Goal: Information Seeking & Learning: Learn about a topic

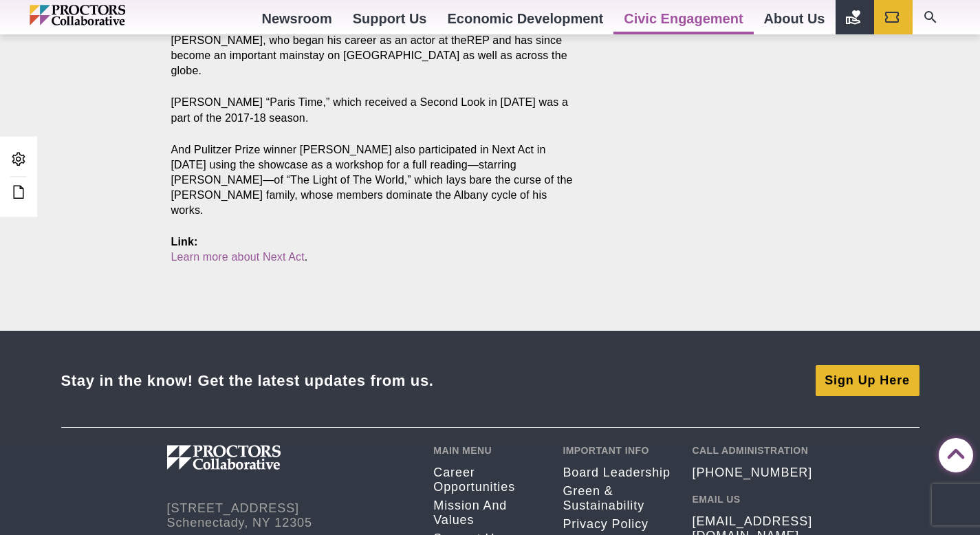
scroll to position [1703, 0]
click at [23, 191] on icon at bounding box center [18, 192] width 17 height 17
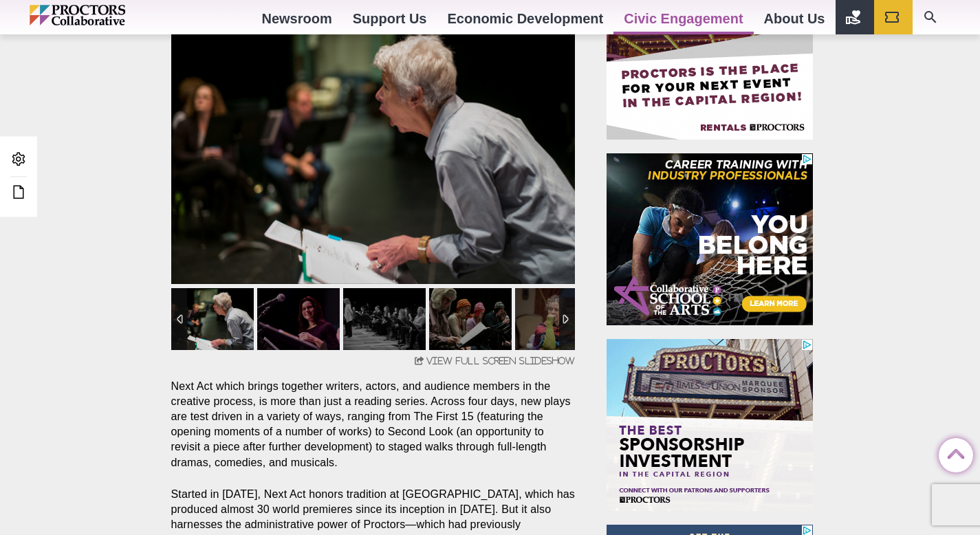
scroll to position [513, 0]
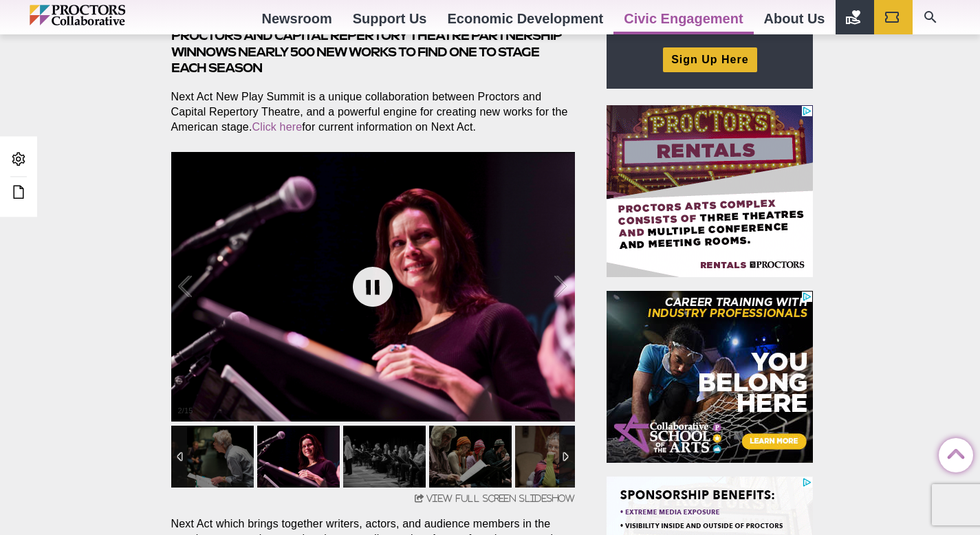
click at [379, 283] on link at bounding box center [372, 286] width 55 height 55
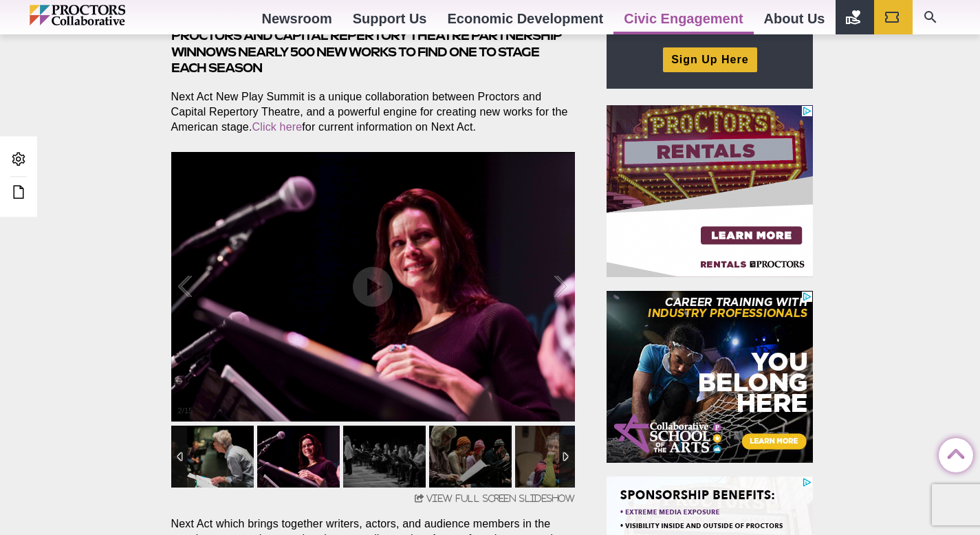
click at [221, 453] on img at bounding box center [212, 457] width 83 height 62
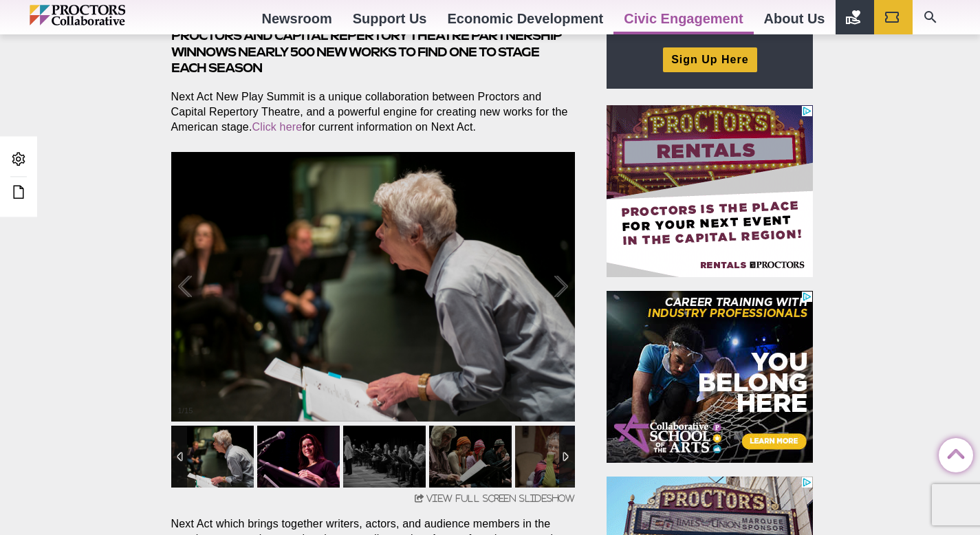
click at [297, 444] on img at bounding box center [298, 457] width 83 height 62
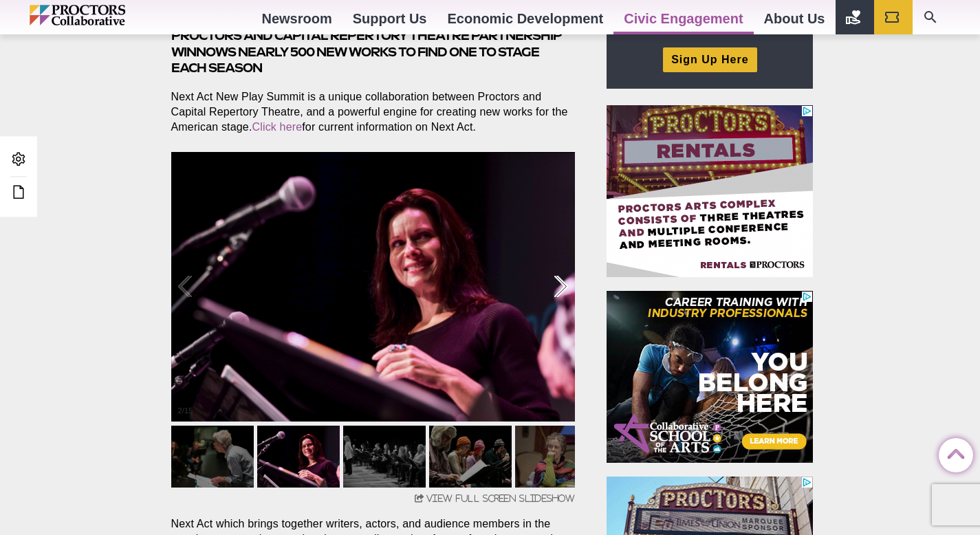
click at [555, 290] on div at bounding box center [547, 286] width 43 height 85
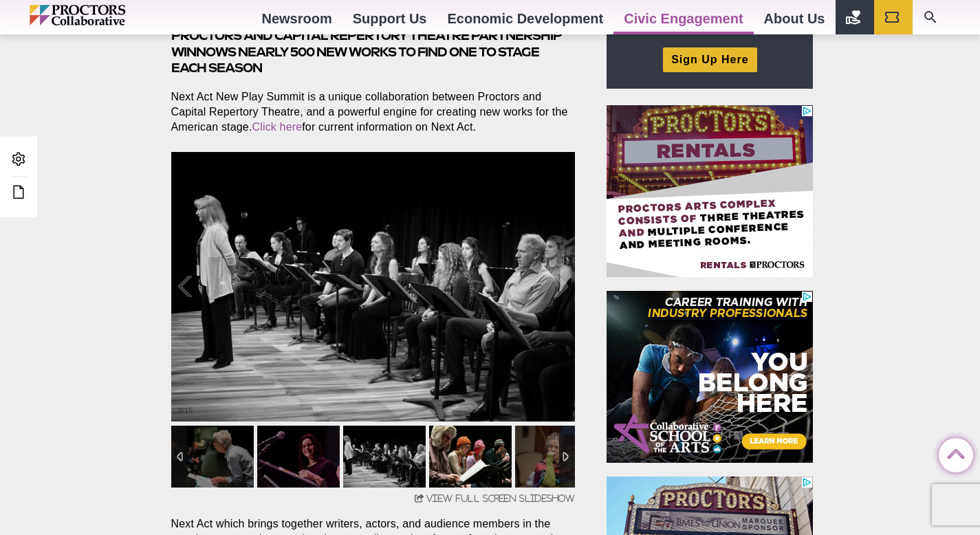
click at [455, 448] on img at bounding box center [470, 457] width 83 height 62
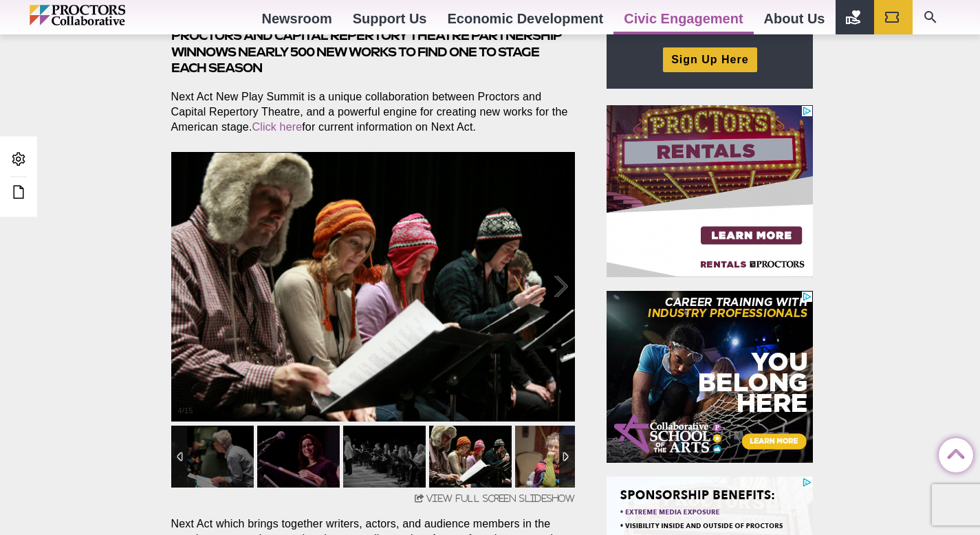
click at [541, 449] on img at bounding box center [556, 457] width 83 height 62
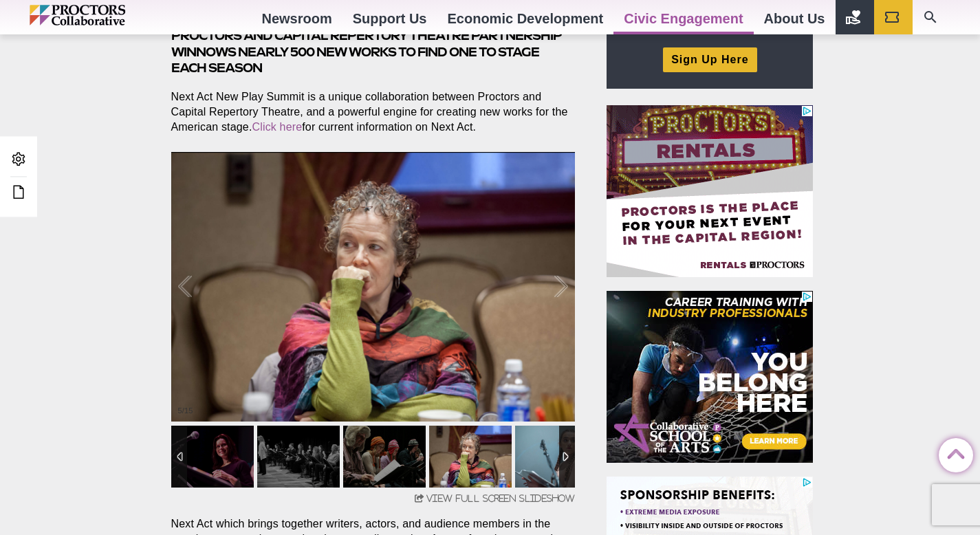
click at [545, 459] on img at bounding box center [556, 457] width 83 height 62
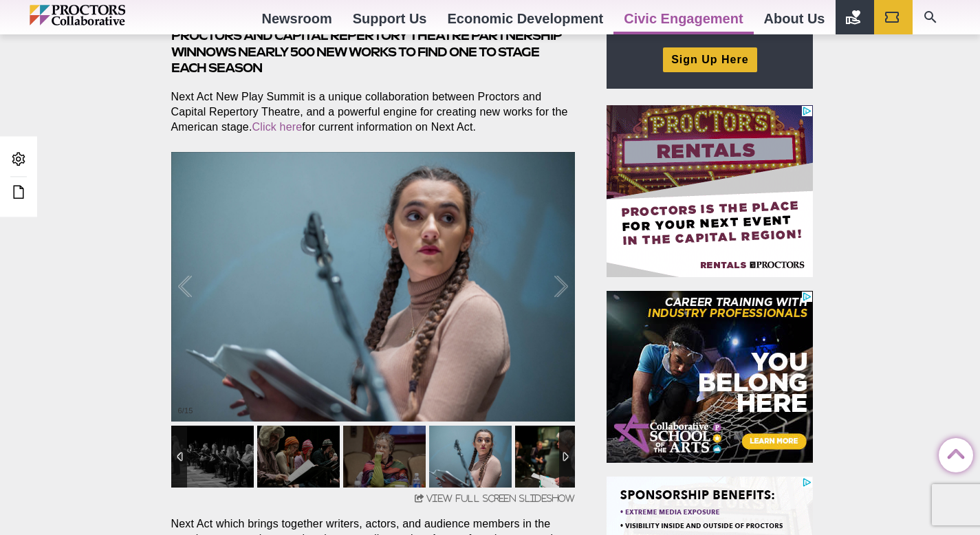
click at [548, 451] on img at bounding box center [556, 457] width 83 height 62
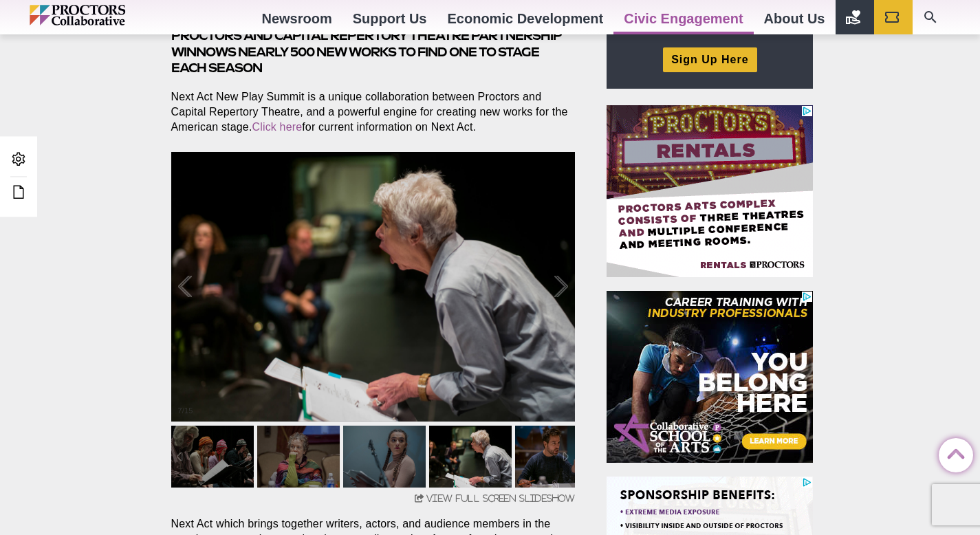
click at [545, 455] on img at bounding box center [556, 457] width 83 height 62
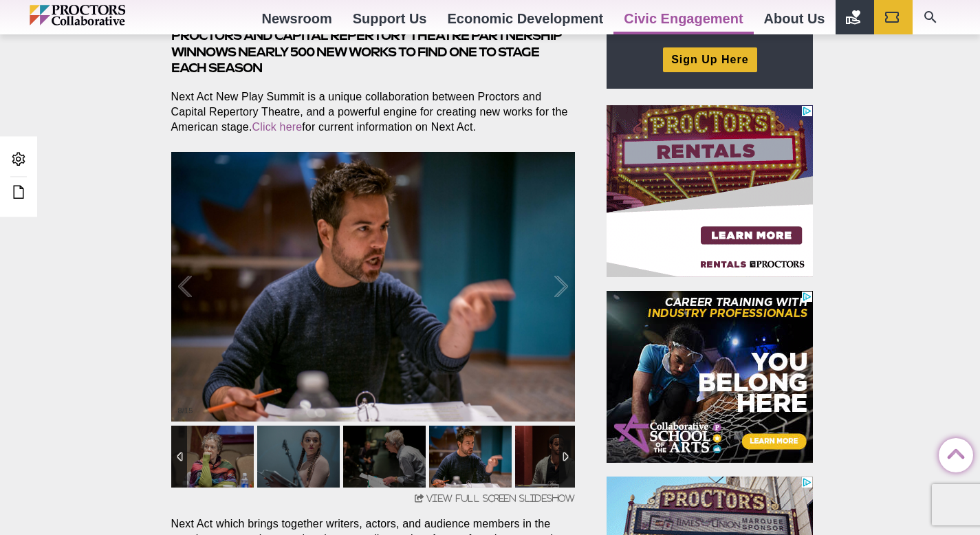
click at [182, 455] on div at bounding box center [179, 457] width 16 height 62
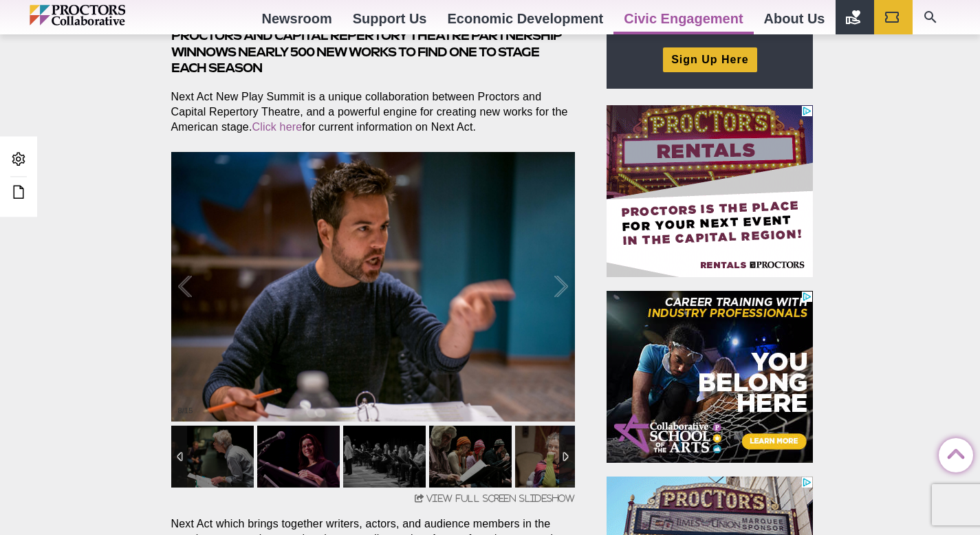
click at [572, 453] on div at bounding box center [567, 457] width 16 height 62
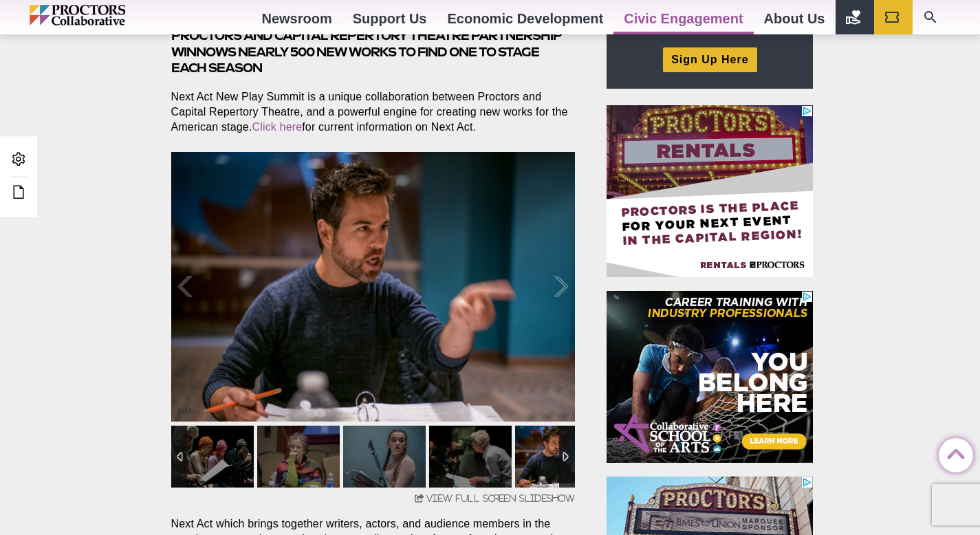
click at [572, 452] on div at bounding box center [567, 457] width 16 height 62
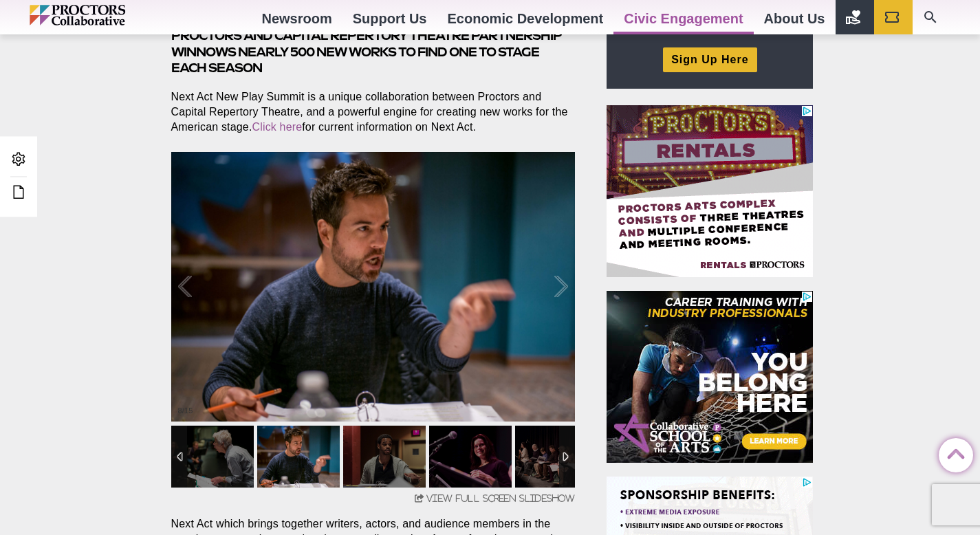
click at [277, 452] on img at bounding box center [298, 457] width 83 height 62
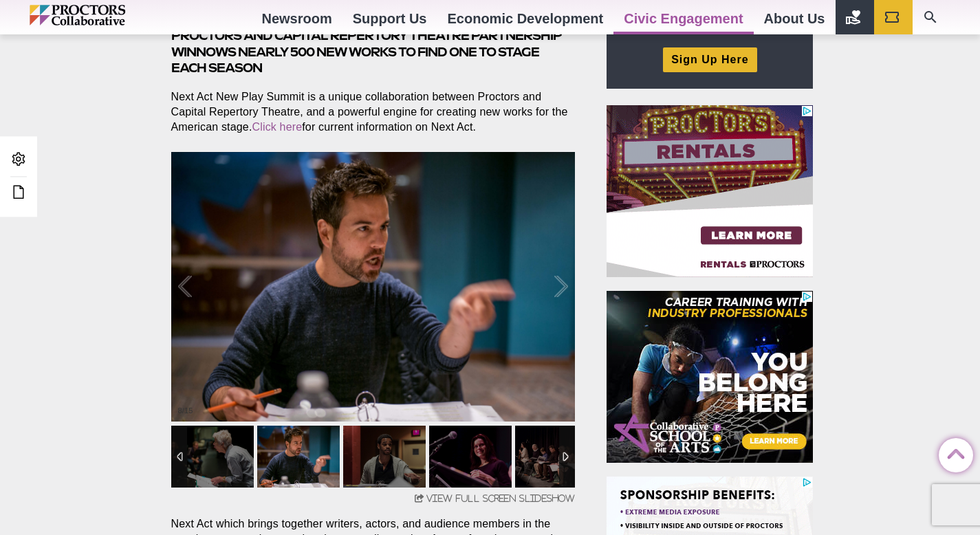
click at [277, 452] on img at bounding box center [298, 457] width 83 height 62
click at [290, 462] on img at bounding box center [298, 457] width 83 height 62
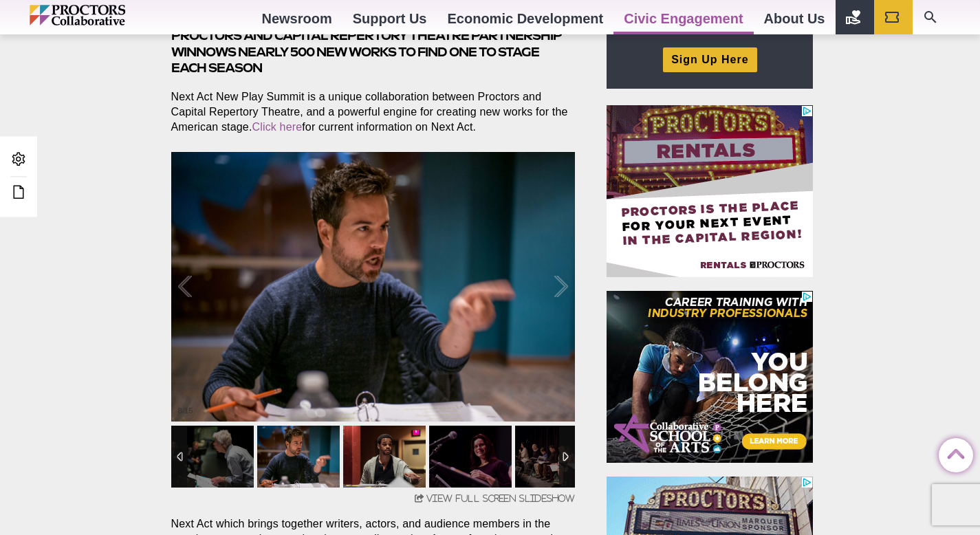
click at [389, 463] on img at bounding box center [384, 457] width 83 height 62
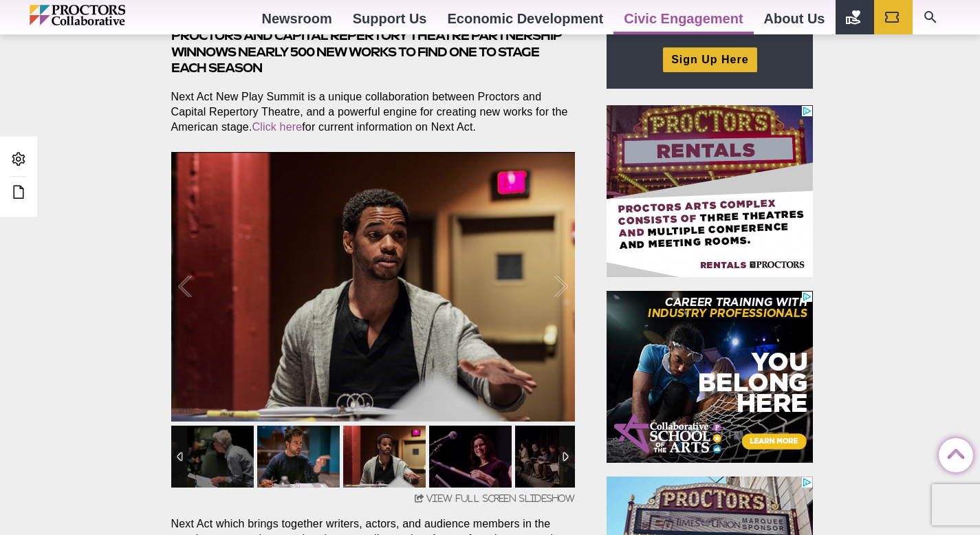
click at [312, 455] on img at bounding box center [298, 457] width 83 height 62
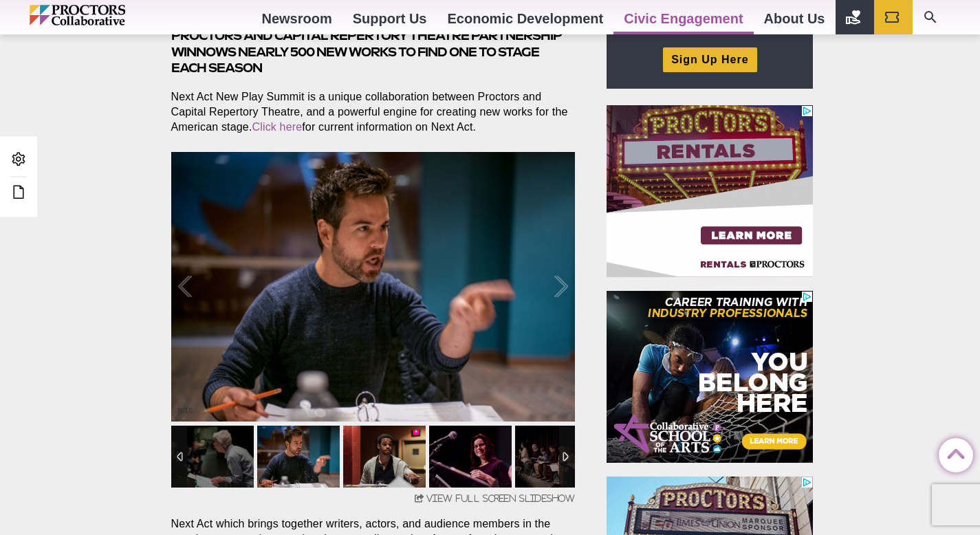
click at [390, 455] on img at bounding box center [384, 457] width 83 height 62
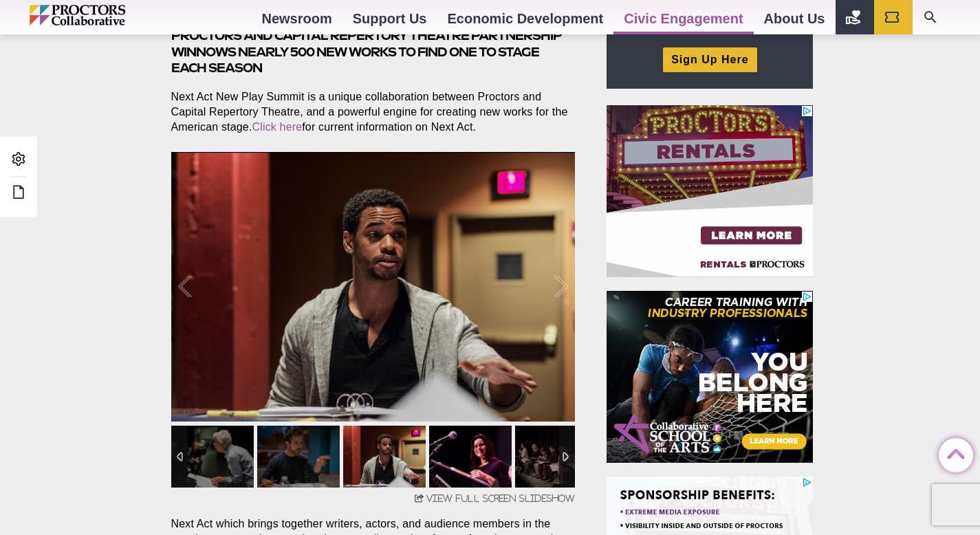
click at [481, 456] on img at bounding box center [470, 457] width 83 height 62
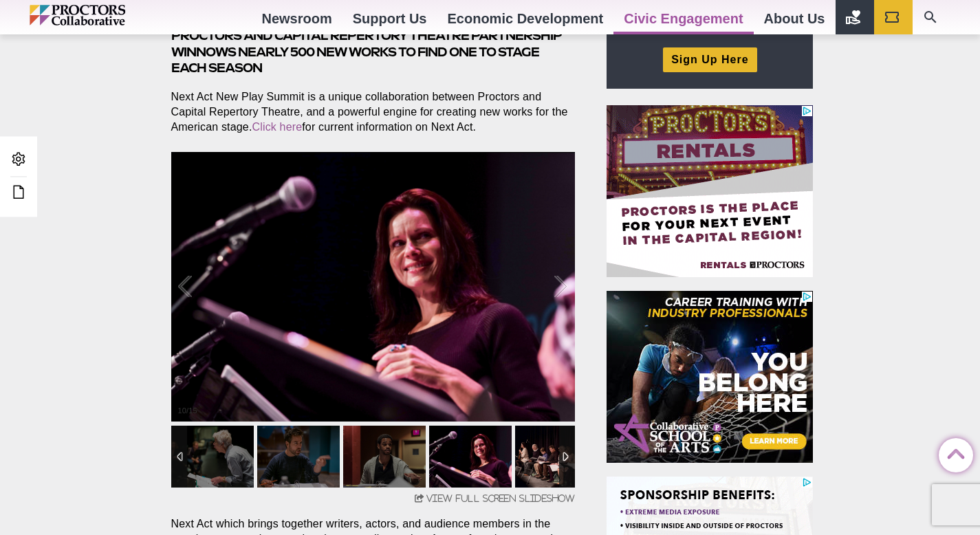
click at [525, 458] on img at bounding box center [556, 457] width 83 height 62
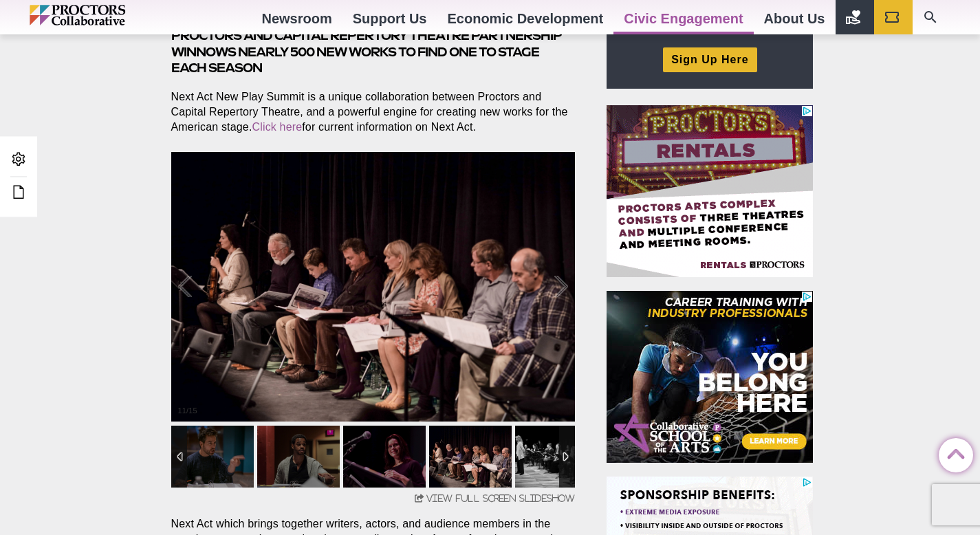
click at [541, 456] on img at bounding box center [556, 457] width 83 height 62
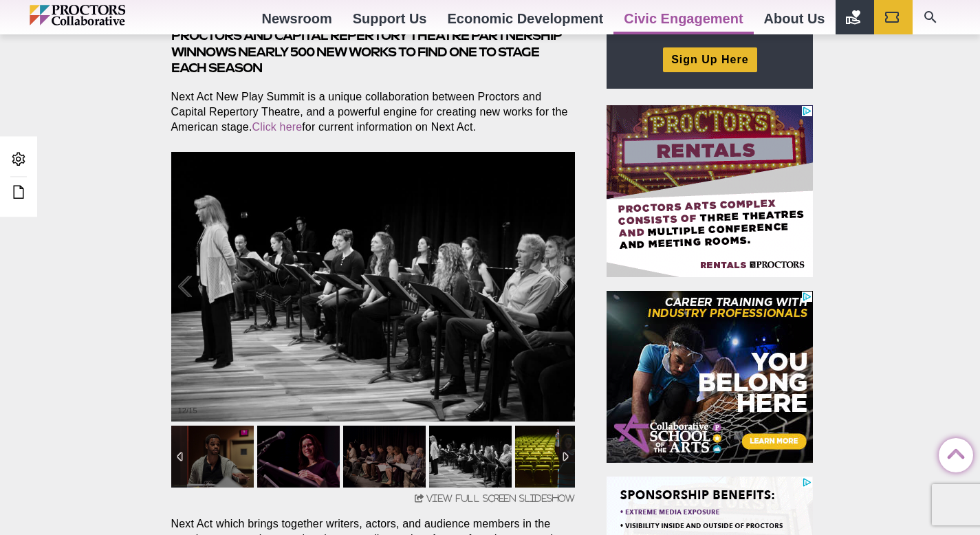
click at [540, 460] on img at bounding box center [556, 457] width 83 height 62
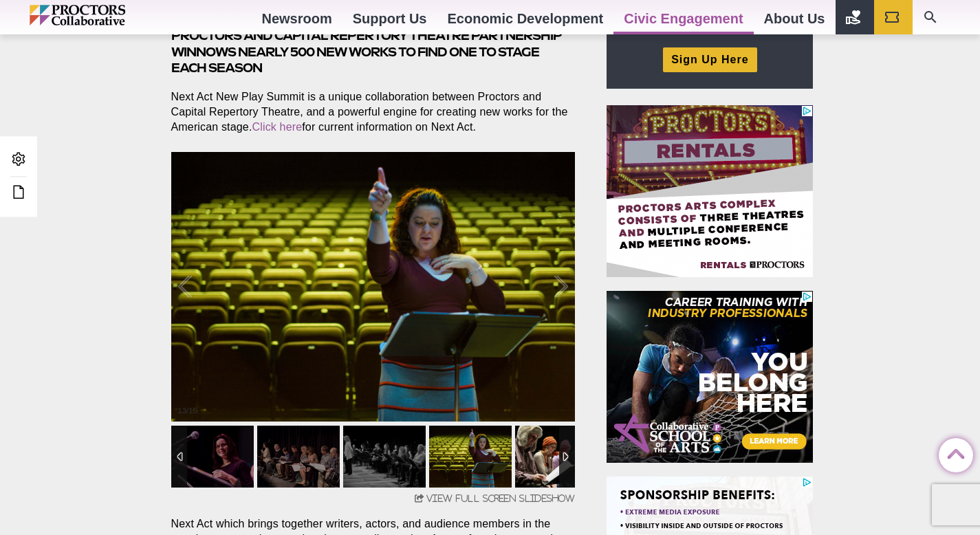
click at [548, 453] on img at bounding box center [556, 457] width 83 height 62
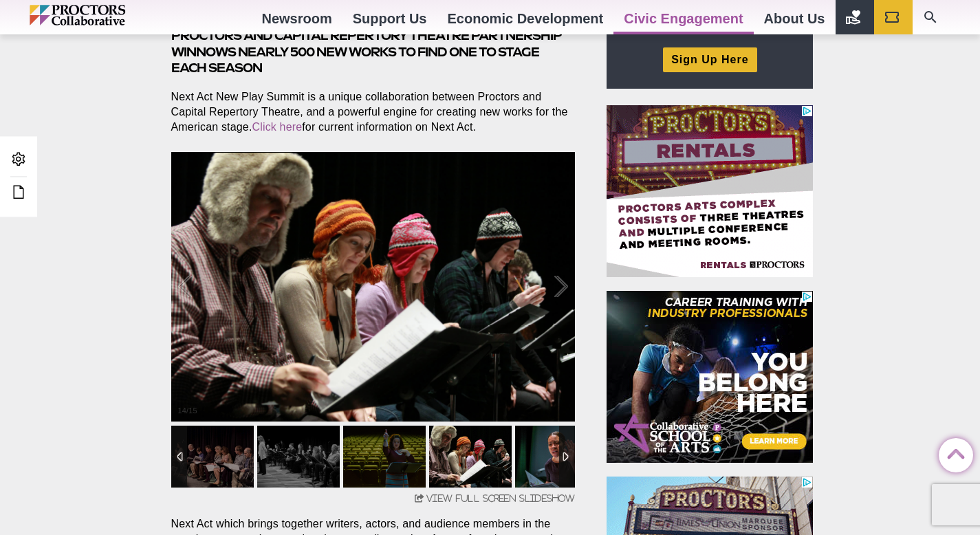
click at [544, 452] on img at bounding box center [556, 457] width 83 height 62
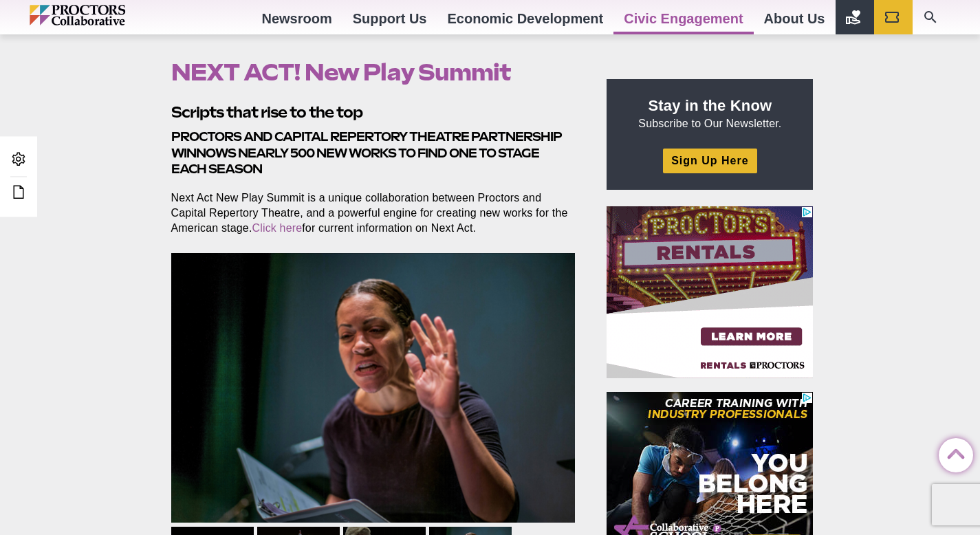
scroll to position [398, 0]
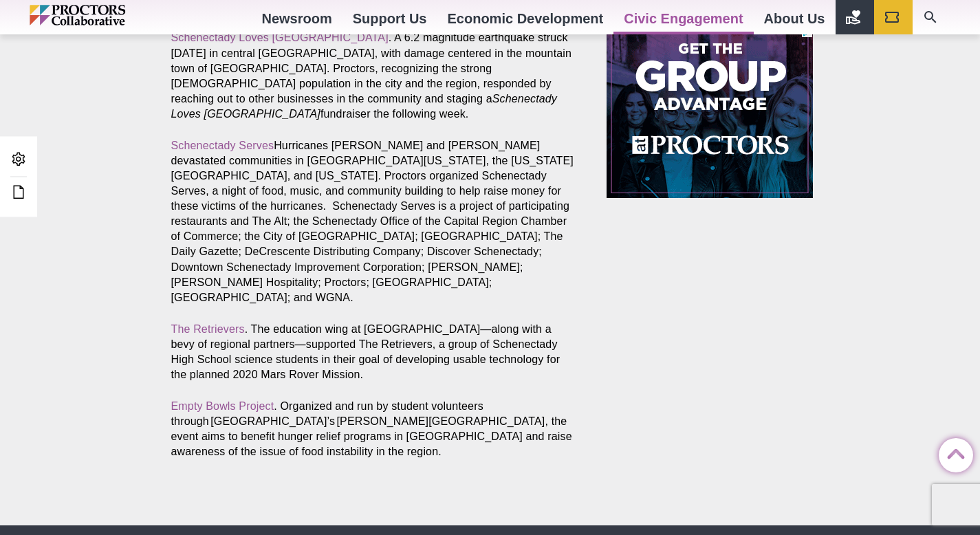
scroll to position [1075, 0]
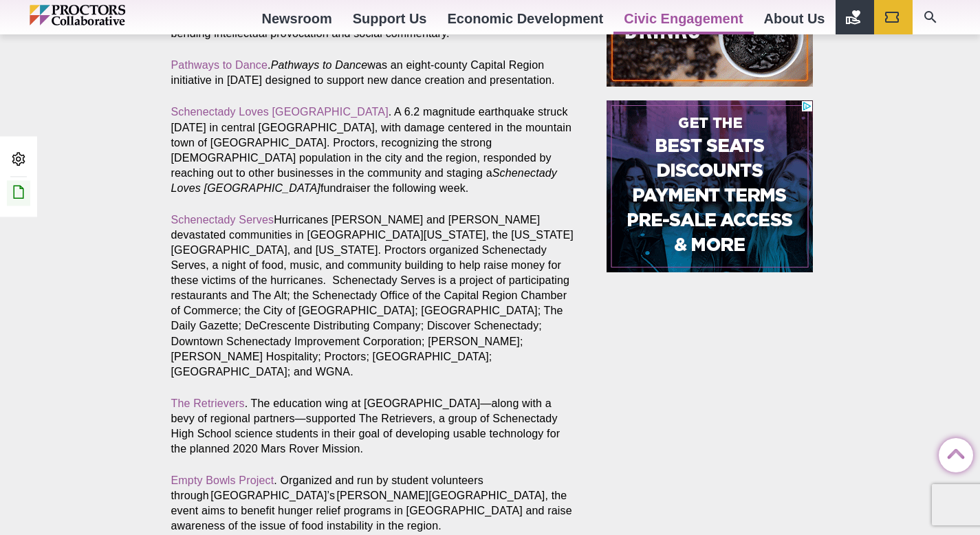
click at [14, 190] on icon at bounding box center [18, 192] width 17 height 17
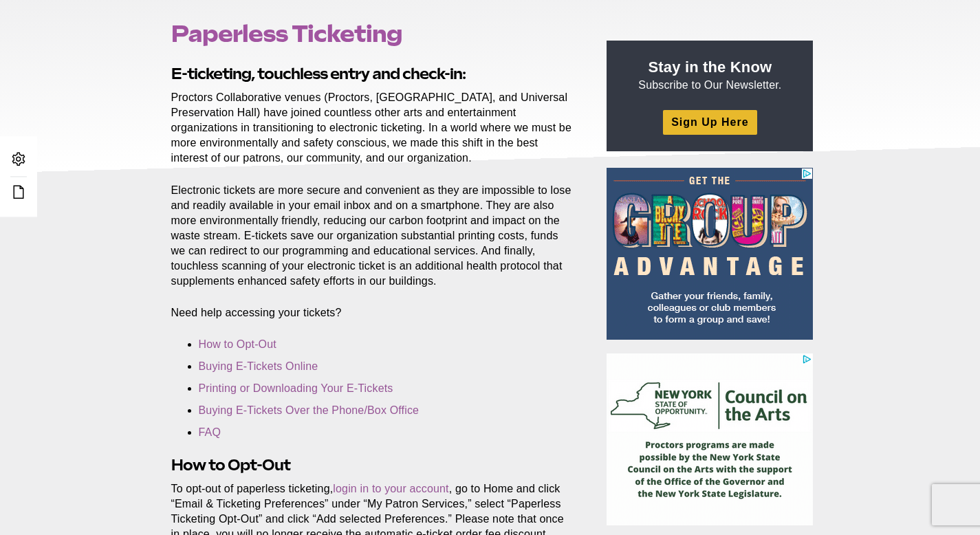
scroll to position [147, 0]
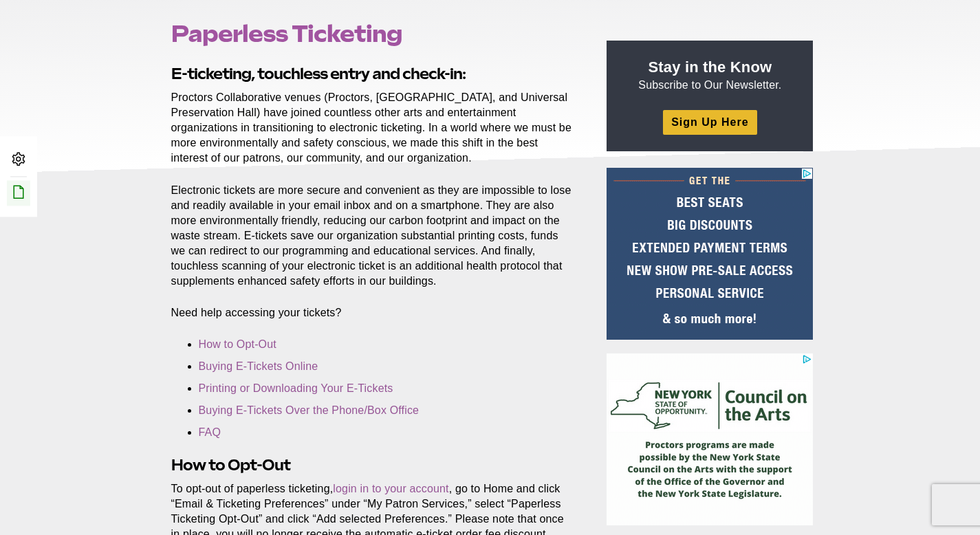
click at [11, 194] on icon at bounding box center [18, 192] width 17 height 17
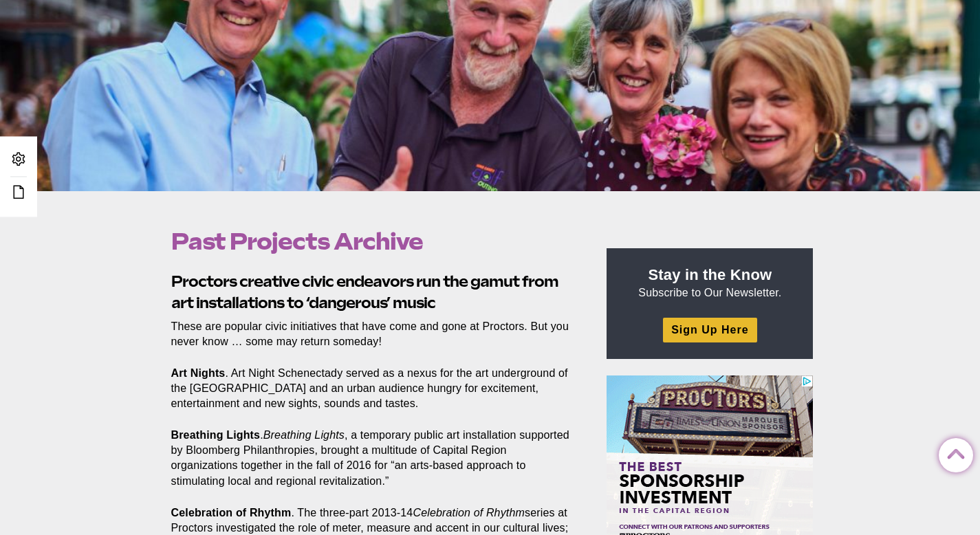
scroll to position [243, 0]
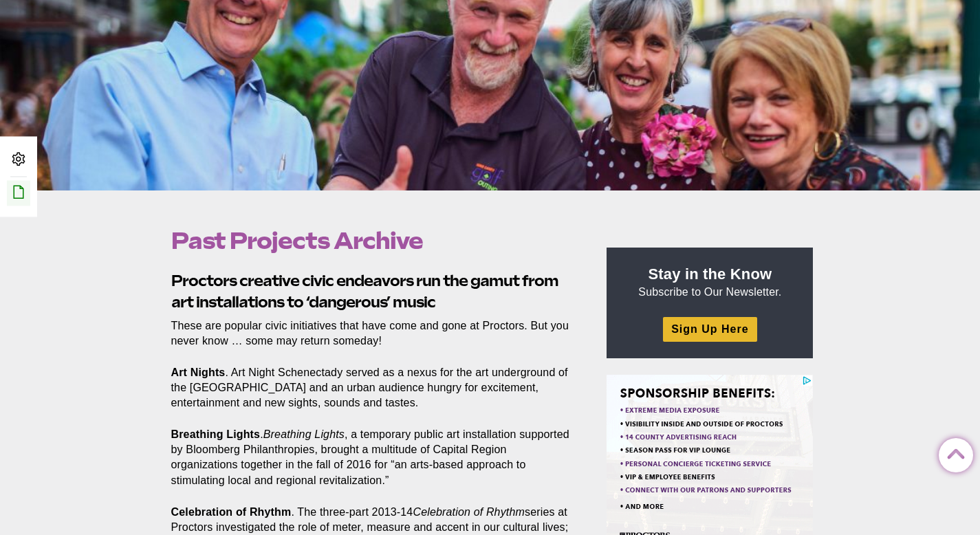
click at [14, 194] on icon at bounding box center [18, 192] width 17 height 17
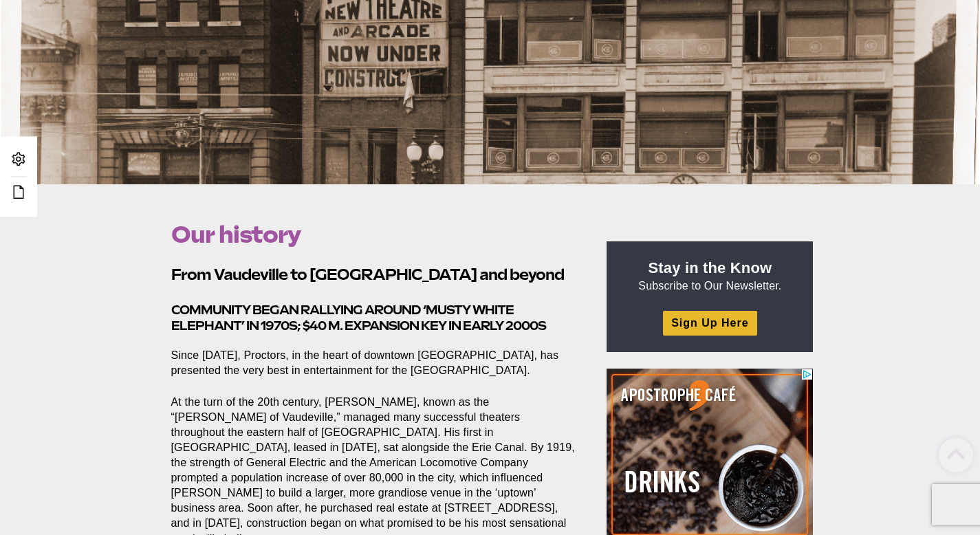
scroll to position [303, 0]
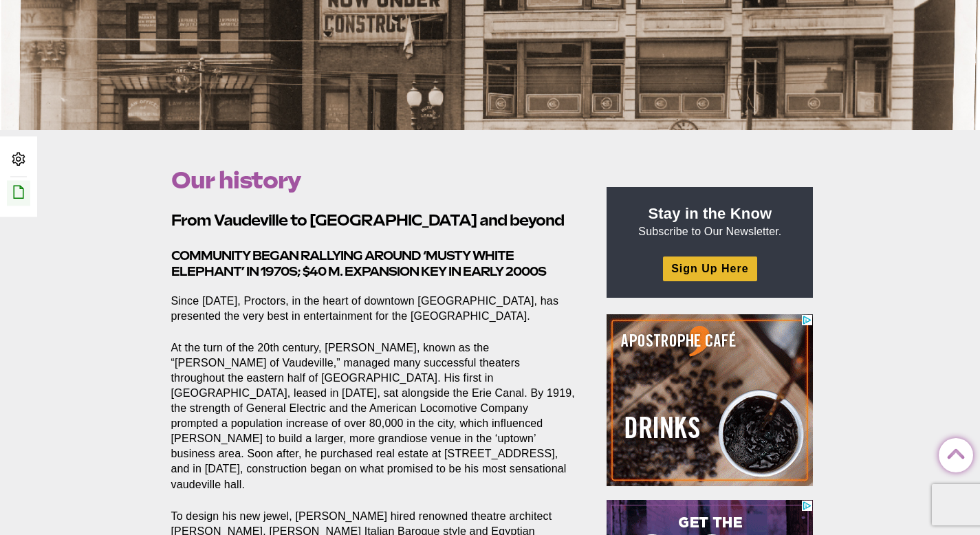
click at [19, 189] on icon at bounding box center [18, 192] width 17 height 17
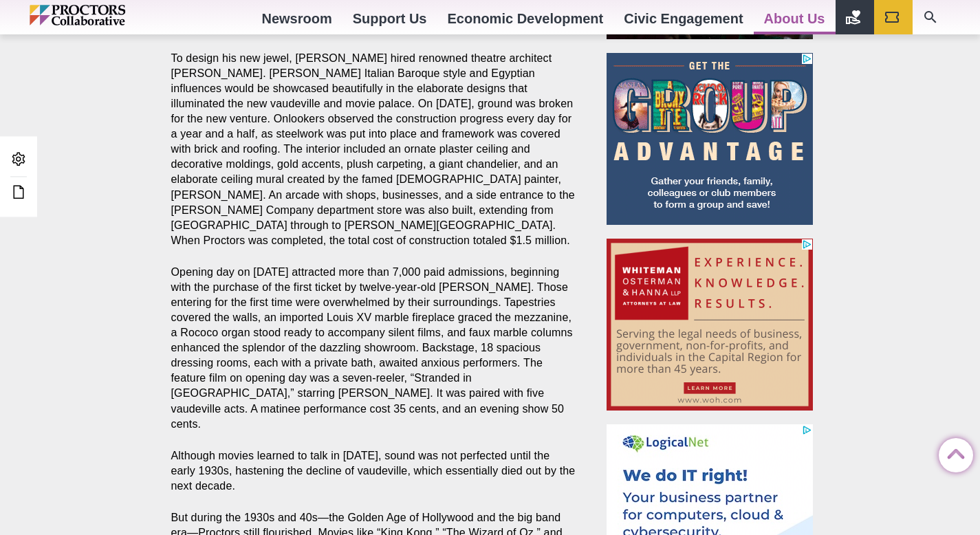
scroll to position [1211, 0]
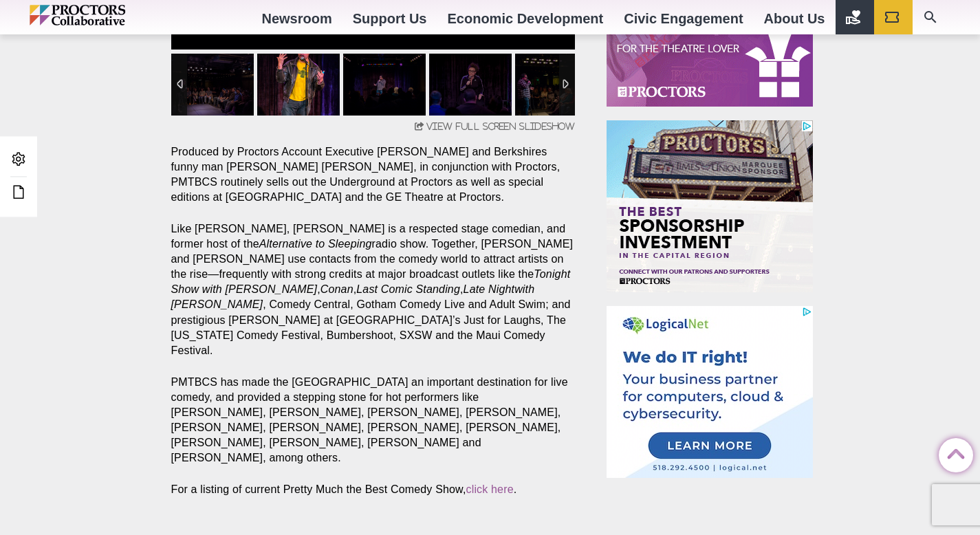
scroll to position [843, 0]
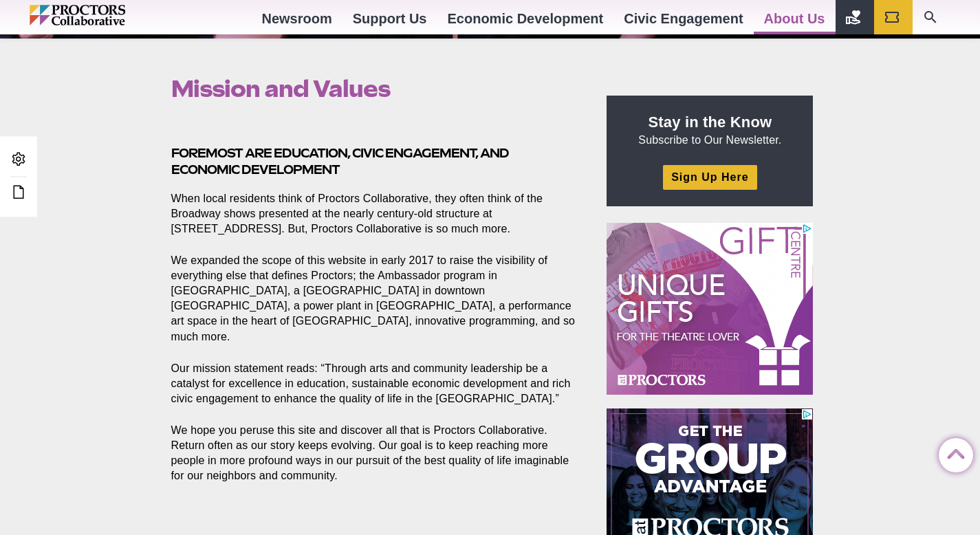
scroll to position [385, 0]
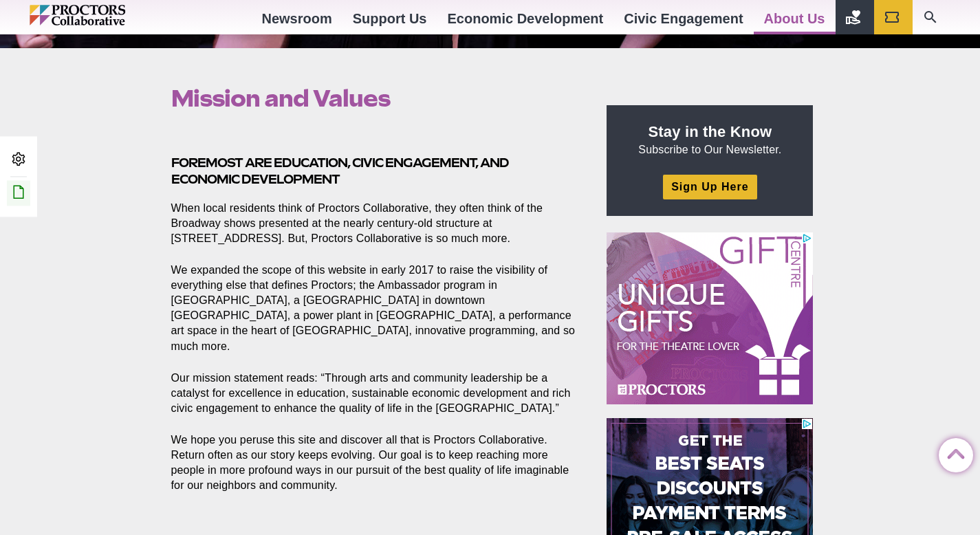
click at [18, 200] on link "Edit this Post/Page" at bounding box center [18, 192] width 23 height 25
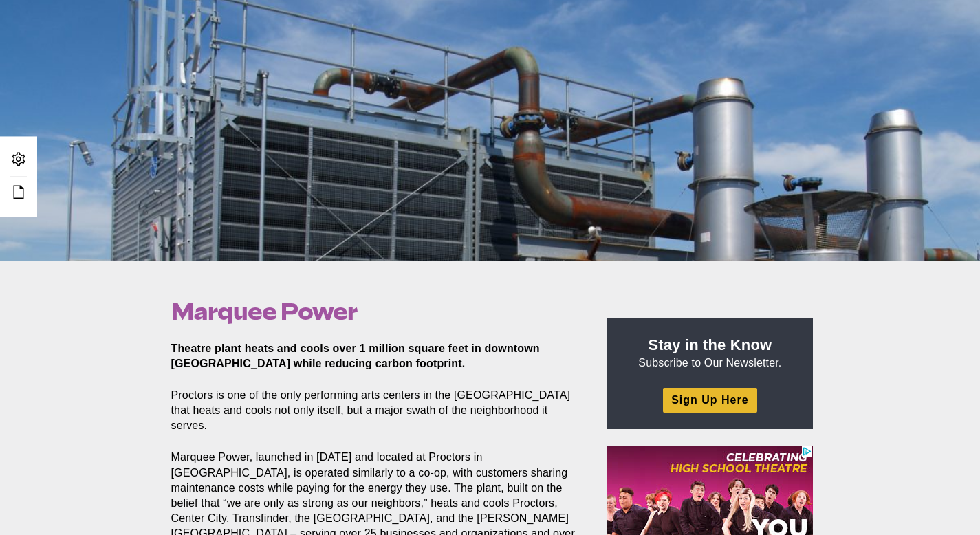
scroll to position [173, 0]
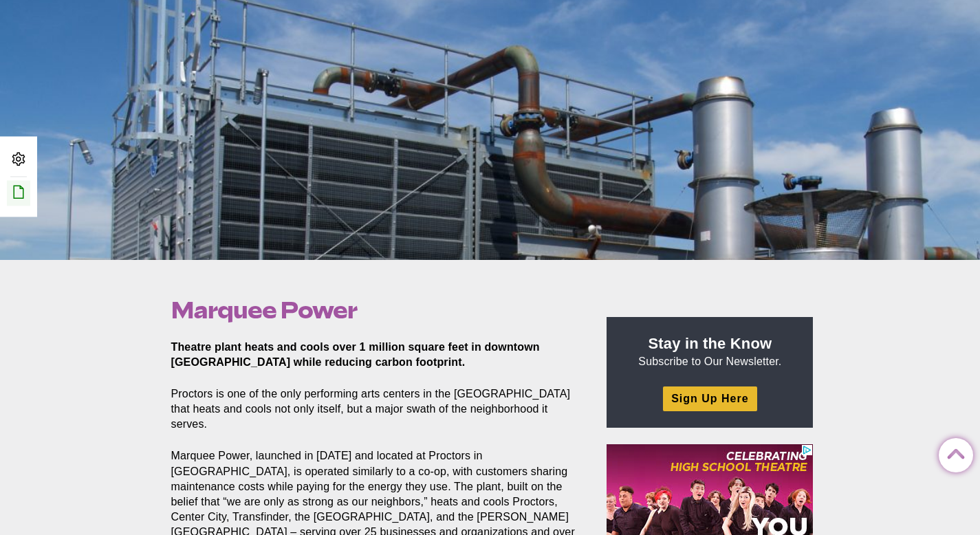
click at [27, 189] on icon at bounding box center [18, 192] width 17 height 17
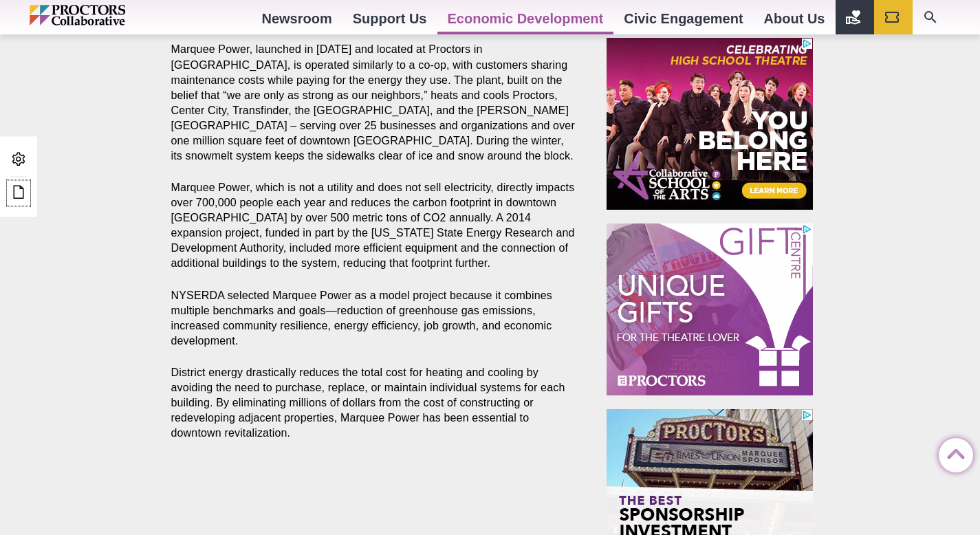
scroll to position [114, 0]
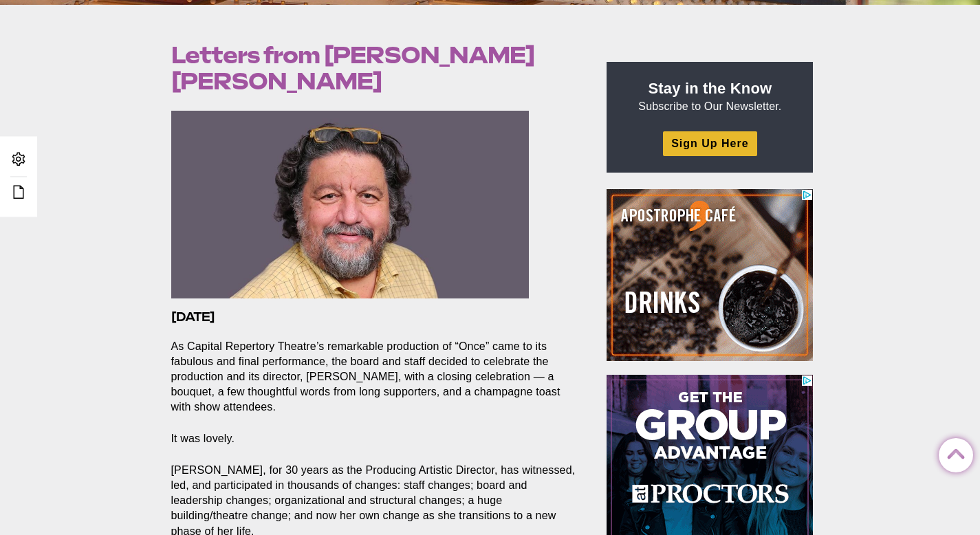
scroll to position [720, 0]
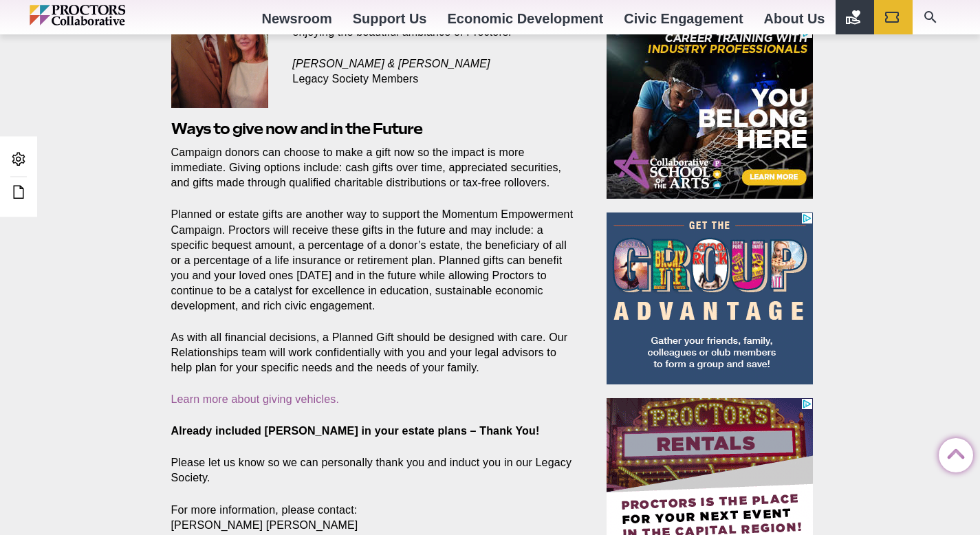
scroll to position [696, 0]
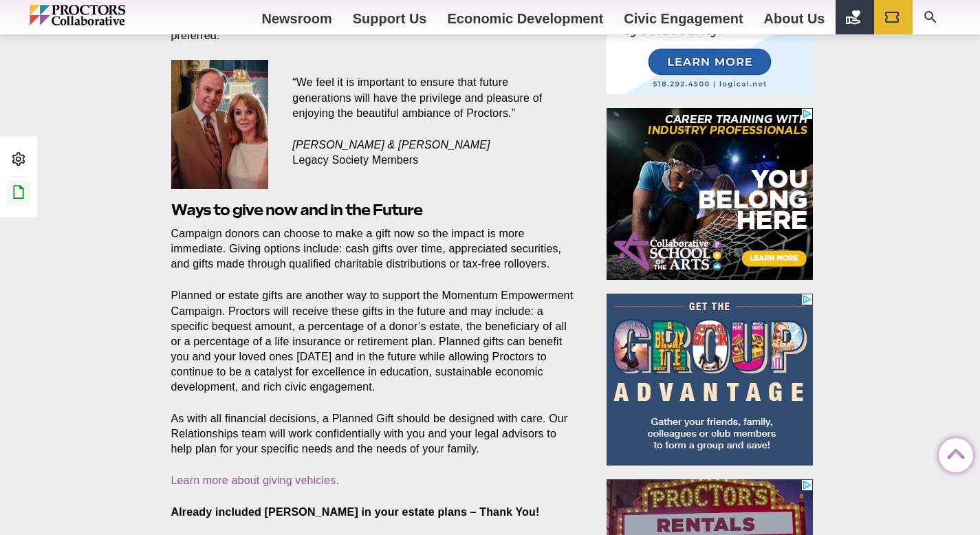
click at [21, 196] on icon at bounding box center [18, 192] width 17 height 17
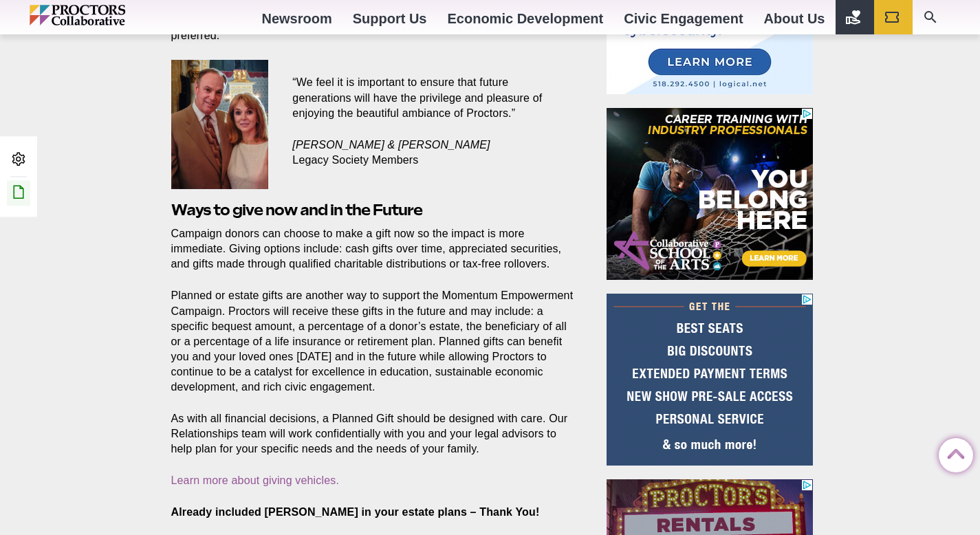
click at [26, 195] on icon at bounding box center [18, 192] width 17 height 17
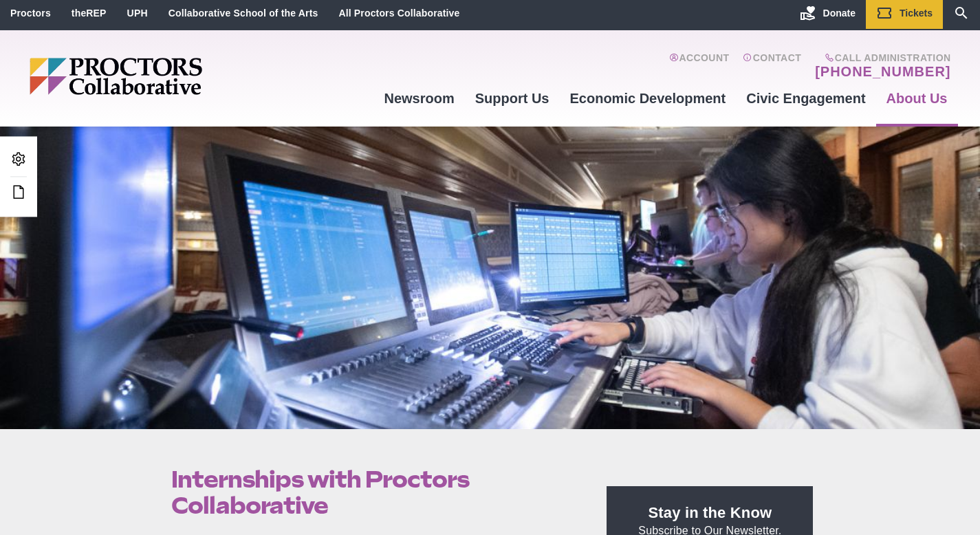
scroll to position [259, 0]
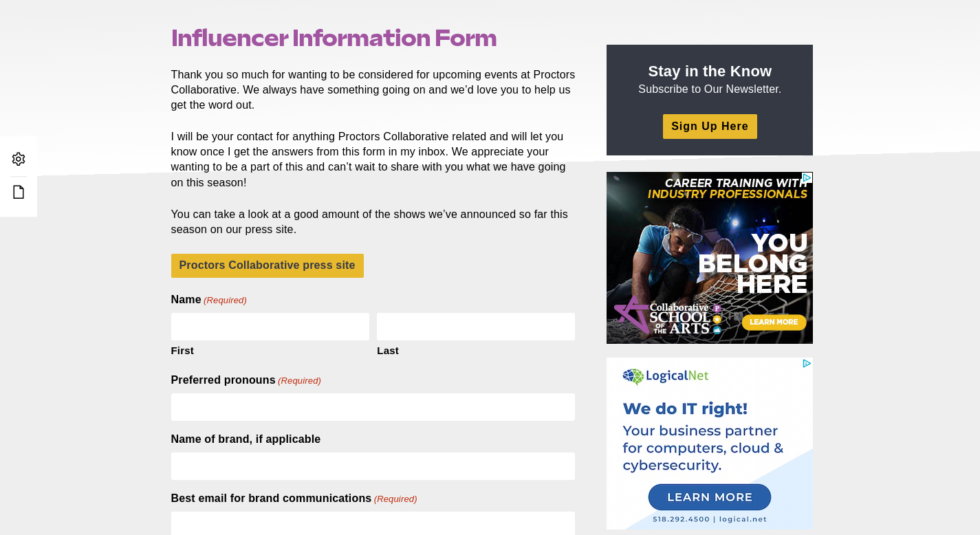
scroll to position [145, 0]
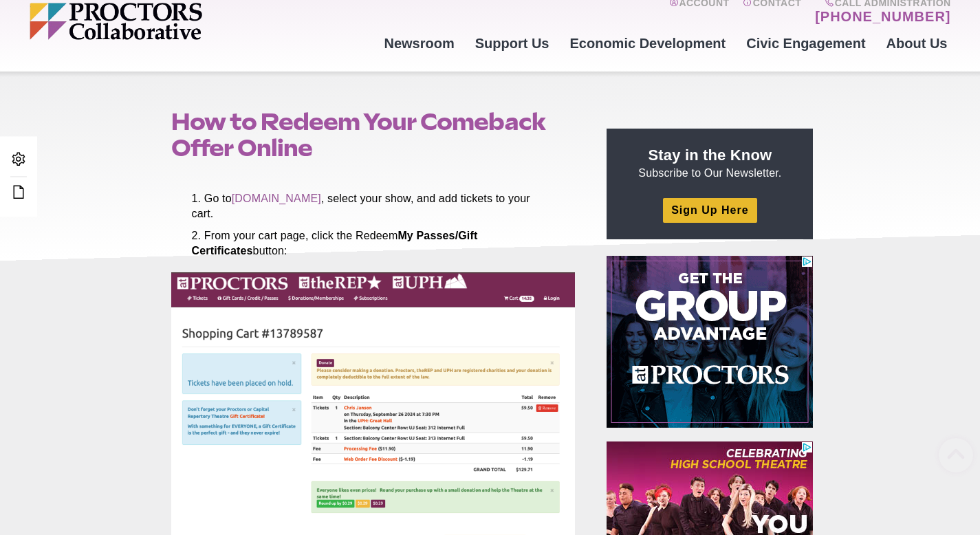
scroll to position [222, 0]
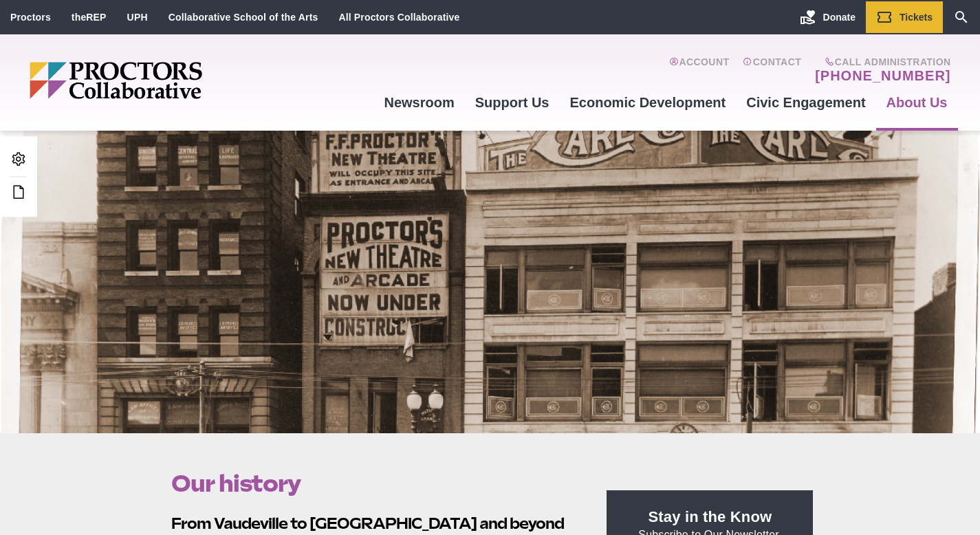
scroll to position [141, 0]
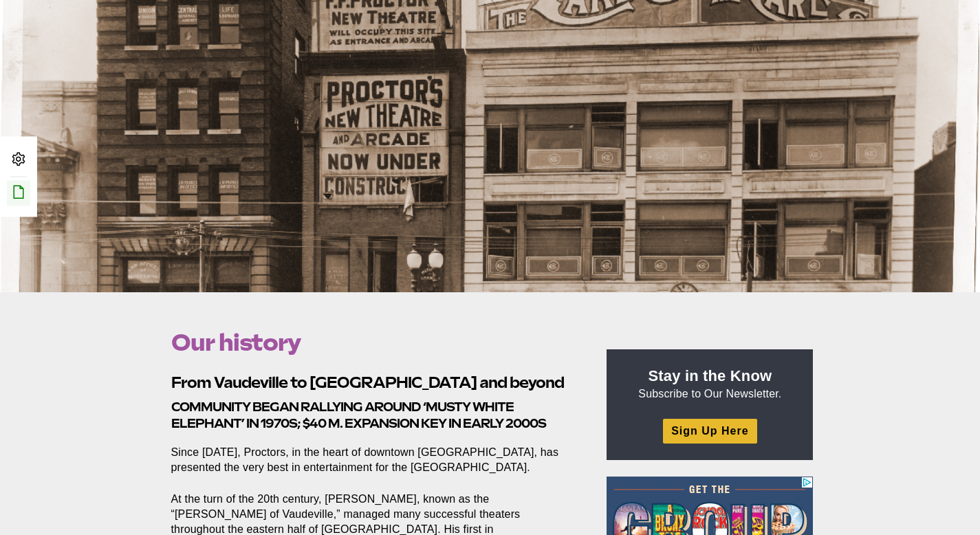
click at [17, 193] on icon at bounding box center [18, 192] width 17 height 17
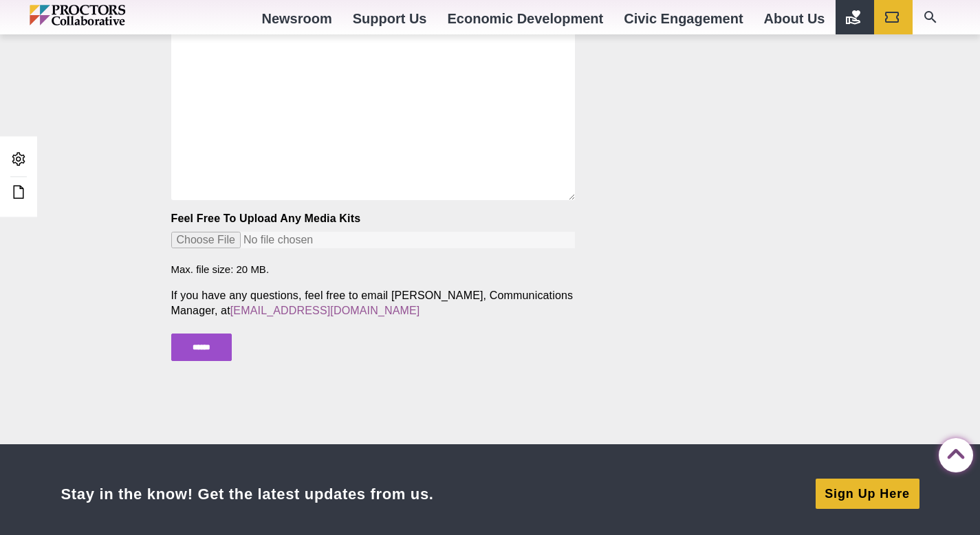
scroll to position [1311, 0]
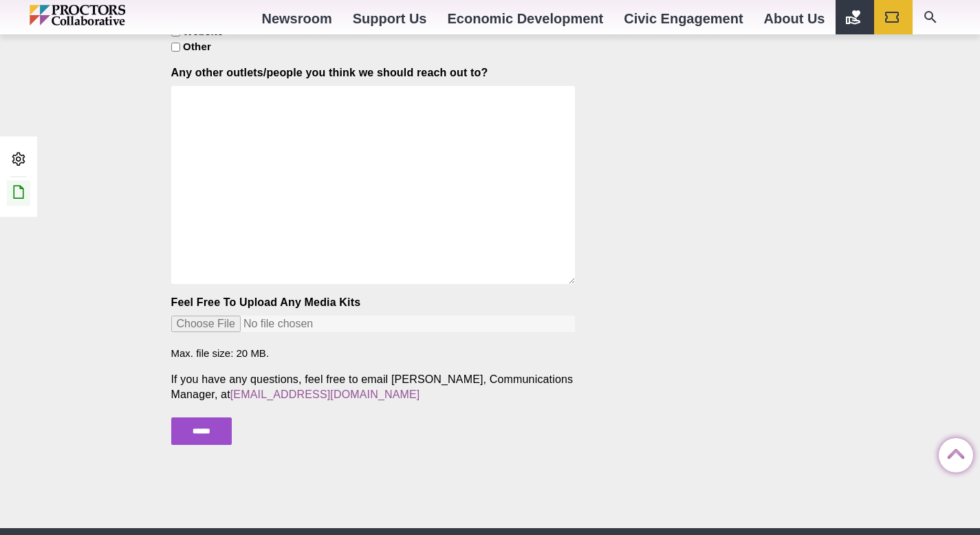
click at [28, 201] on link "Edit this Post/Page" at bounding box center [18, 192] width 23 height 25
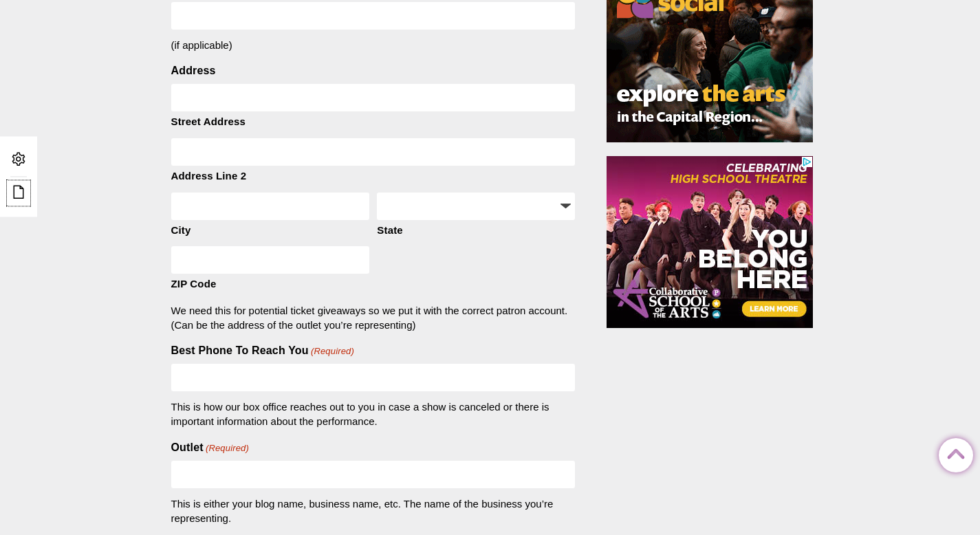
scroll to position [0, 0]
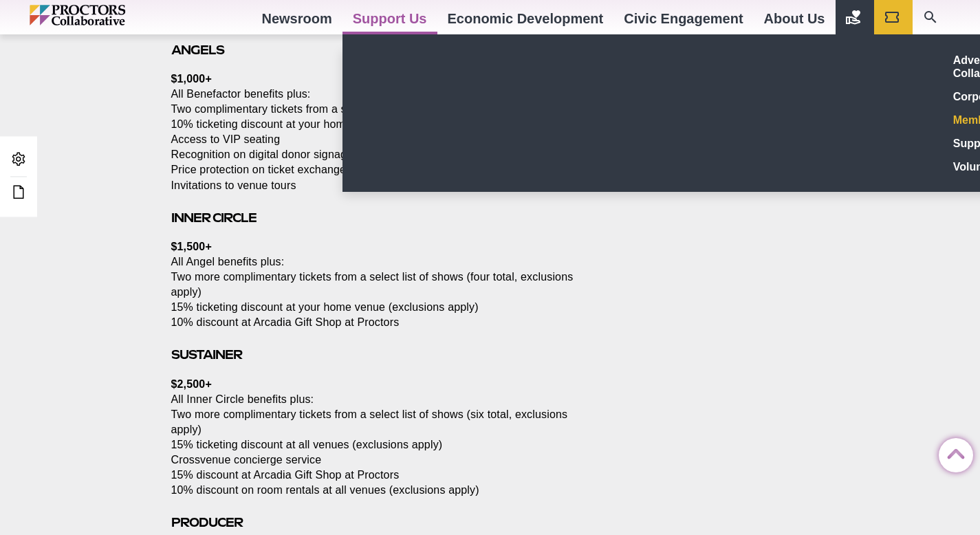
scroll to position [1401, 0]
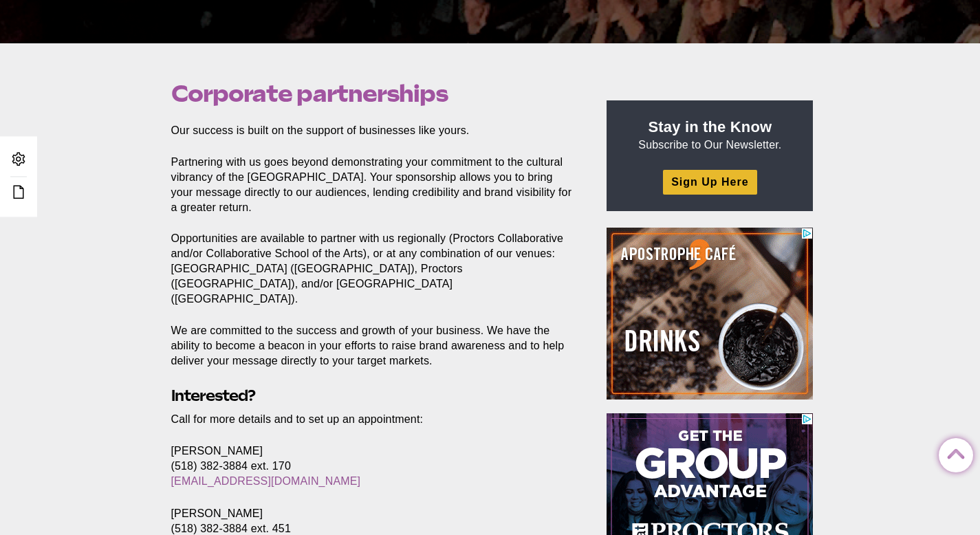
scroll to position [145, 0]
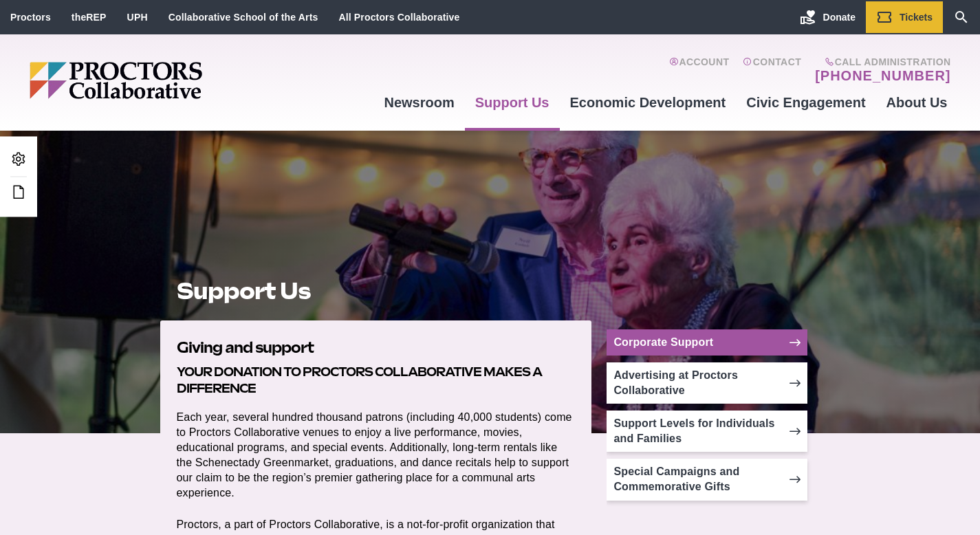
click at [643, 336] on link "Corporate Support" at bounding box center [707, 343] width 201 height 26
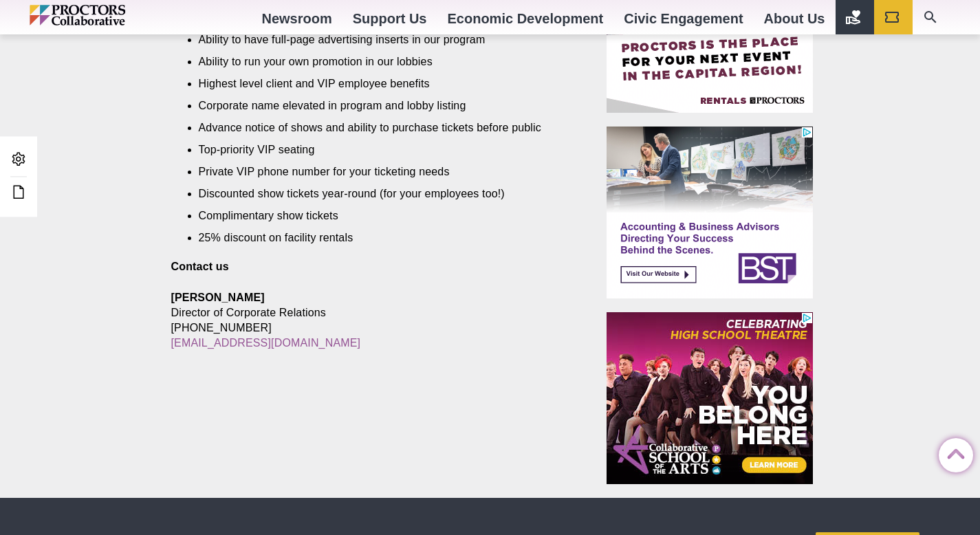
scroll to position [149, 0]
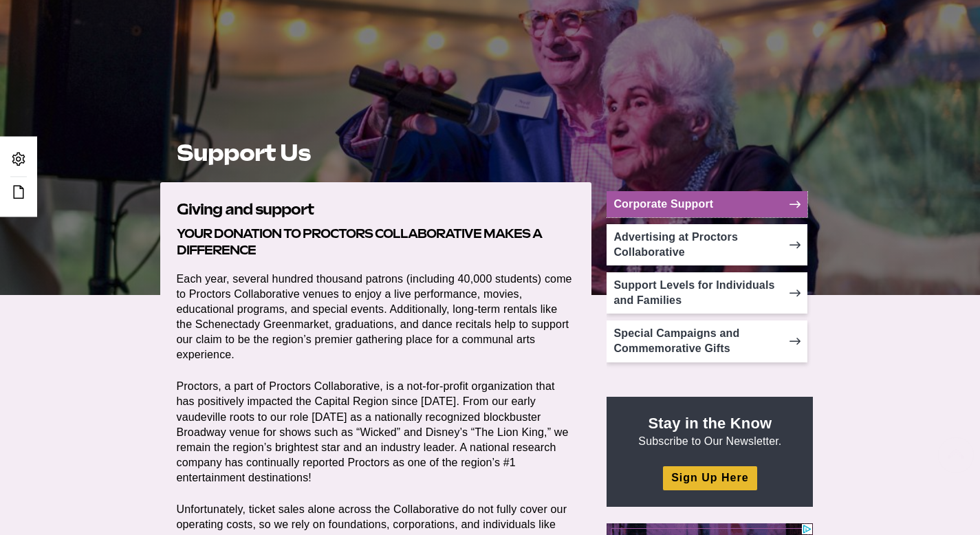
scroll to position [182, 0]
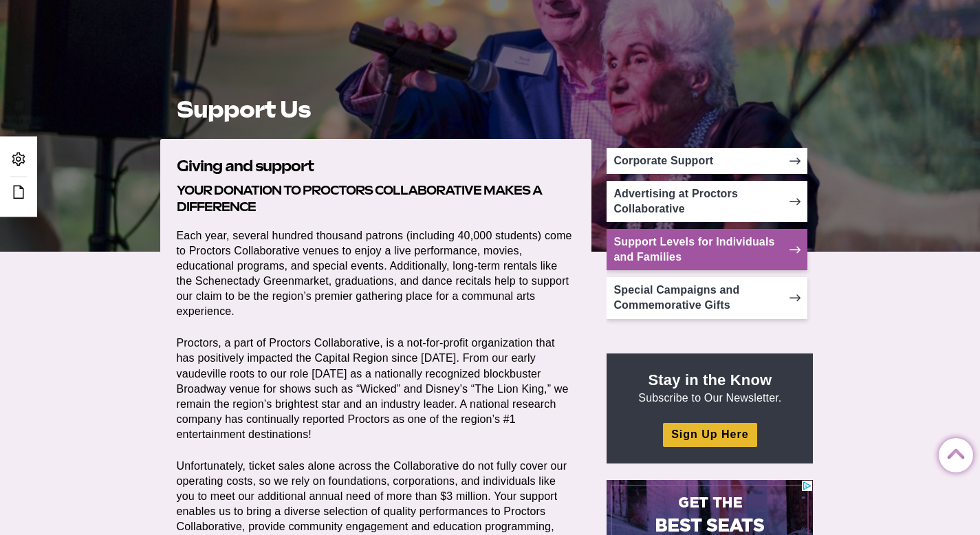
click at [676, 250] on link "Support Levels for Individuals and Families" at bounding box center [707, 249] width 201 height 41
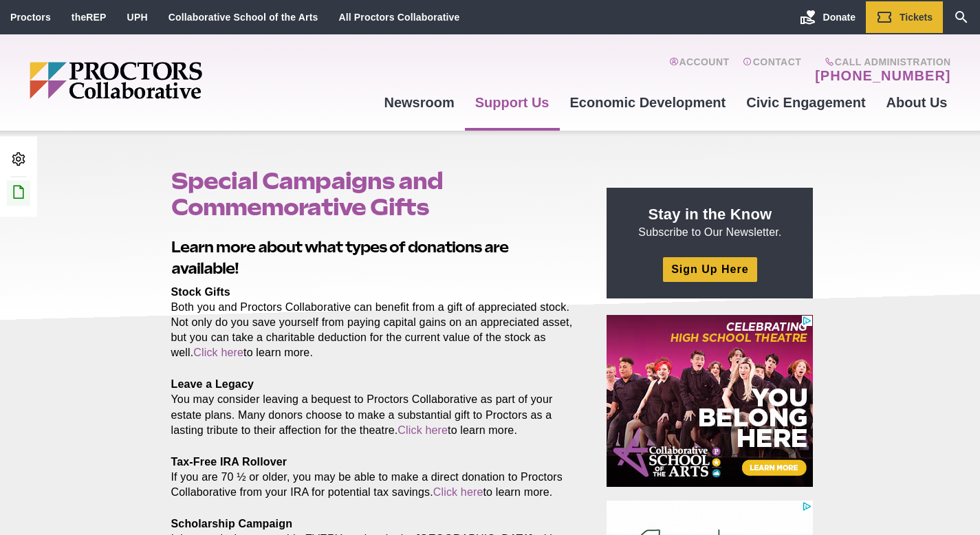
click at [10, 196] on icon at bounding box center [18, 192] width 17 height 17
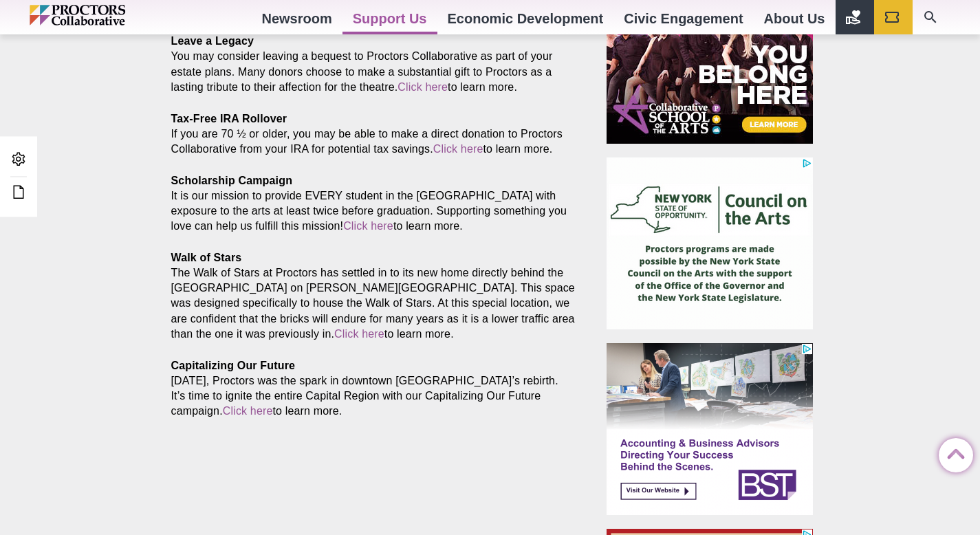
scroll to position [231, 0]
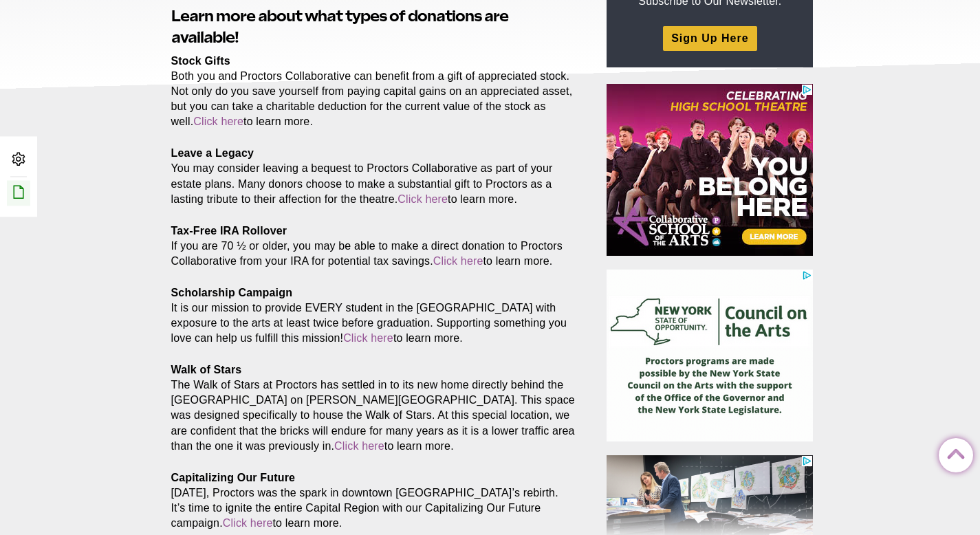
click at [23, 187] on icon at bounding box center [18, 192] width 17 height 17
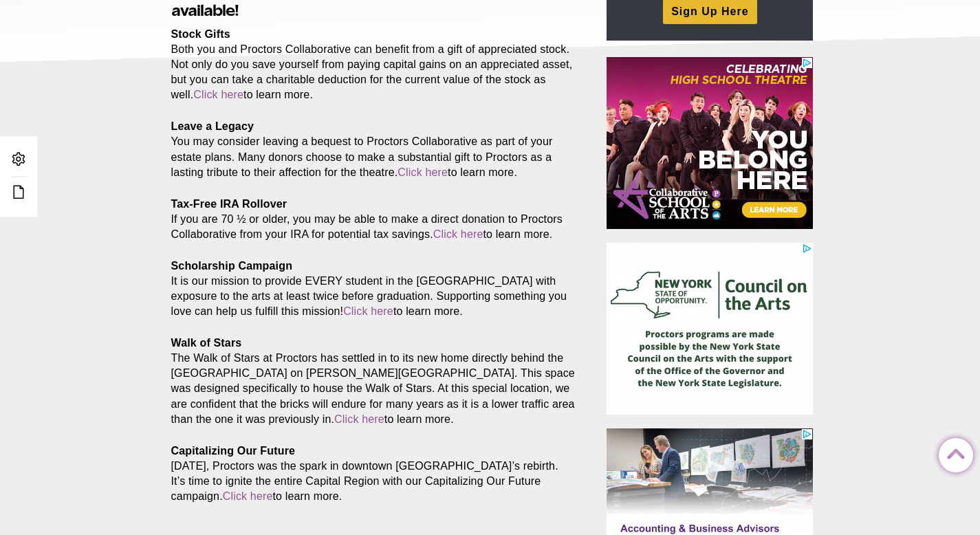
drag, startPoint x: 222, startPoint y: 423, endPoint x: 155, endPoint y: 422, distance: 67.4
click at [155, 422] on div "Special Campaigns and Commemorative Gifts Posted 2017-04-19 by jim.murphy Learn…" at bounding box center [490, 336] width 980 height 927
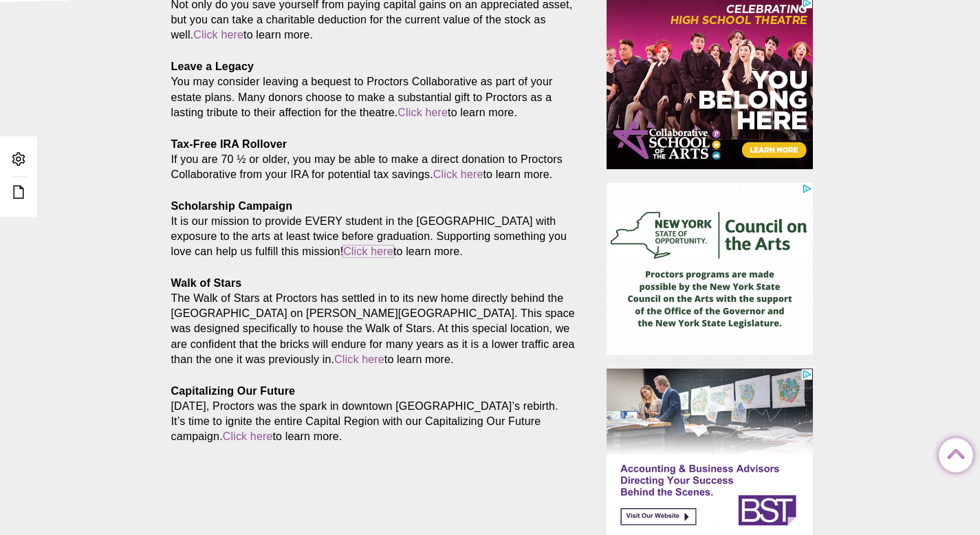
scroll to position [374, 0]
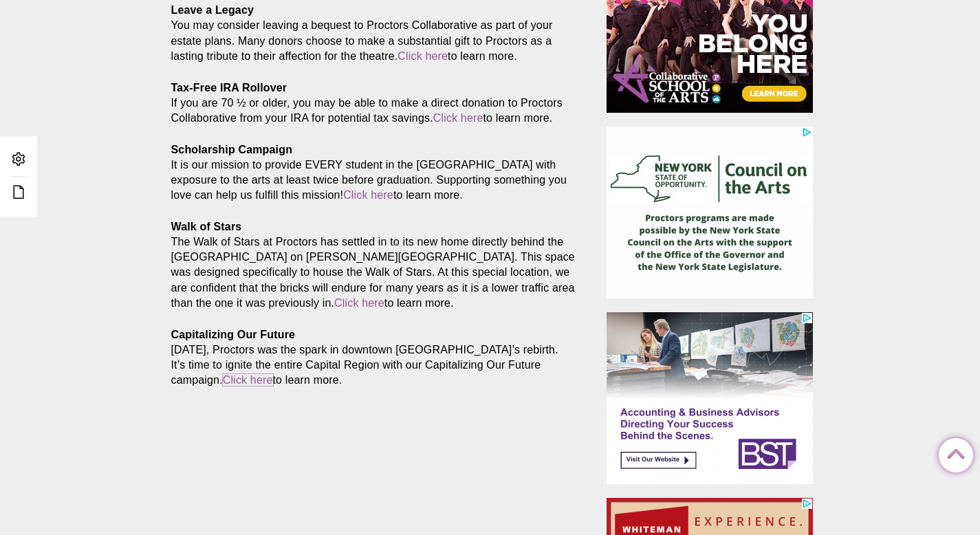
click at [235, 384] on link "Click here" at bounding box center [248, 380] width 50 height 12
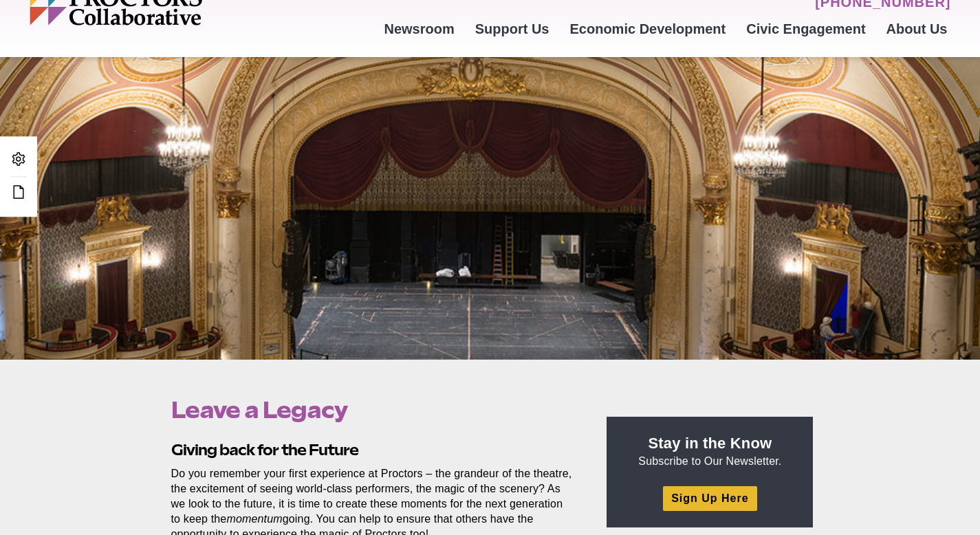
scroll to position [80, 0]
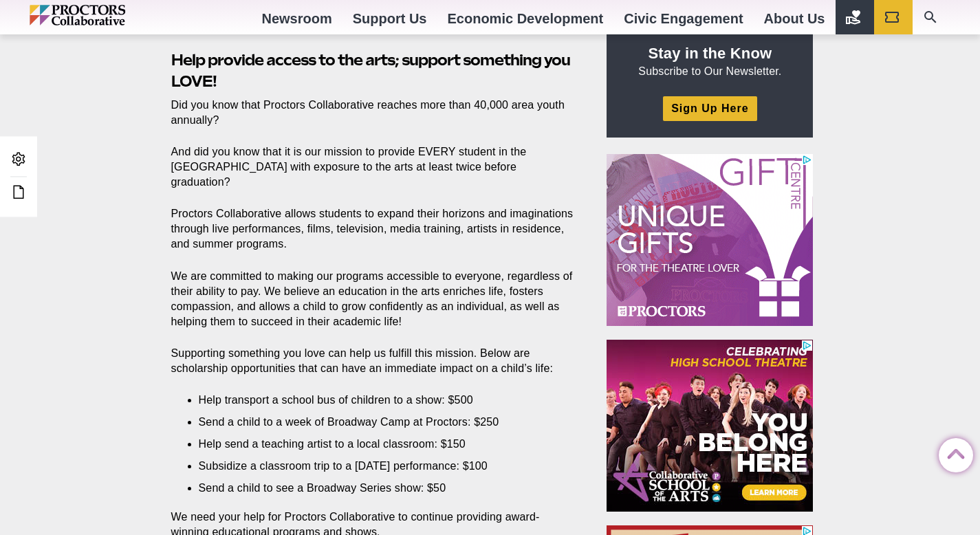
scroll to position [488, 0]
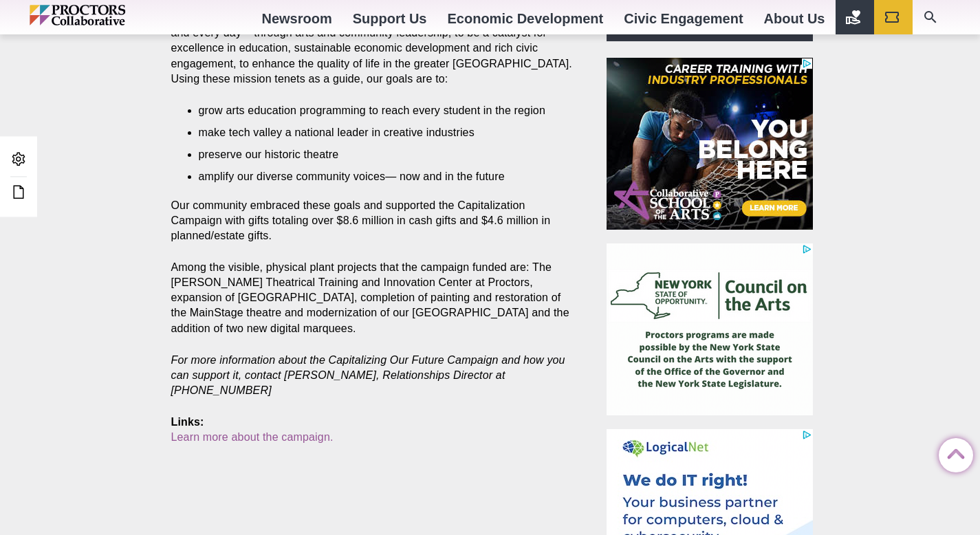
scroll to position [575, 0]
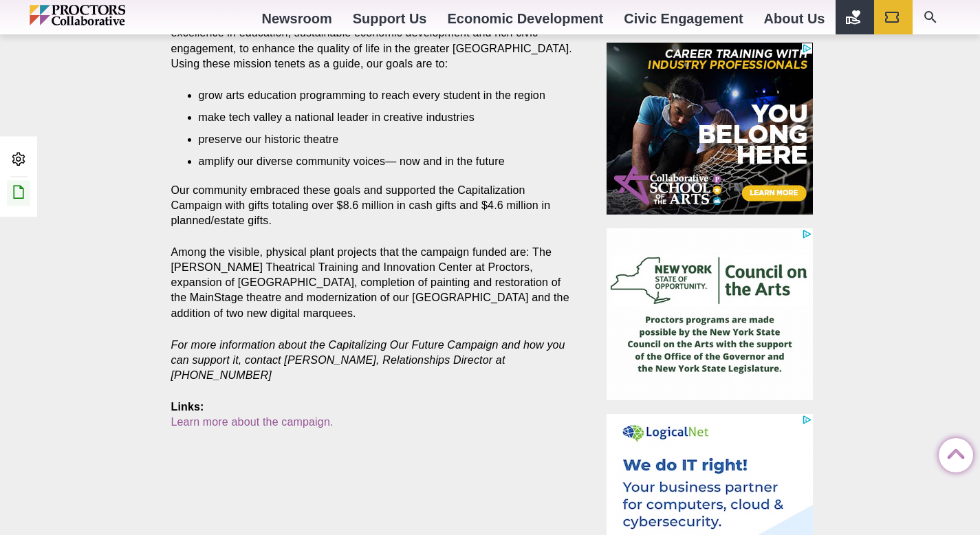
click at [20, 192] on icon at bounding box center [18, 192] width 17 height 17
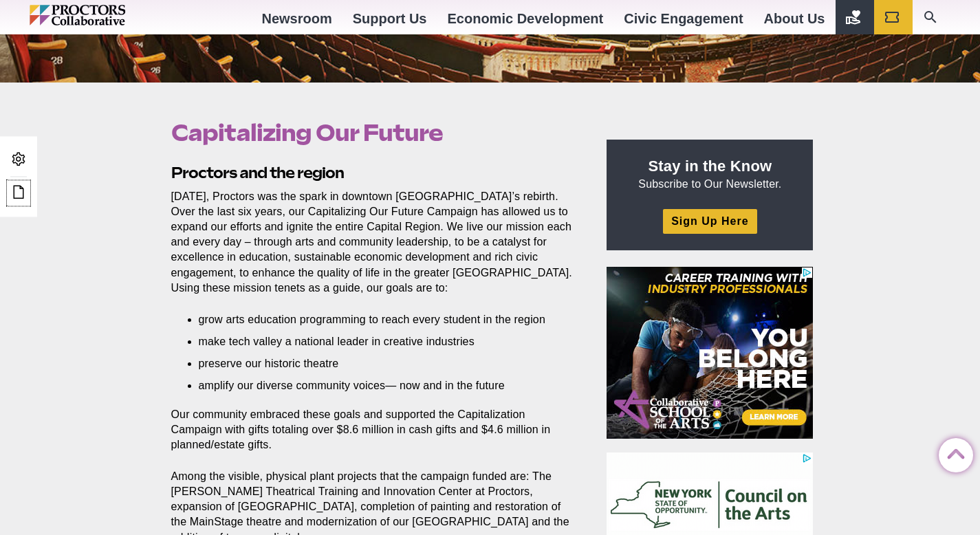
scroll to position [348, 0]
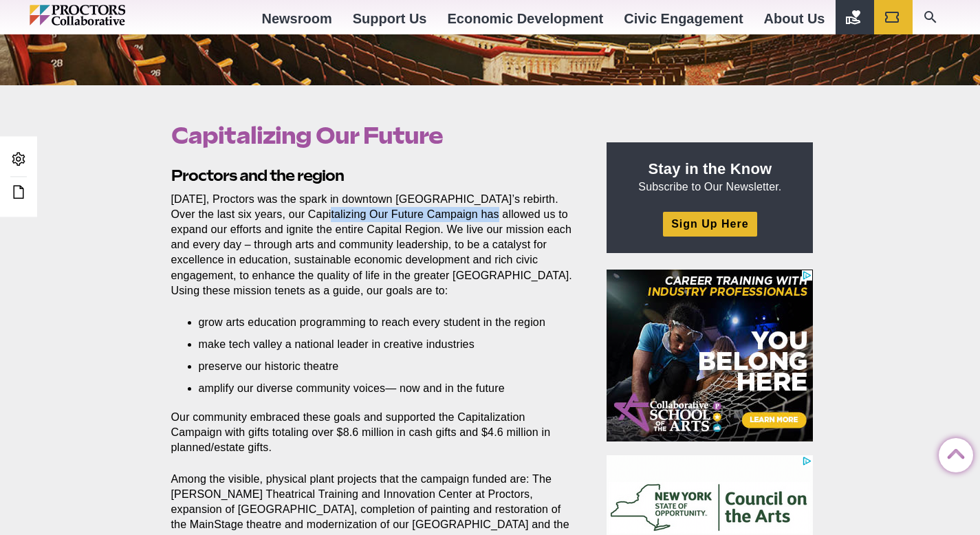
drag, startPoint x: 477, startPoint y: 215, endPoint x: 312, endPoint y: 215, distance: 165.1
click at [312, 215] on p "Twelve years ago, Proctors was the spark in downtown Schenectady’s rebirth. Ove…" at bounding box center [373, 245] width 405 height 107
copy p "Capitalizing Our Future Campaign"
click at [430, 274] on p "Twelve years ago, Proctors was the spark in downtown Schenectady’s rebirth. Ove…" at bounding box center [373, 245] width 405 height 107
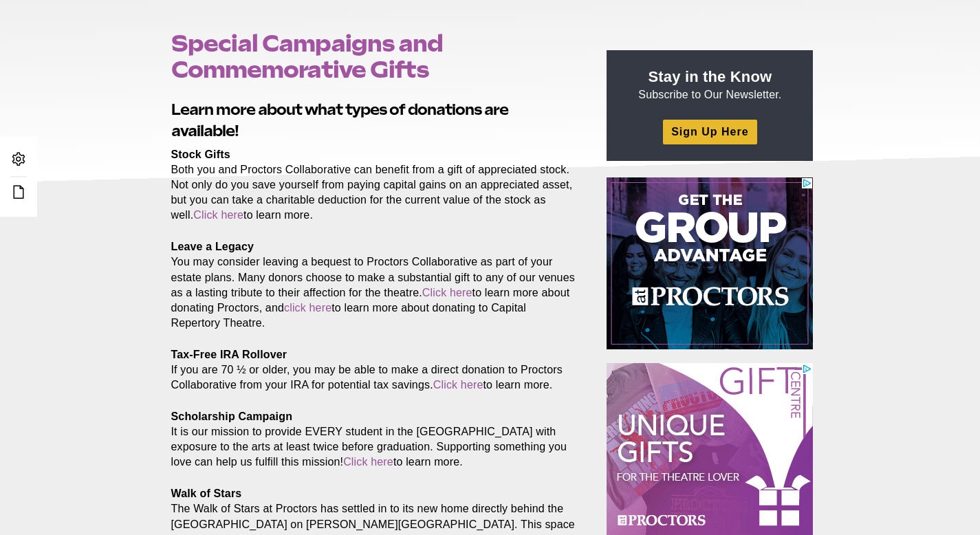
scroll to position [279, 0]
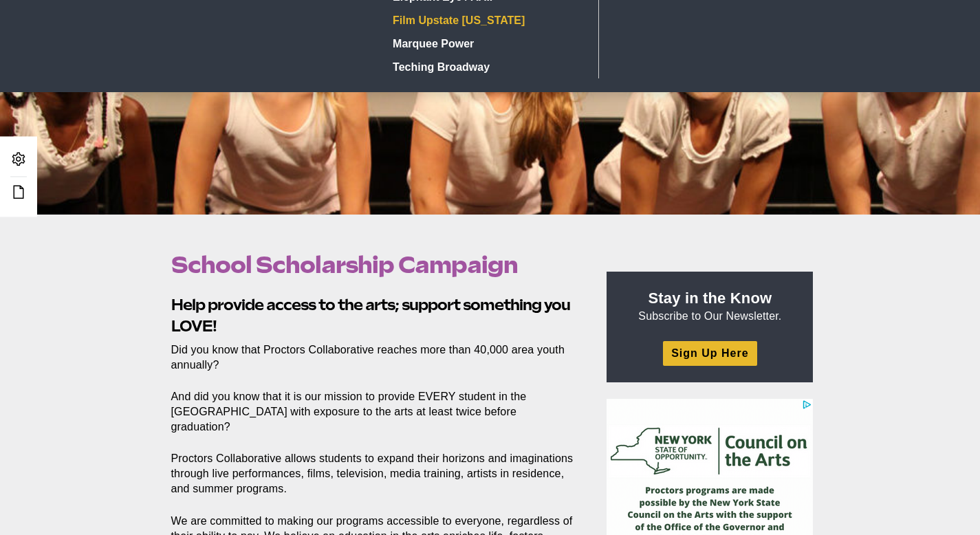
scroll to position [465, 0]
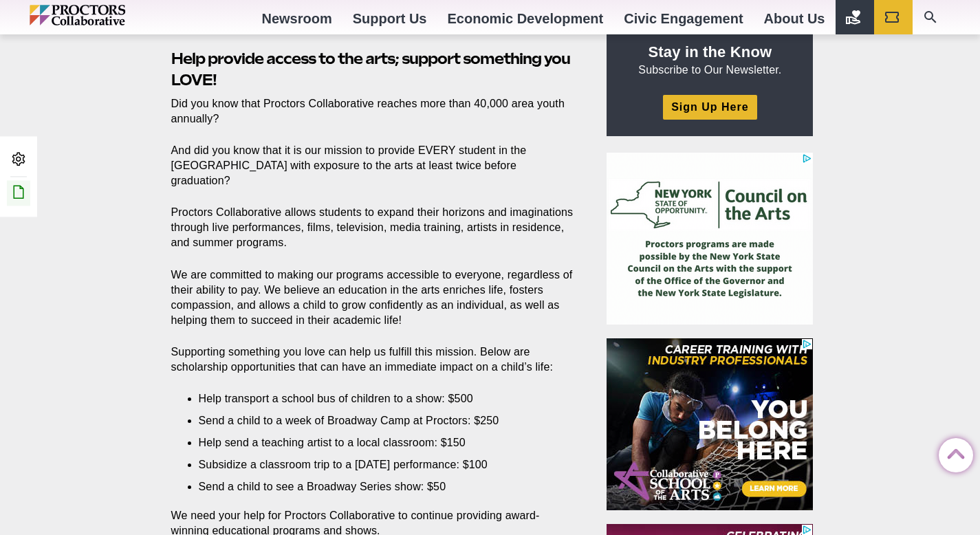
click at [15, 200] on icon at bounding box center [18, 192] width 17 height 17
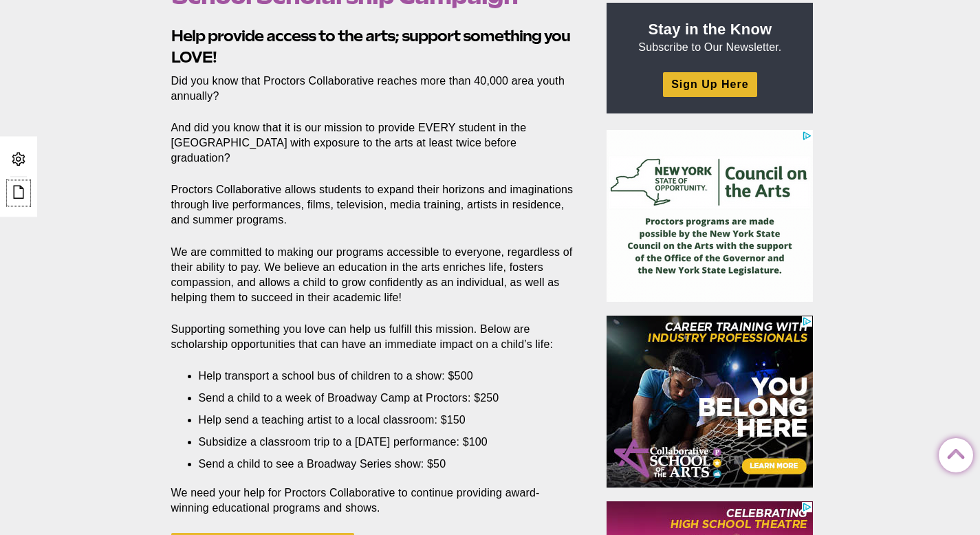
scroll to position [780, 0]
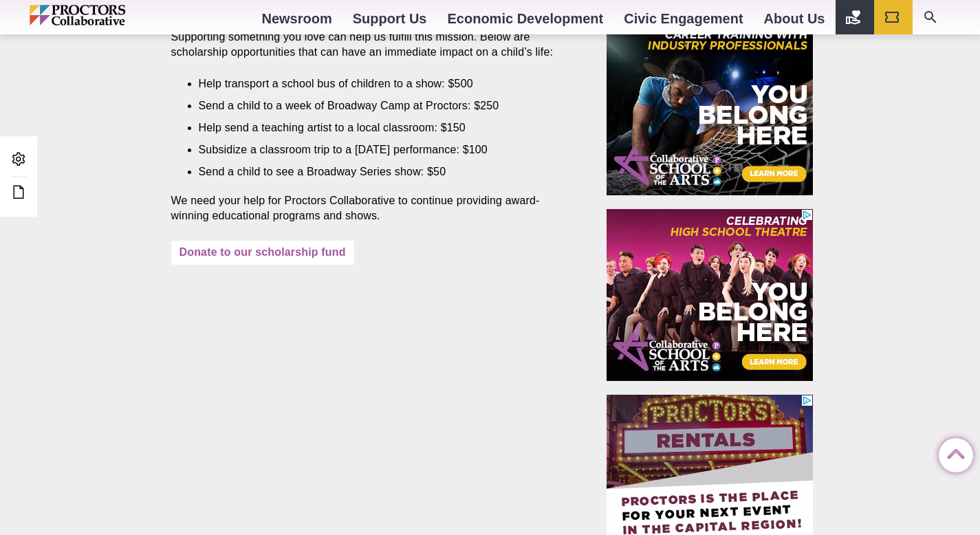
click at [323, 241] on link "Donate to our scholarship fund" at bounding box center [262, 253] width 183 height 24
click at [297, 241] on link "Donate to our scholarship fund" at bounding box center [262, 253] width 183 height 24
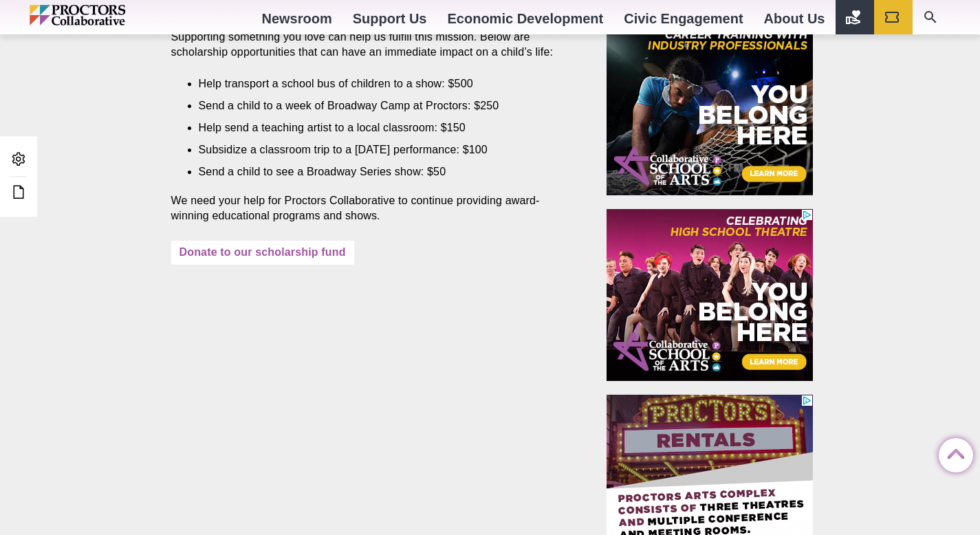
click at [297, 241] on link "Donate to our scholarship fund" at bounding box center [262, 253] width 183 height 24
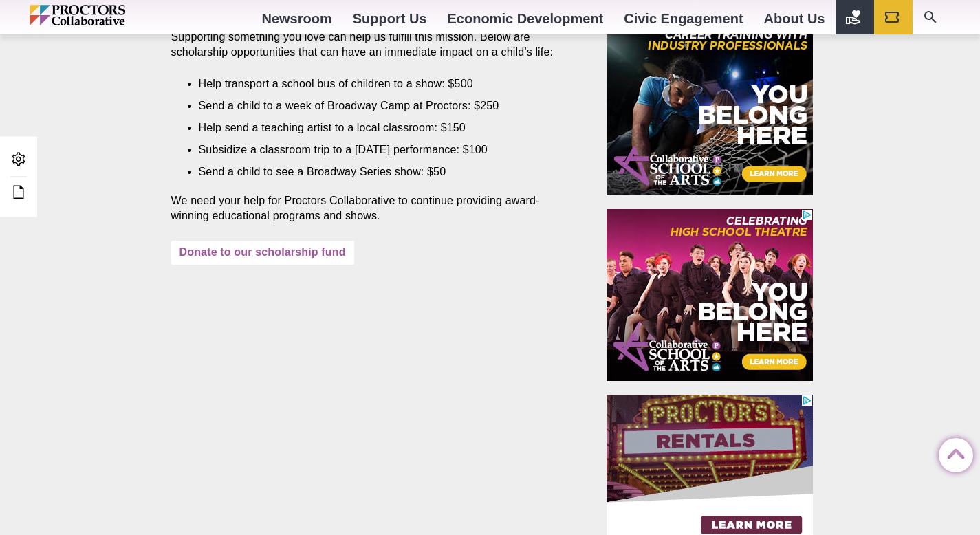
click at [297, 241] on link "Donate to our scholarship fund" at bounding box center [262, 253] width 183 height 24
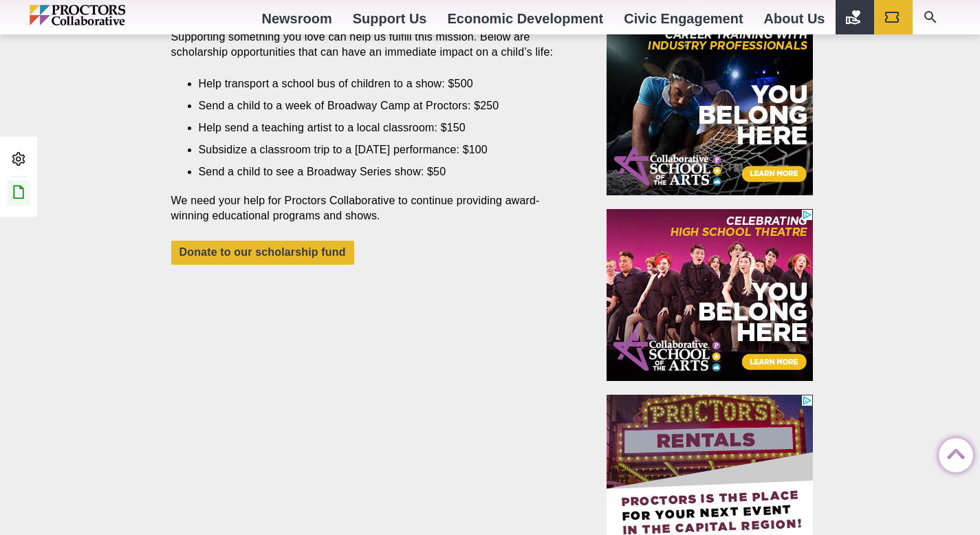
click at [19, 189] on icon at bounding box center [18, 192] width 17 height 17
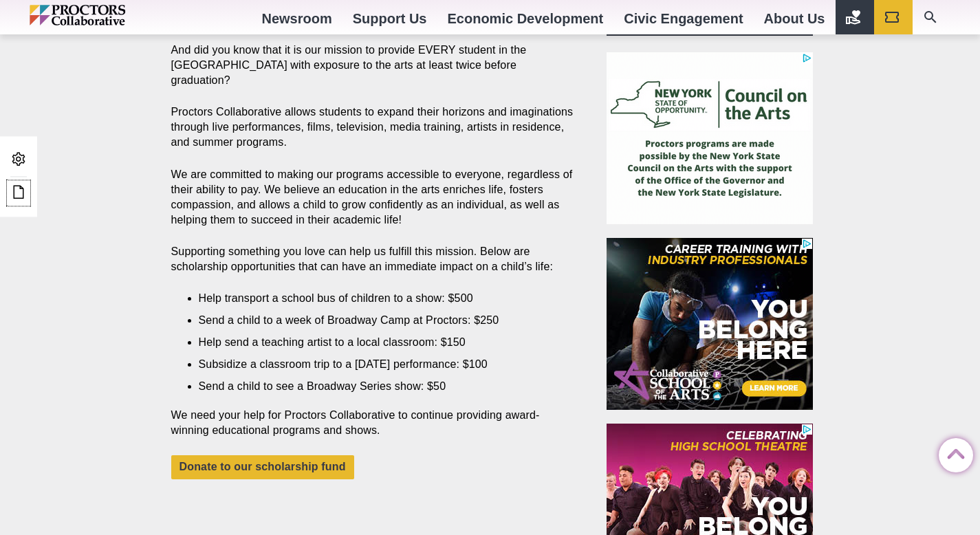
scroll to position [562, 0]
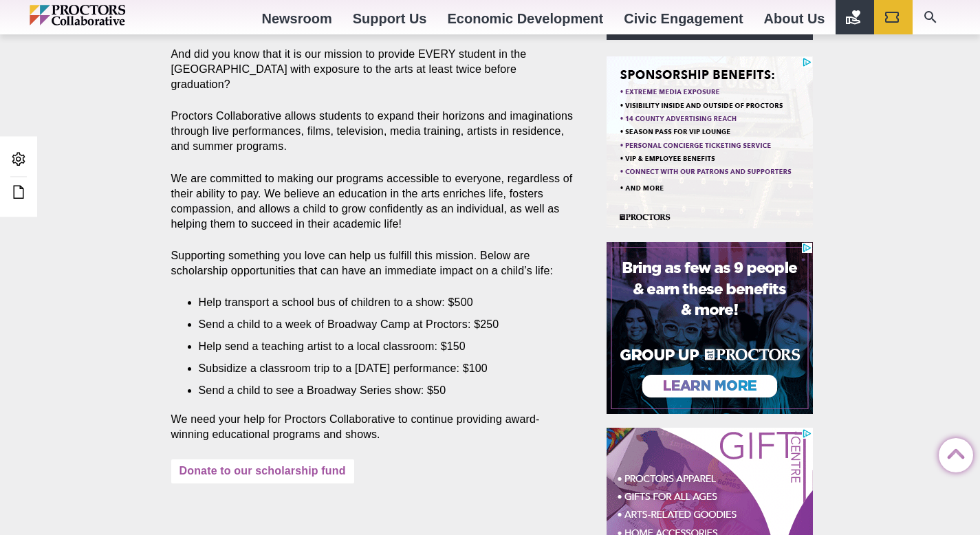
click at [244, 460] on link "Donate to our scholarship fund" at bounding box center [262, 472] width 183 height 24
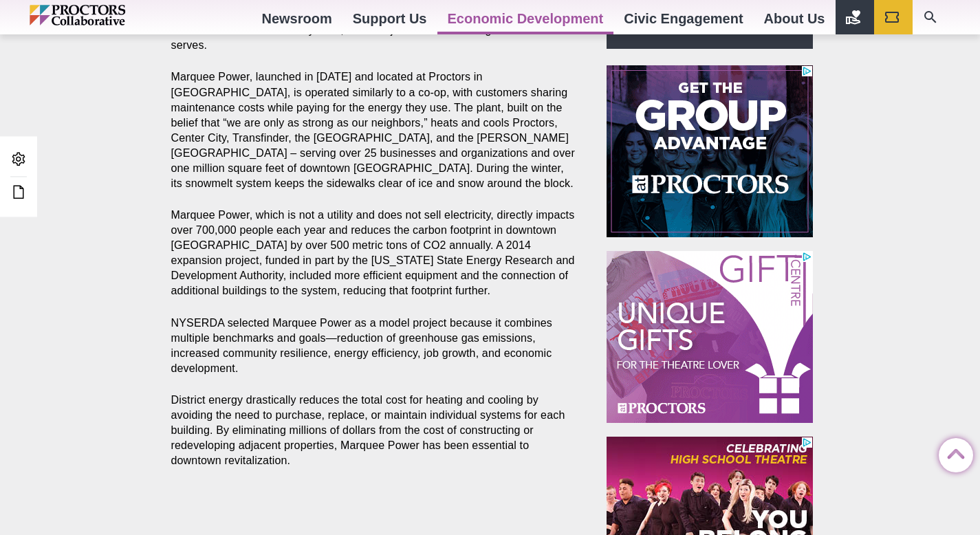
scroll to position [480, 0]
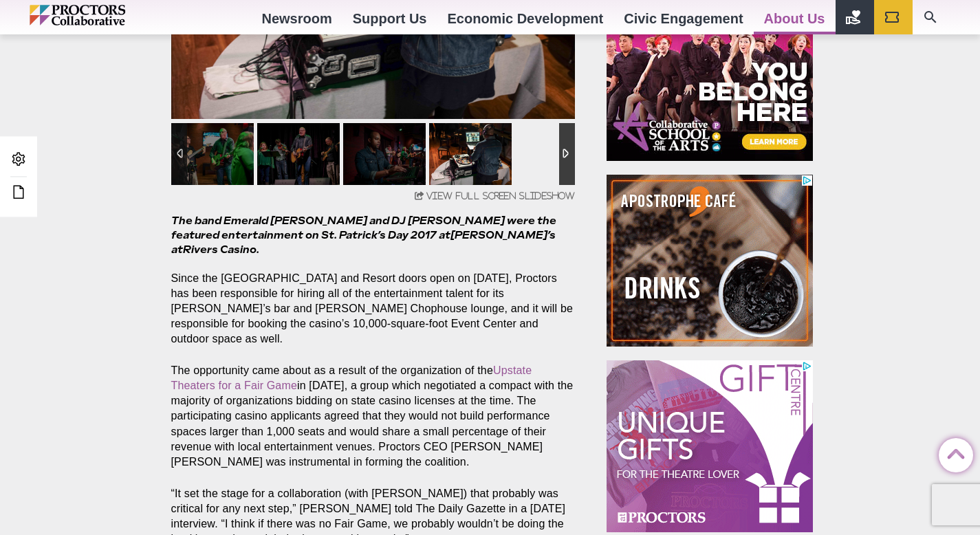
scroll to position [773, 0]
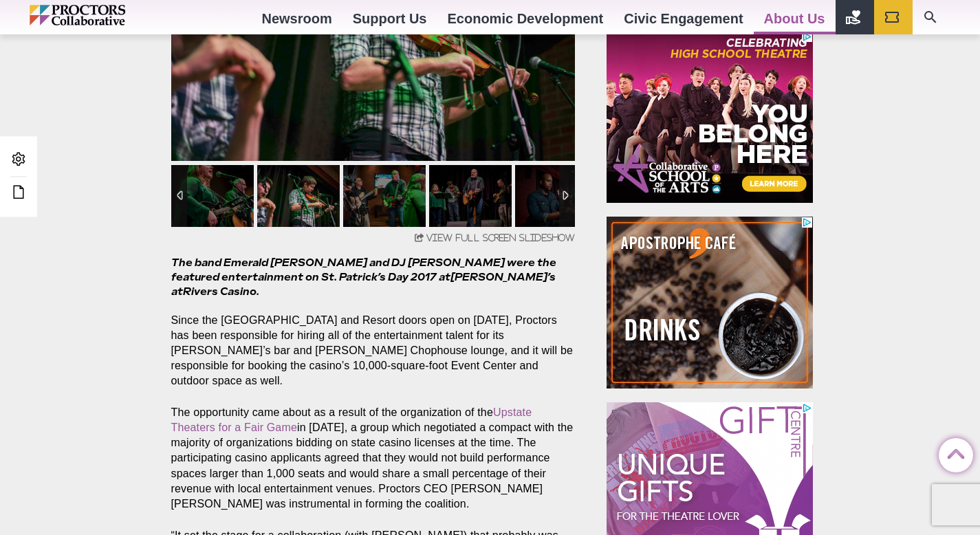
click at [226, 313] on p "Since the [GEOGRAPHIC_DATA] and Resort doors open on [DATE], Proctors has been …" at bounding box center [373, 351] width 405 height 76
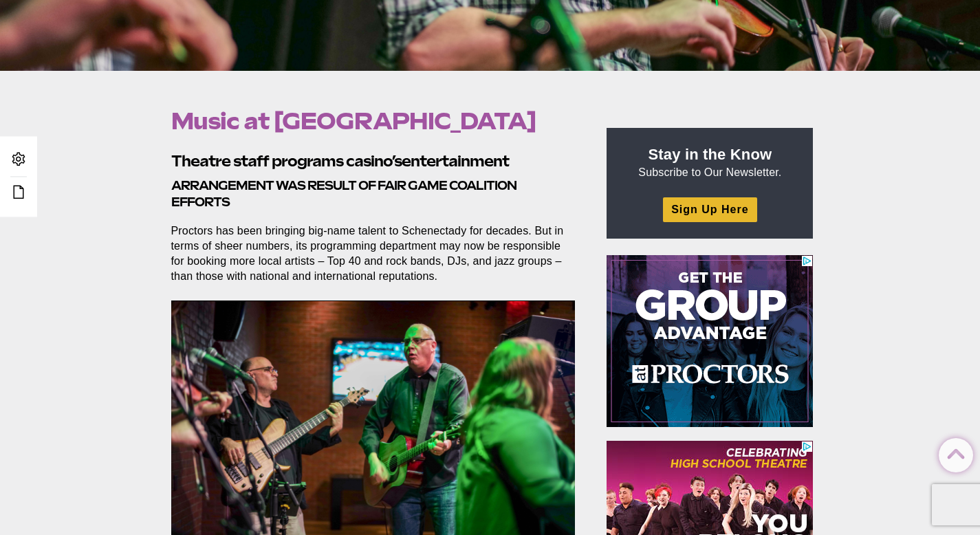
scroll to position [367, 0]
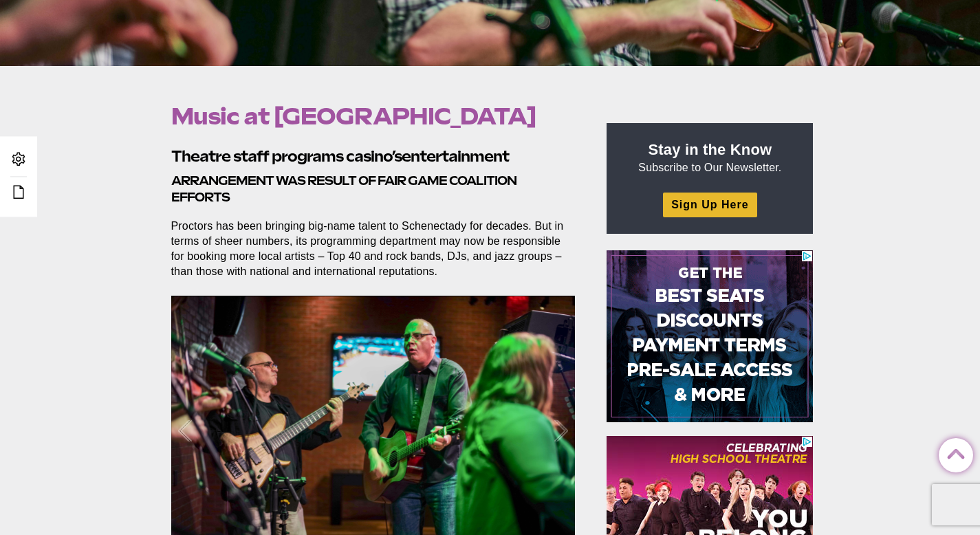
click at [351, 222] on p "Proctors has been bringing big-name talent to Schenectady for decades. But in t…" at bounding box center [373, 249] width 405 height 61
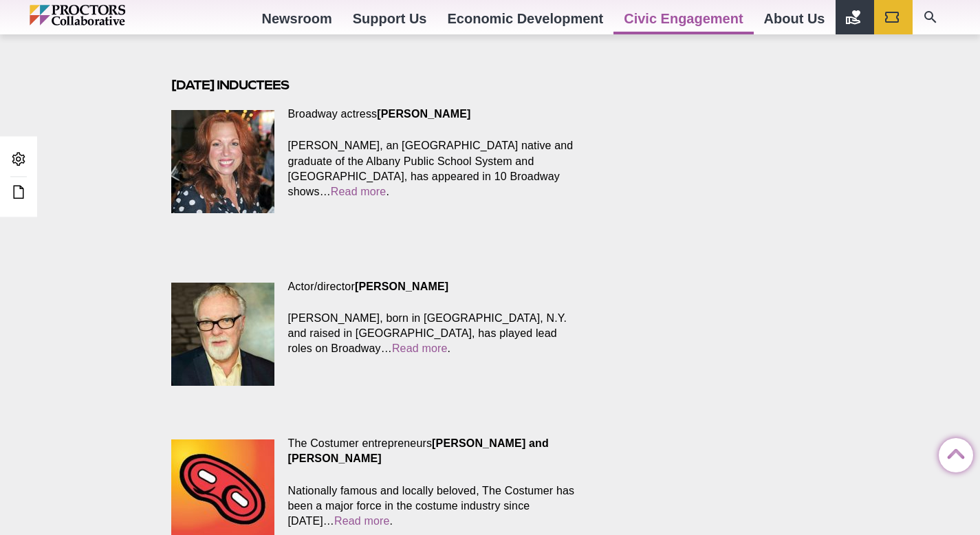
scroll to position [3111, 0]
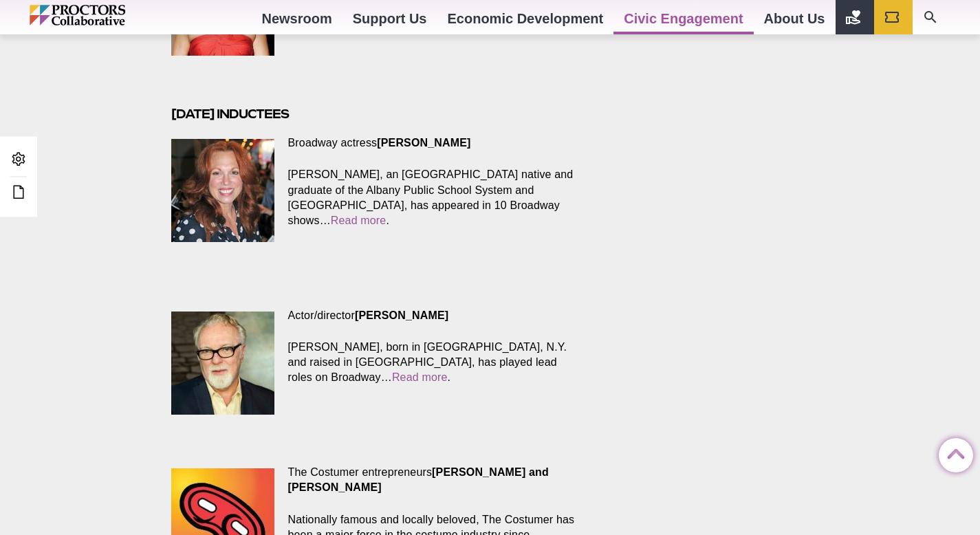
drag, startPoint x: 351, startPoint y: 55, endPoint x: 173, endPoint y: 56, distance: 178.2
click at [173, 107] on strong "September 2011 inductees" at bounding box center [230, 114] width 118 height 14
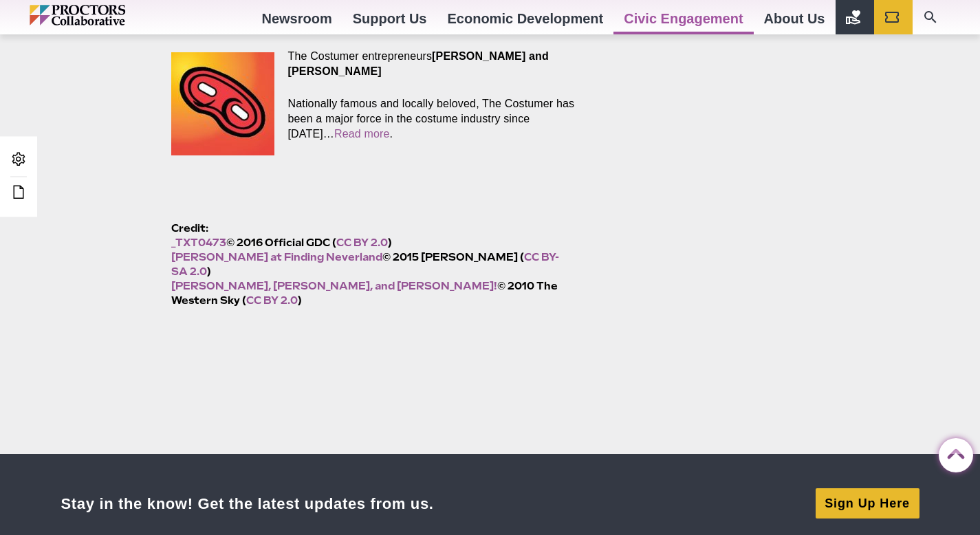
scroll to position [3294, 0]
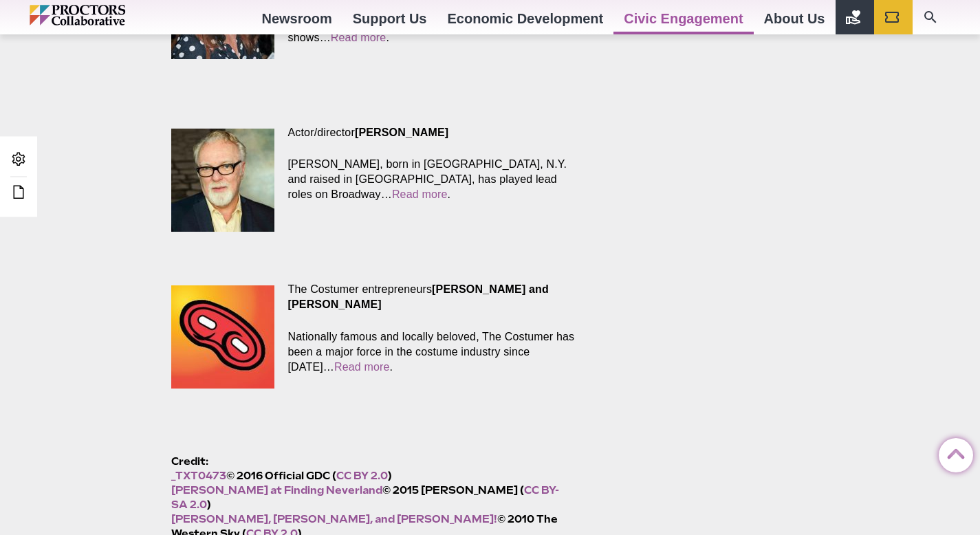
drag, startPoint x: 575, startPoint y: 422, endPoint x: 173, endPoint y: 382, distance: 403.8
click at [173, 455] on h6 "Credit: _TXT0473 © 2016 Official GDC ( CC BY 2.0 ) Carolee Carmello at Finding …" at bounding box center [373, 498] width 405 height 87
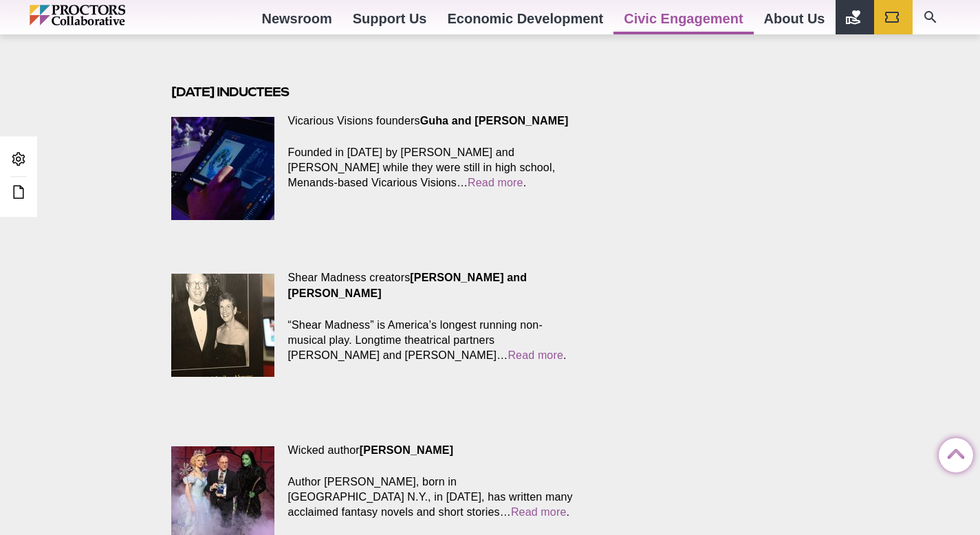
scroll to position [219, 0]
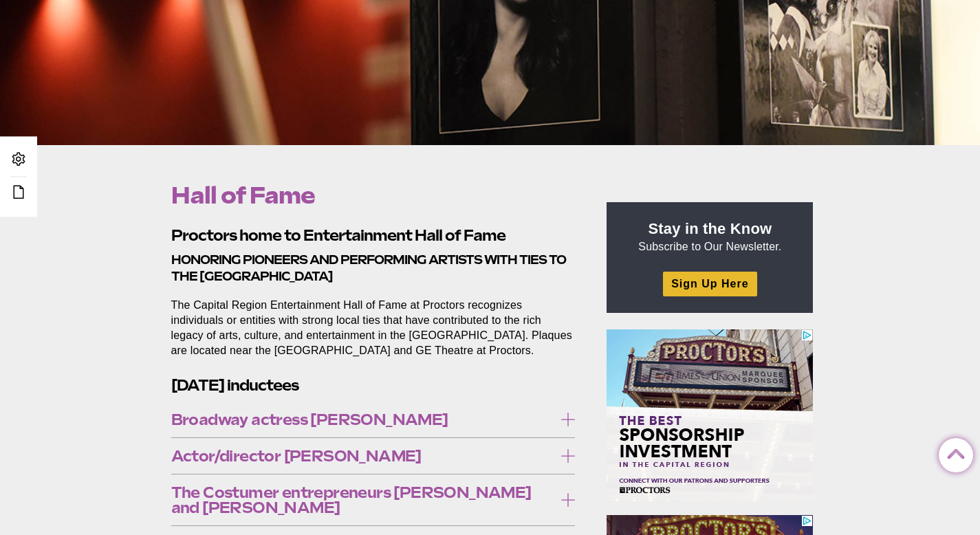
scroll to position [323, 0]
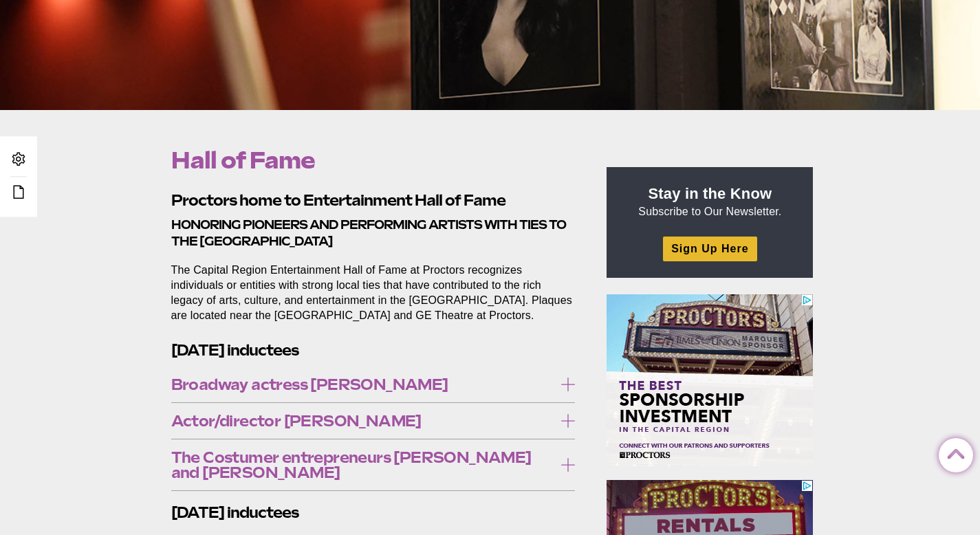
click at [389, 316] on p "The Capital Region Entertainment Hall of Fame at Proctors recognizes individual…" at bounding box center [373, 293] width 405 height 61
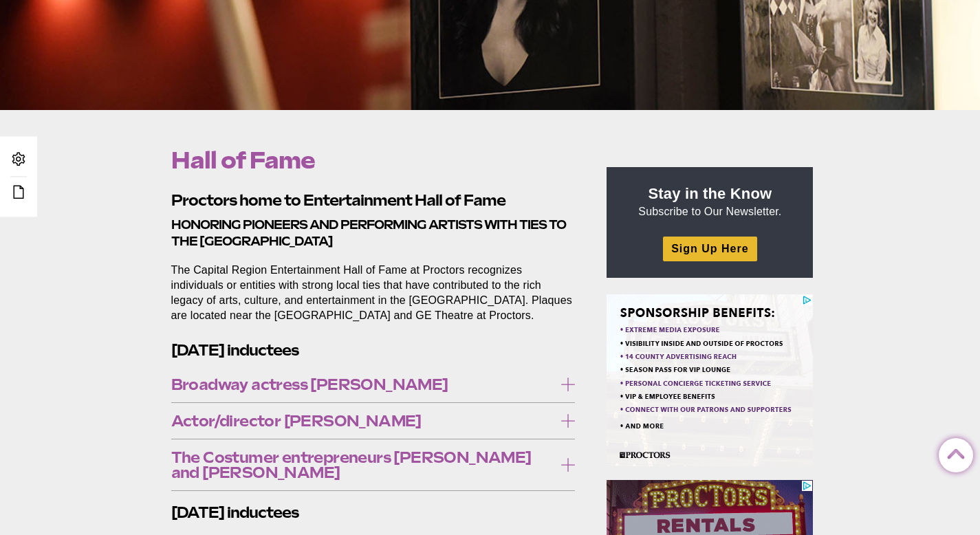
click at [563, 382] on icon at bounding box center [568, 385] width 14 height 14
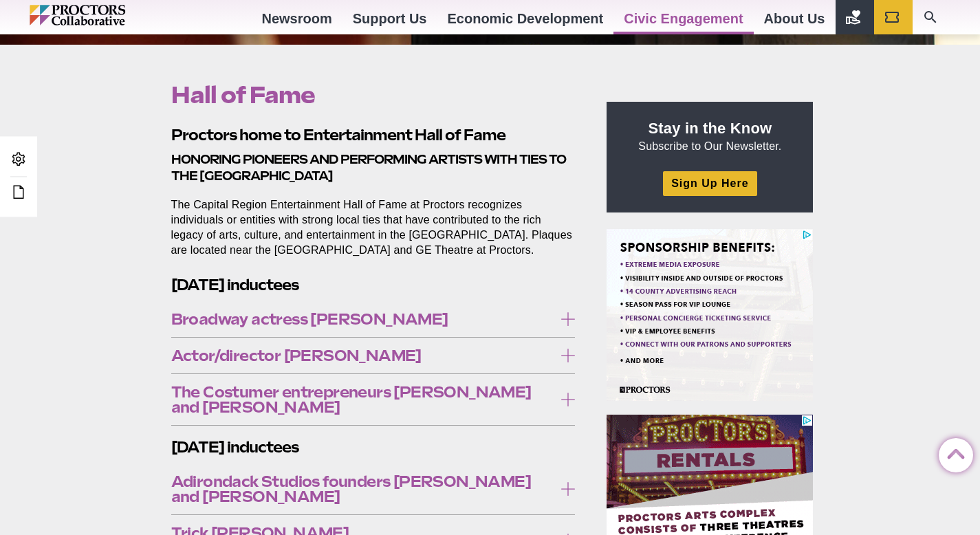
scroll to position [465, 0]
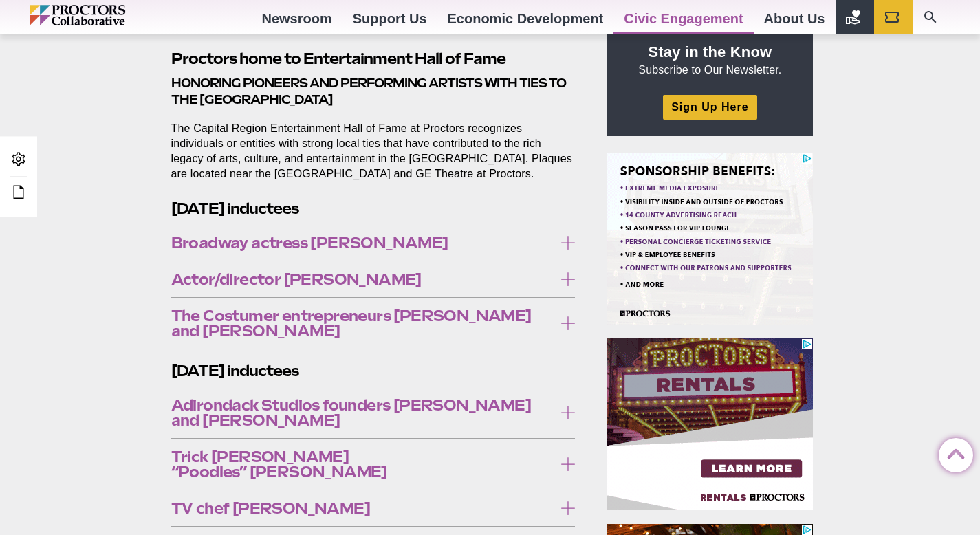
click at [563, 242] on icon at bounding box center [568, 243] width 14 height 14
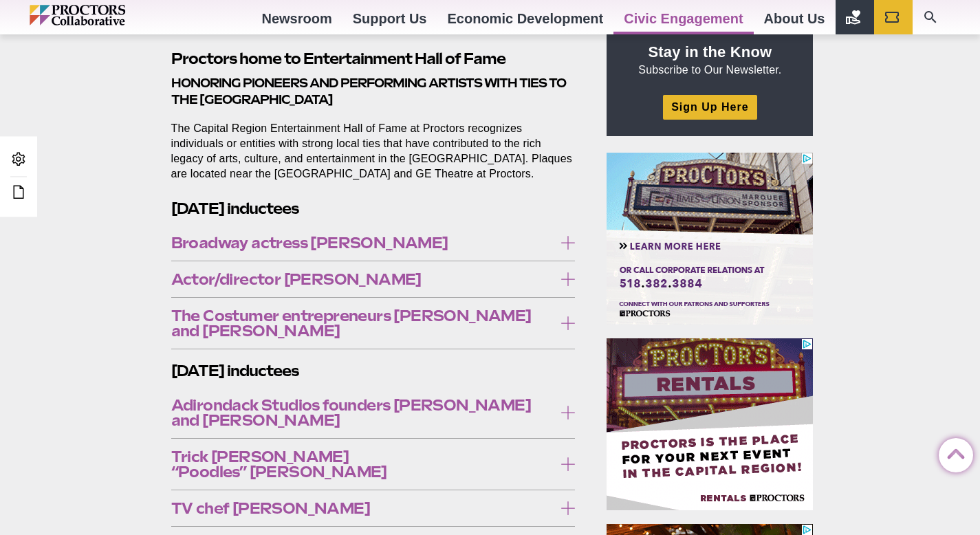
click at [567, 279] on icon at bounding box center [568, 279] width 14 height 14
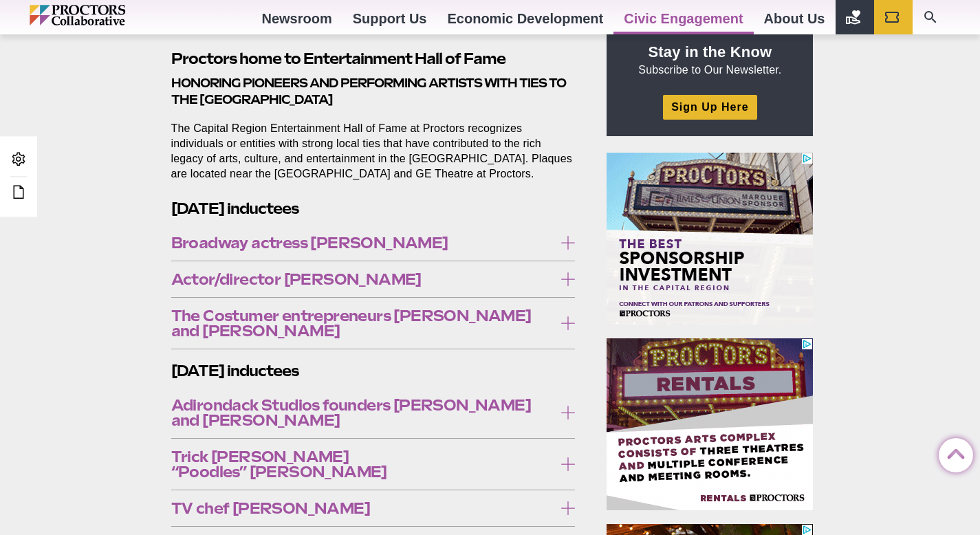
click at [567, 279] on icon at bounding box center [568, 279] width 14 height 14
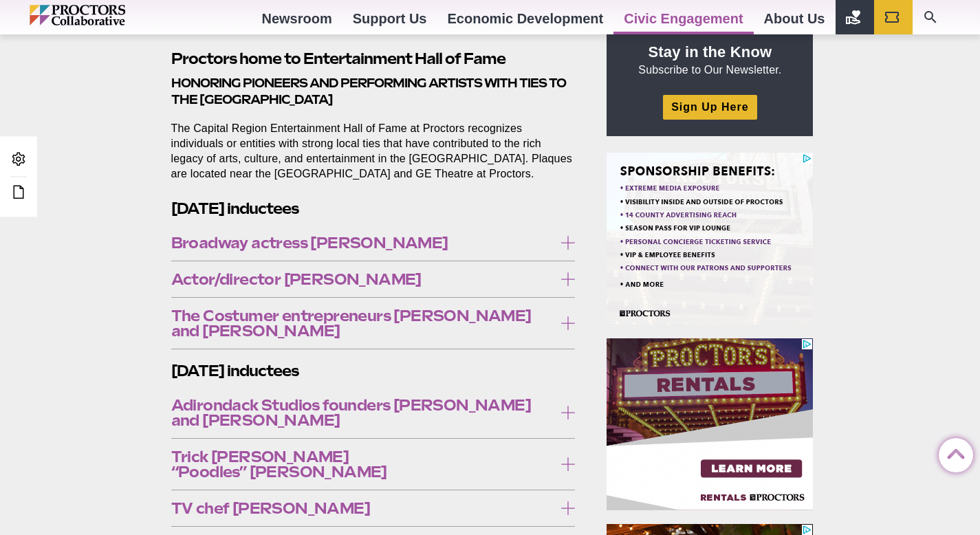
click at [570, 314] on label "The Costumer entrepreneurs Kathe and Jack Sheehan" at bounding box center [373, 323] width 405 height 41
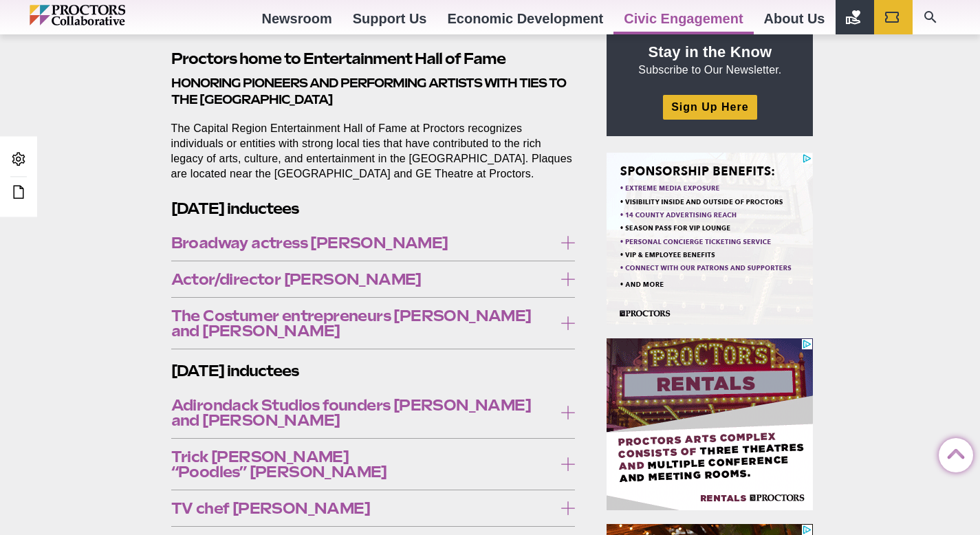
click at [568, 318] on icon at bounding box center [568, 323] width 14 height 14
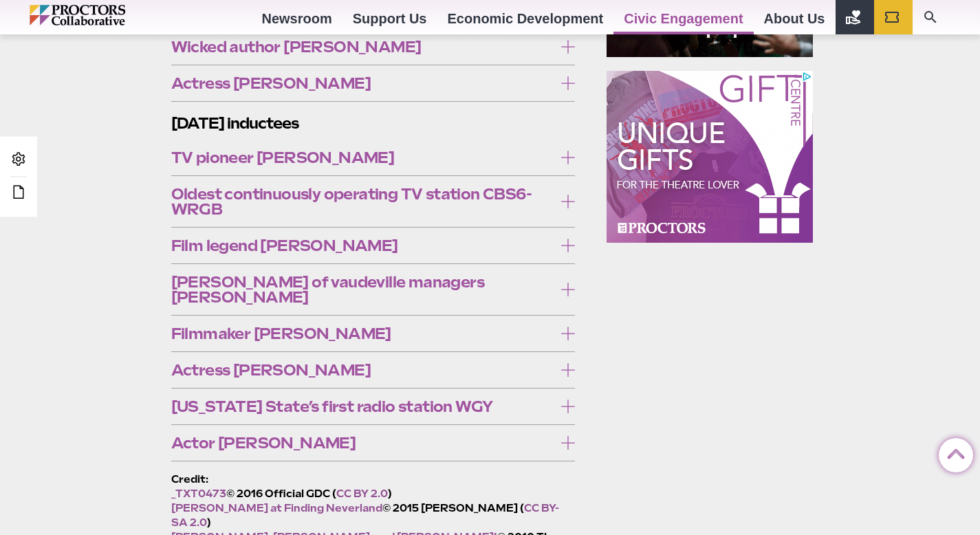
scroll to position [1010, 0]
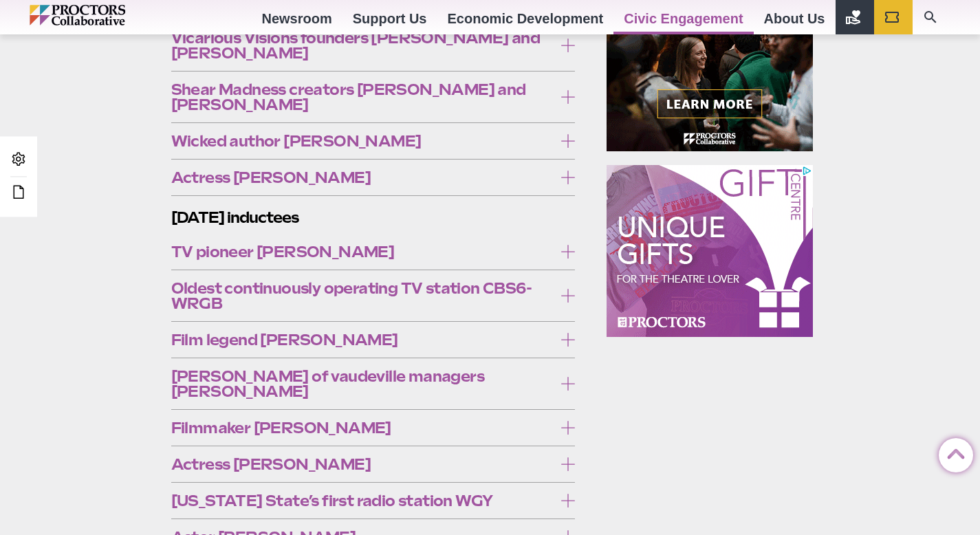
click at [563, 333] on icon at bounding box center [568, 340] width 14 height 14
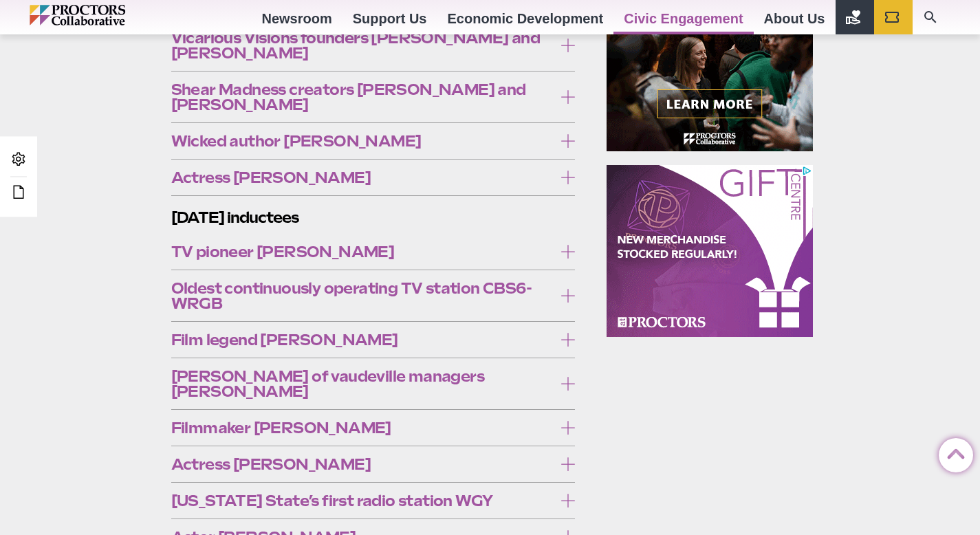
click at [565, 333] on icon at bounding box center [568, 340] width 14 height 14
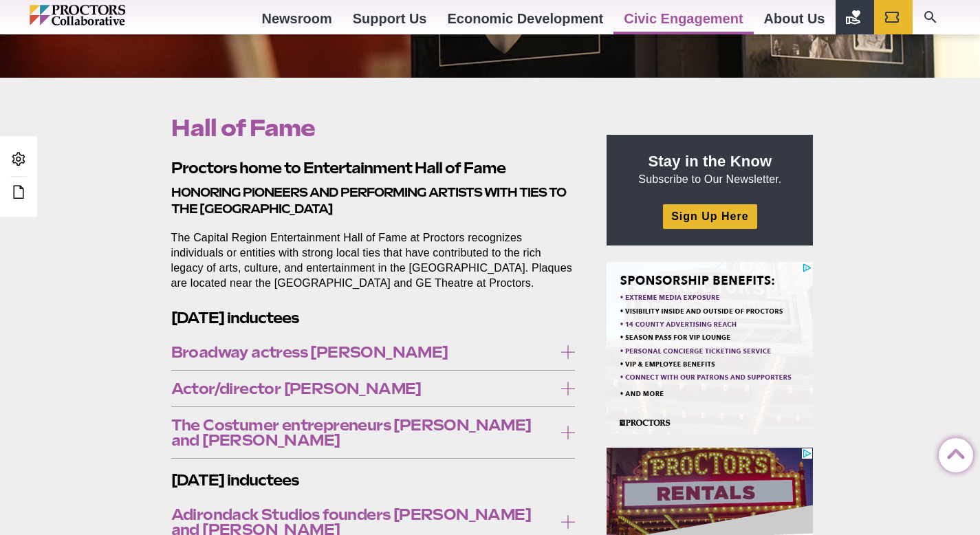
scroll to position [346, 0]
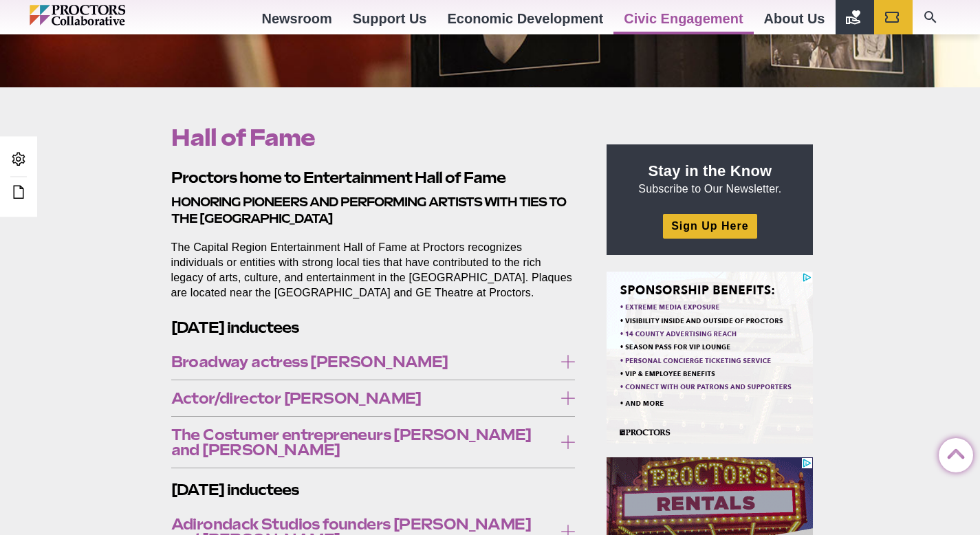
click at [502, 360] on span "Broadway actress Carolee Carmello" at bounding box center [362, 361] width 383 height 15
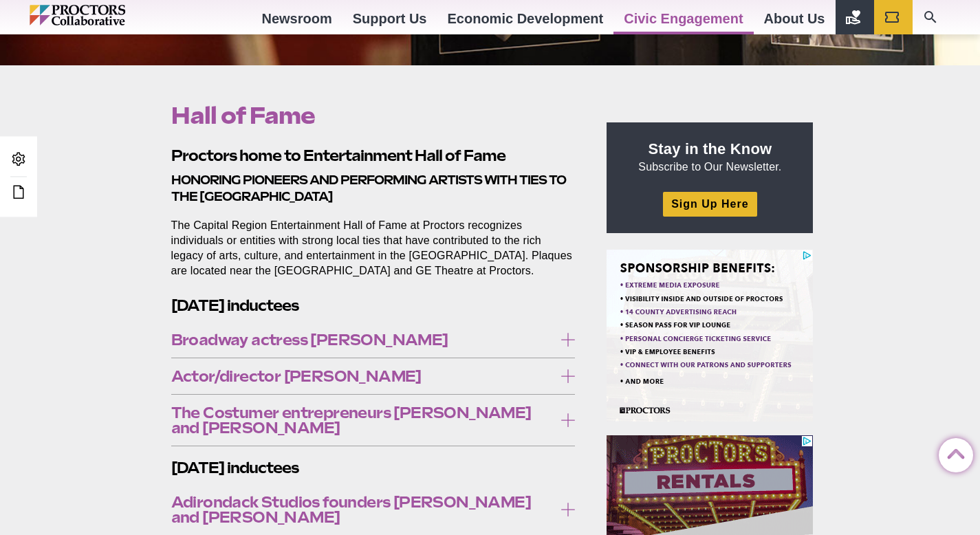
scroll to position [453, 0]
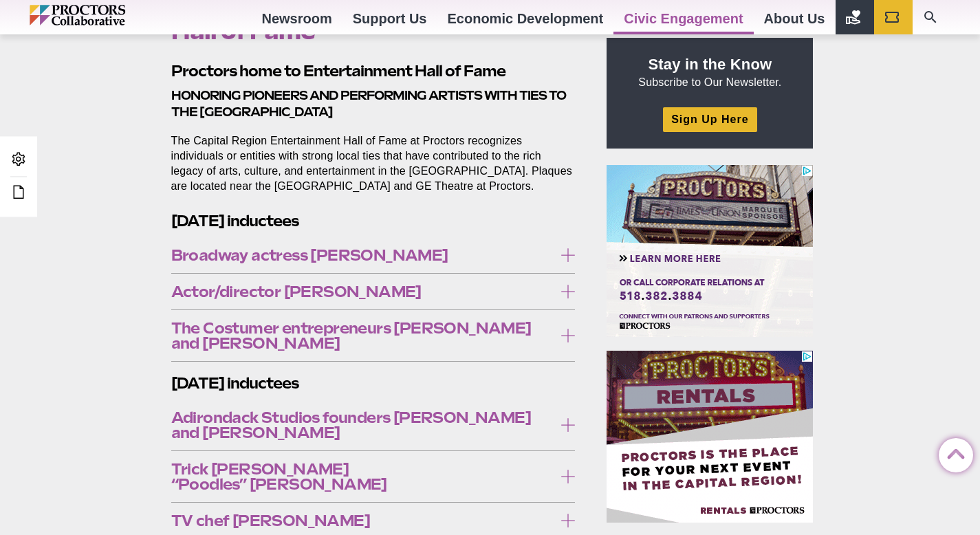
click at [487, 253] on span "Broadway actress Carolee Carmello" at bounding box center [362, 255] width 383 height 15
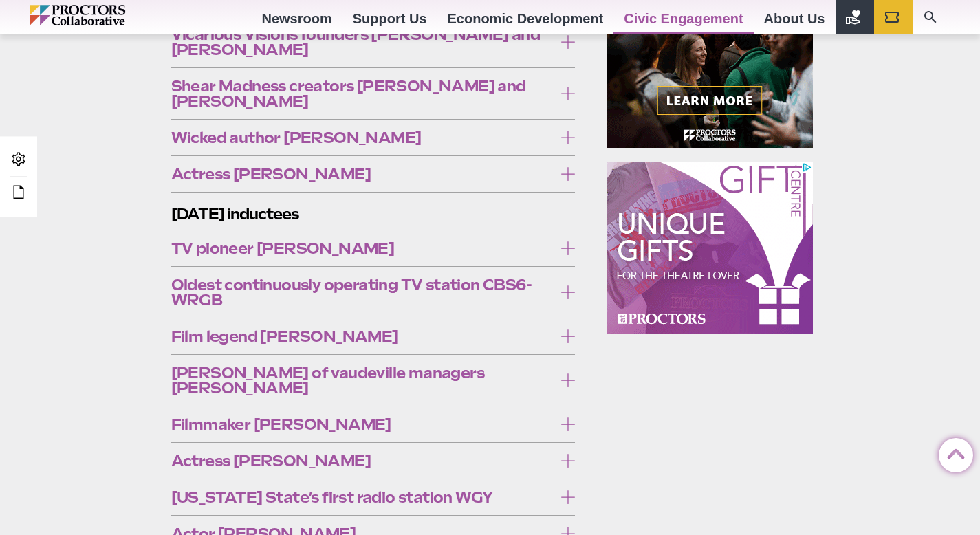
scroll to position [749, 0]
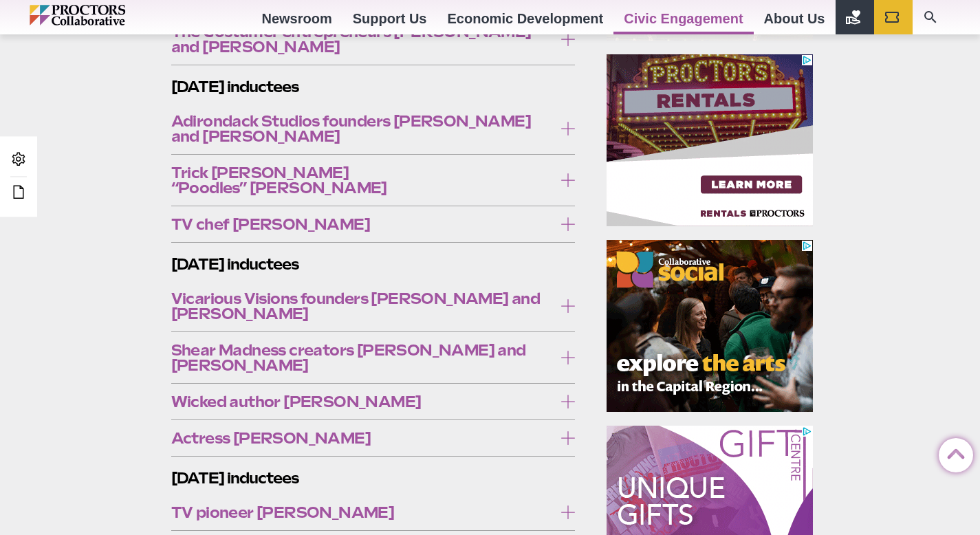
click at [411, 291] on span "Vicarious Visions founders Guha and Karthick Bala" at bounding box center [362, 306] width 383 height 30
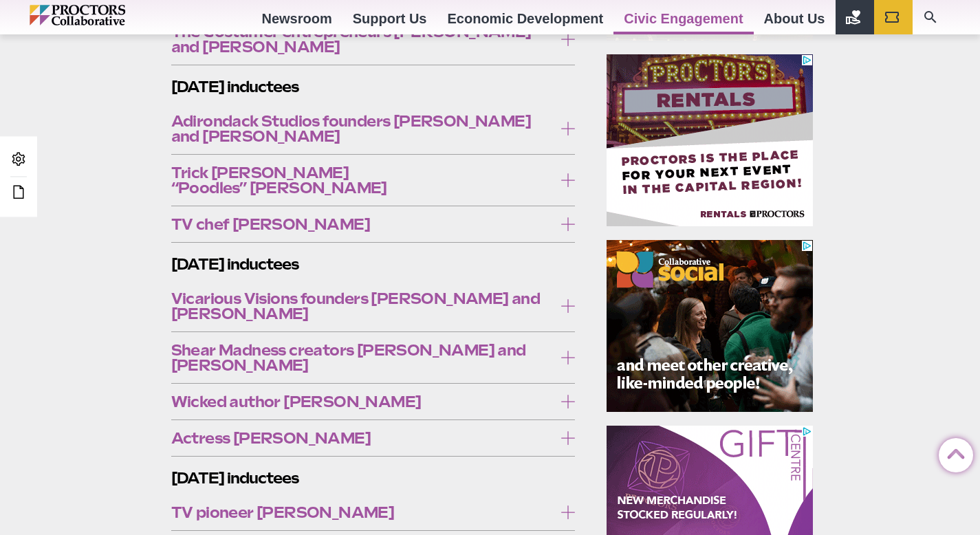
click at [411, 291] on span "Vicarious Visions founders Guha and Karthick Bala" at bounding box center [362, 306] width 383 height 30
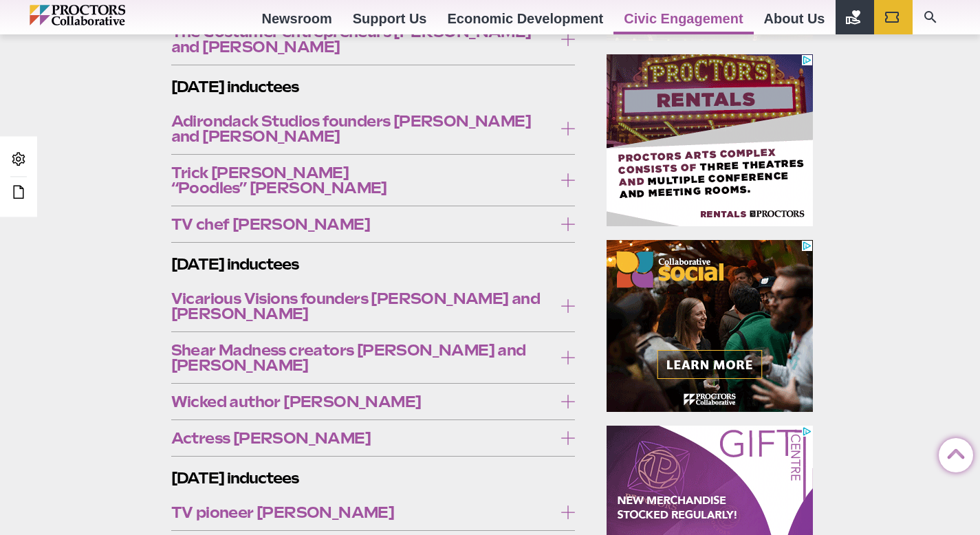
scroll to position [1029, 0]
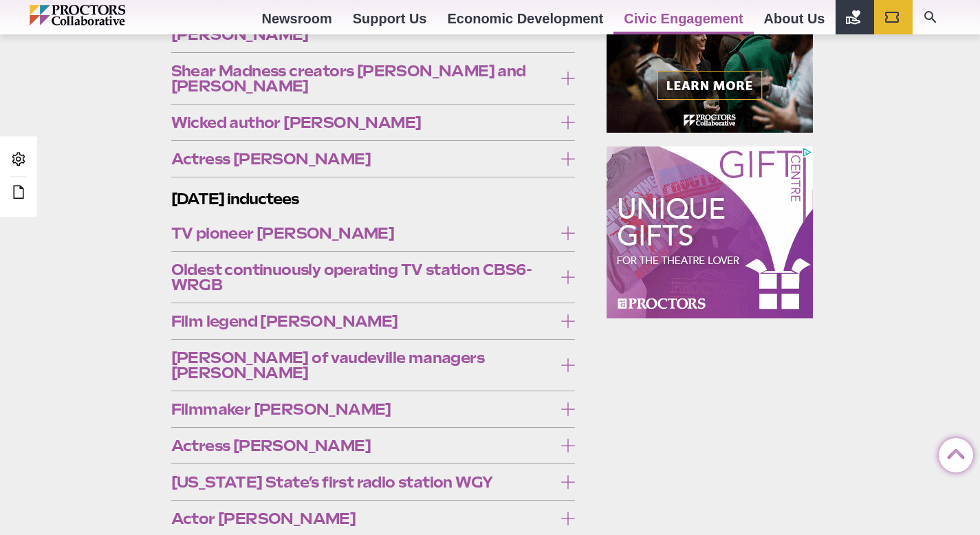
click at [356, 314] on span "Film legend Kirk Douglas" at bounding box center [362, 321] width 383 height 15
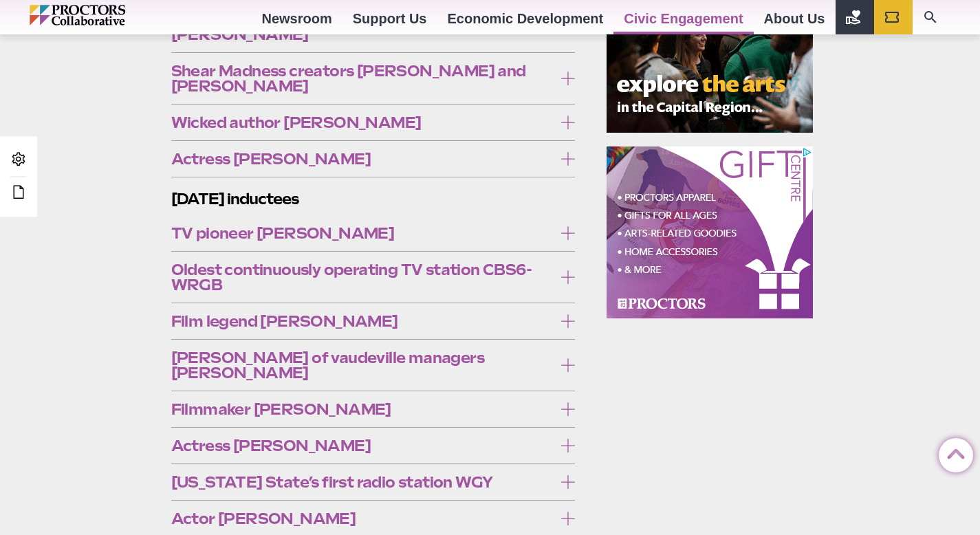
click at [356, 314] on span "Film legend Kirk Douglas" at bounding box center [362, 321] width 383 height 15
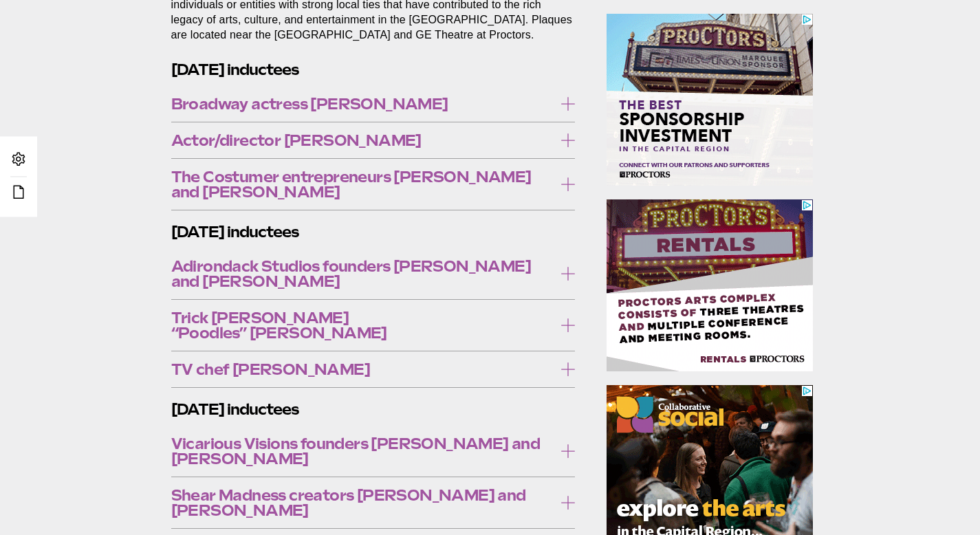
scroll to position [608, 0]
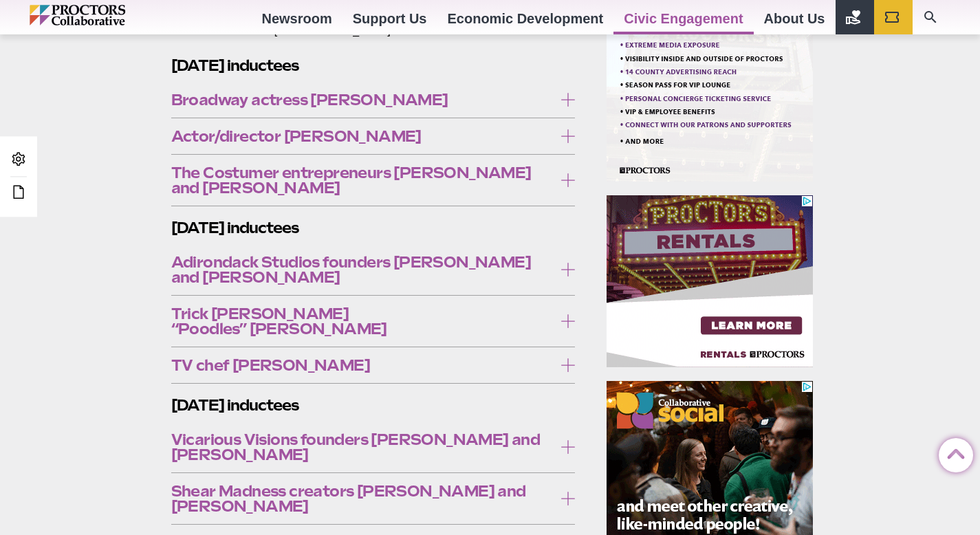
click at [565, 99] on icon at bounding box center [568, 100] width 14 height 14
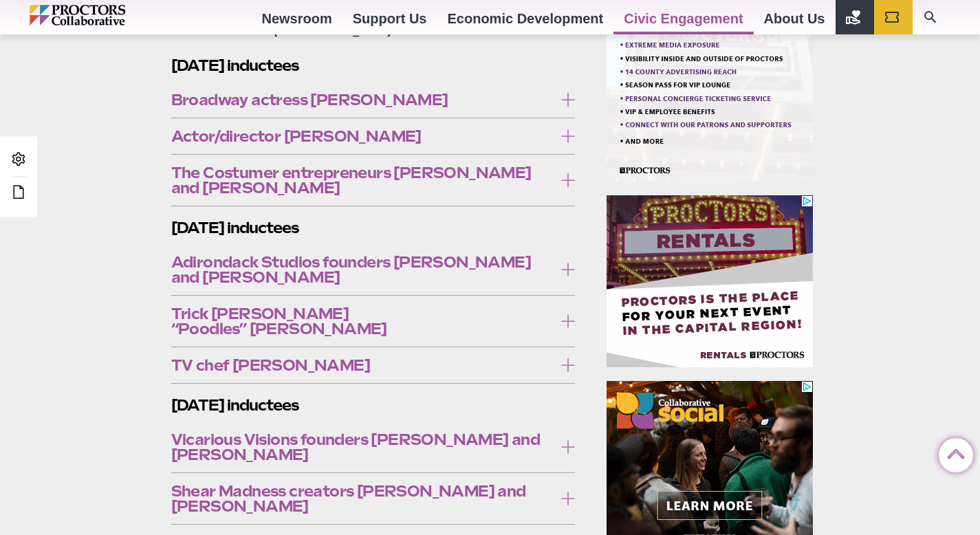
click at [565, 99] on icon at bounding box center [568, 100] width 14 height 14
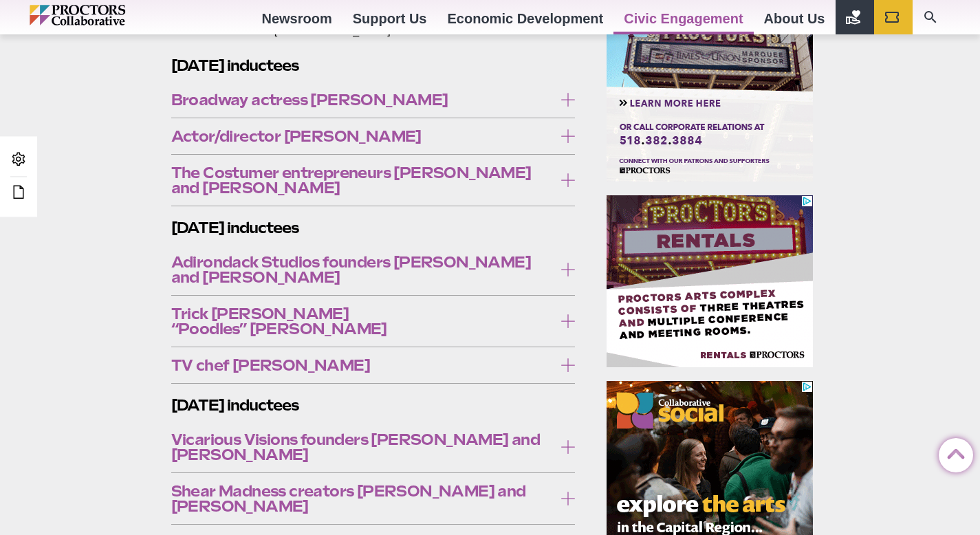
click at [570, 130] on icon at bounding box center [568, 136] width 14 height 14
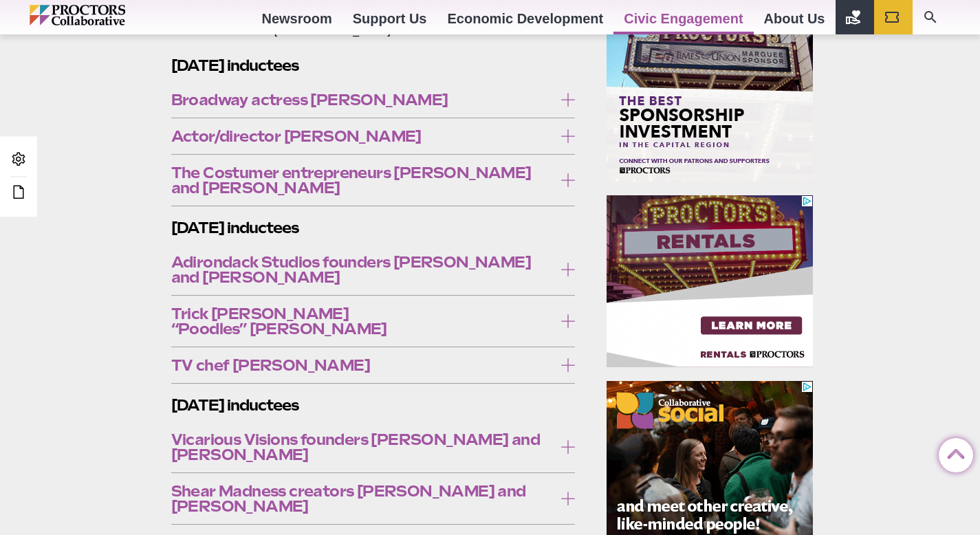
click at [570, 130] on icon at bounding box center [568, 136] width 14 height 14
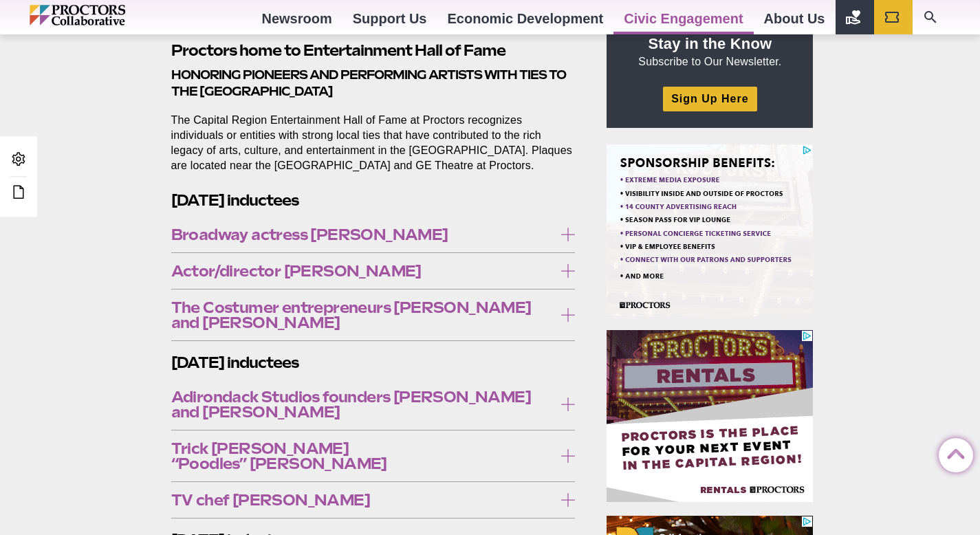
scroll to position [41, 0]
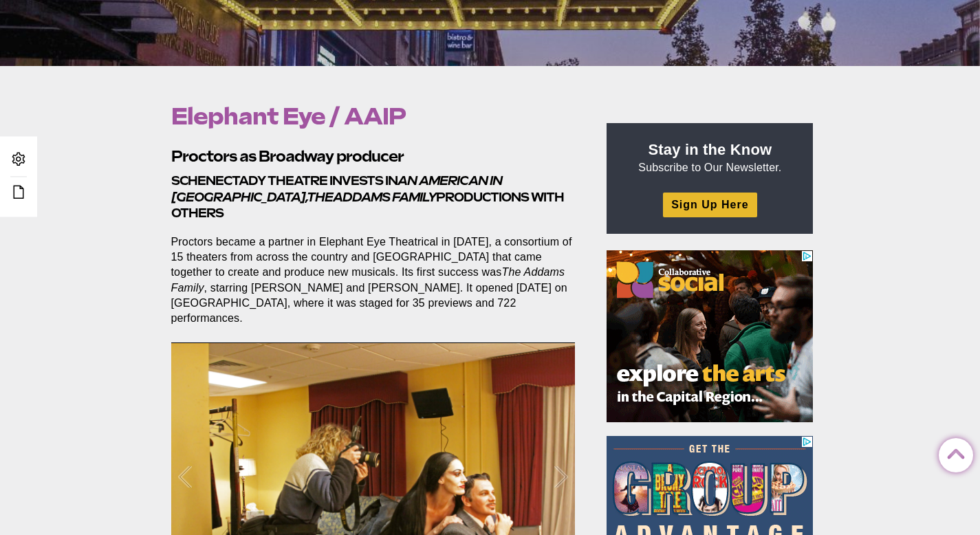
scroll to position [509, 0]
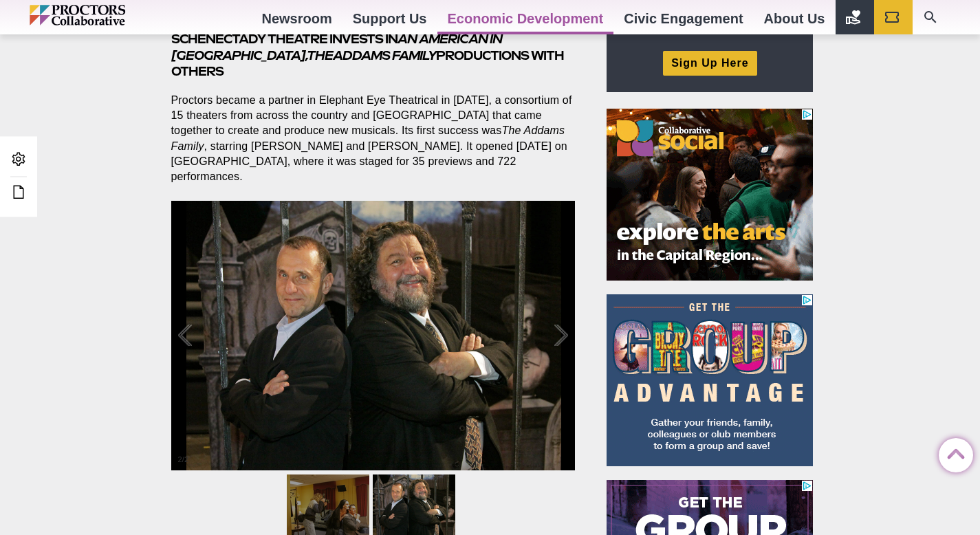
click at [378, 308] on link at bounding box center [372, 335] width 55 height 55
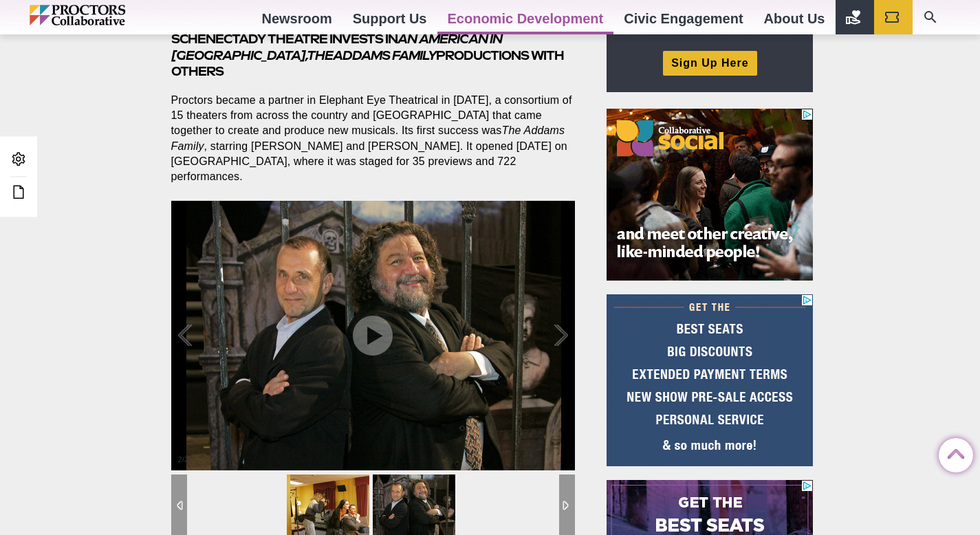
click at [310, 475] on img at bounding box center [328, 506] width 83 height 62
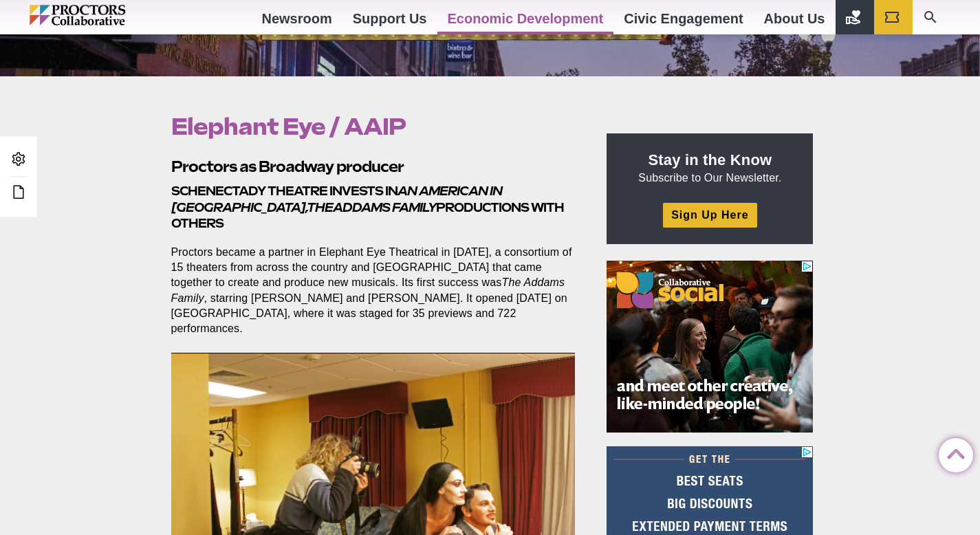
scroll to position [342, 0]
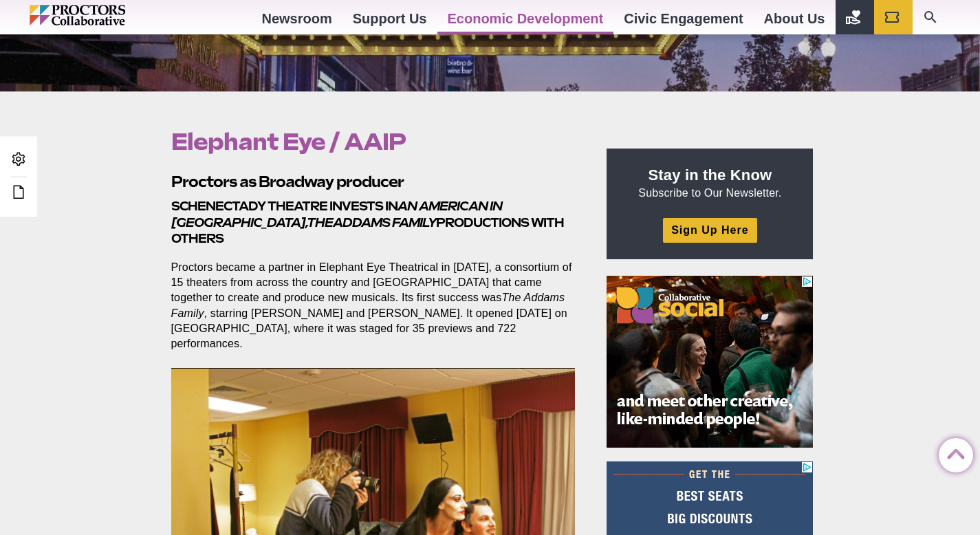
drag, startPoint x: 413, startPoint y: 142, endPoint x: 176, endPoint y: 138, distance: 236.7
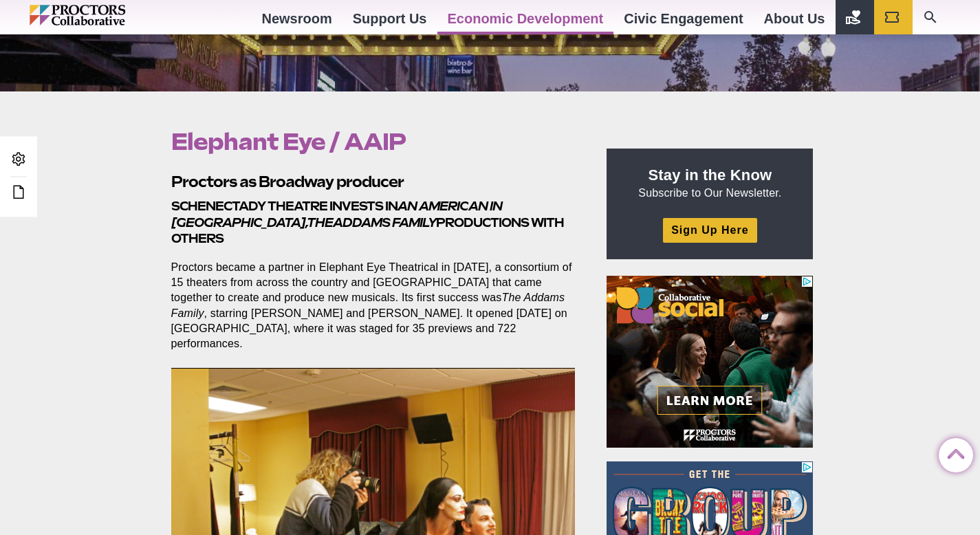
click at [176, 138] on h1 "Elephant Eye / AAIP" at bounding box center [373, 142] width 405 height 26
copy h1 "Elephant Eye / AAIP"
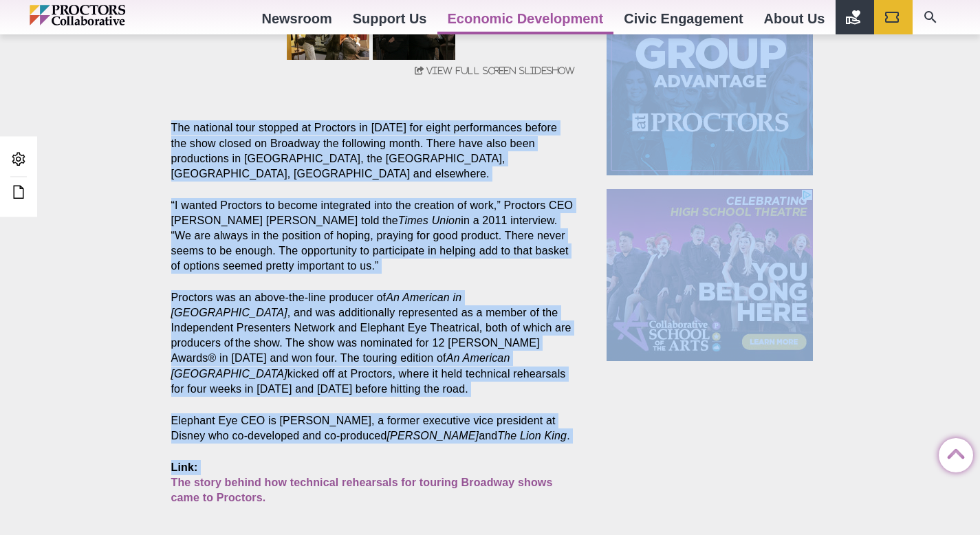
scroll to position [1007, 0]
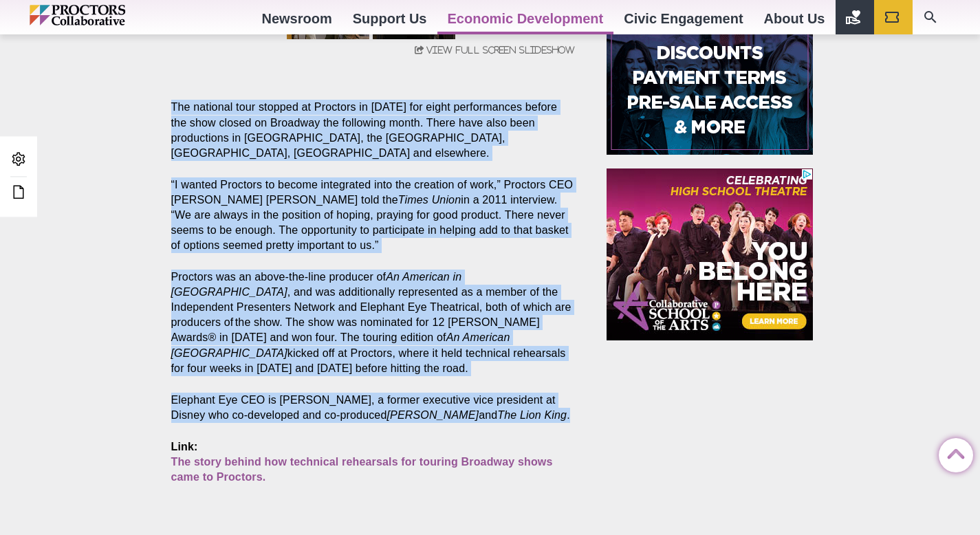
drag, startPoint x: 171, startPoint y: 292, endPoint x: 486, endPoint y: 361, distance: 322.0
click at [486, 361] on section "Proctors as Broadway producer Schenectady theatre invests in An American In Par…" at bounding box center [376, 4] width 432 height 995
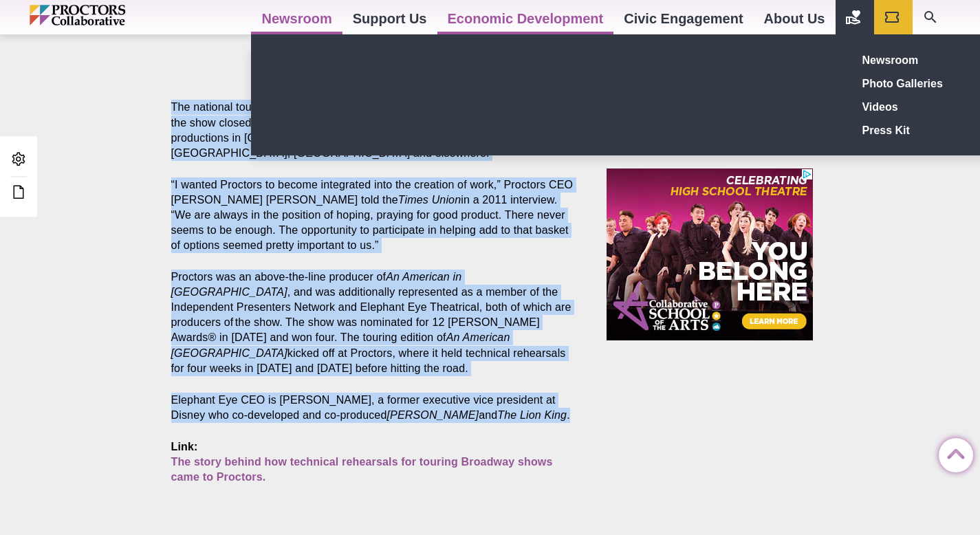
copy section "The national tour stopped at Proctors in November 2011 for eight performances b…"
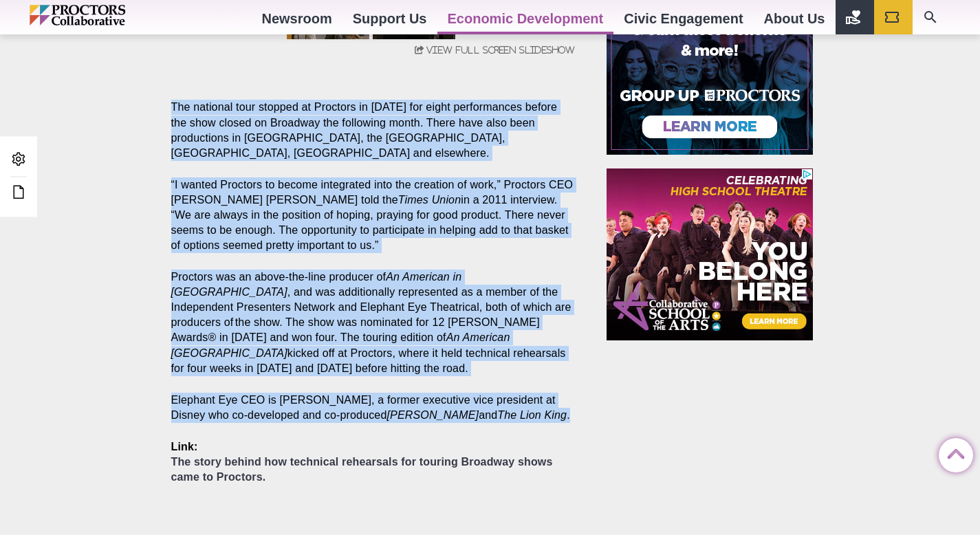
click at [244, 456] on link "The story behind how technical rehearsals for touring Broadway shows came to Pr…" at bounding box center [362, 469] width 382 height 27
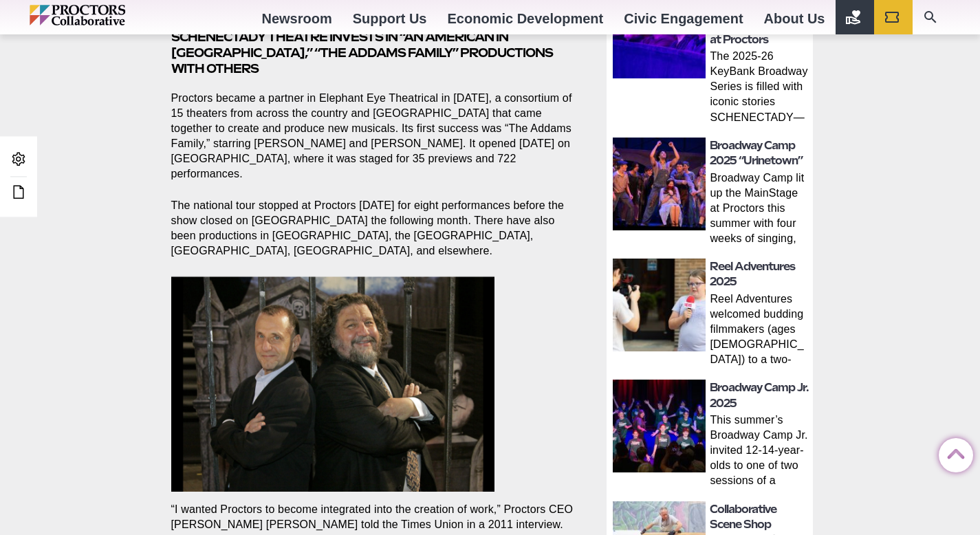
scroll to position [519, 0]
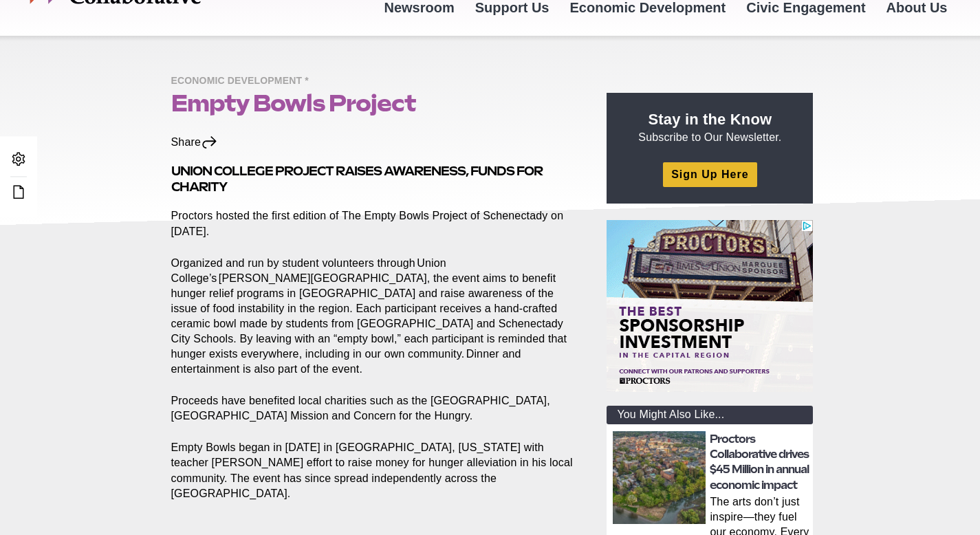
scroll to position [94, 0]
